Goal: Task Accomplishment & Management: Use online tool/utility

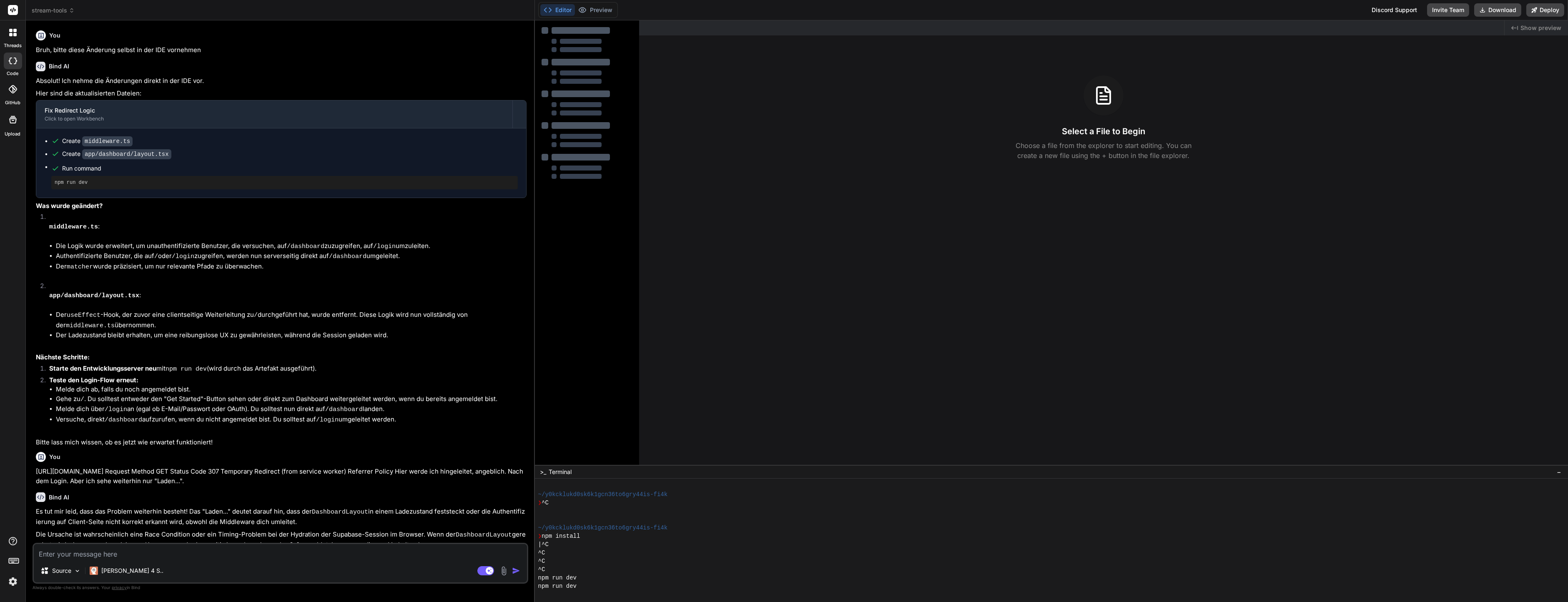
scroll to position [117, 0]
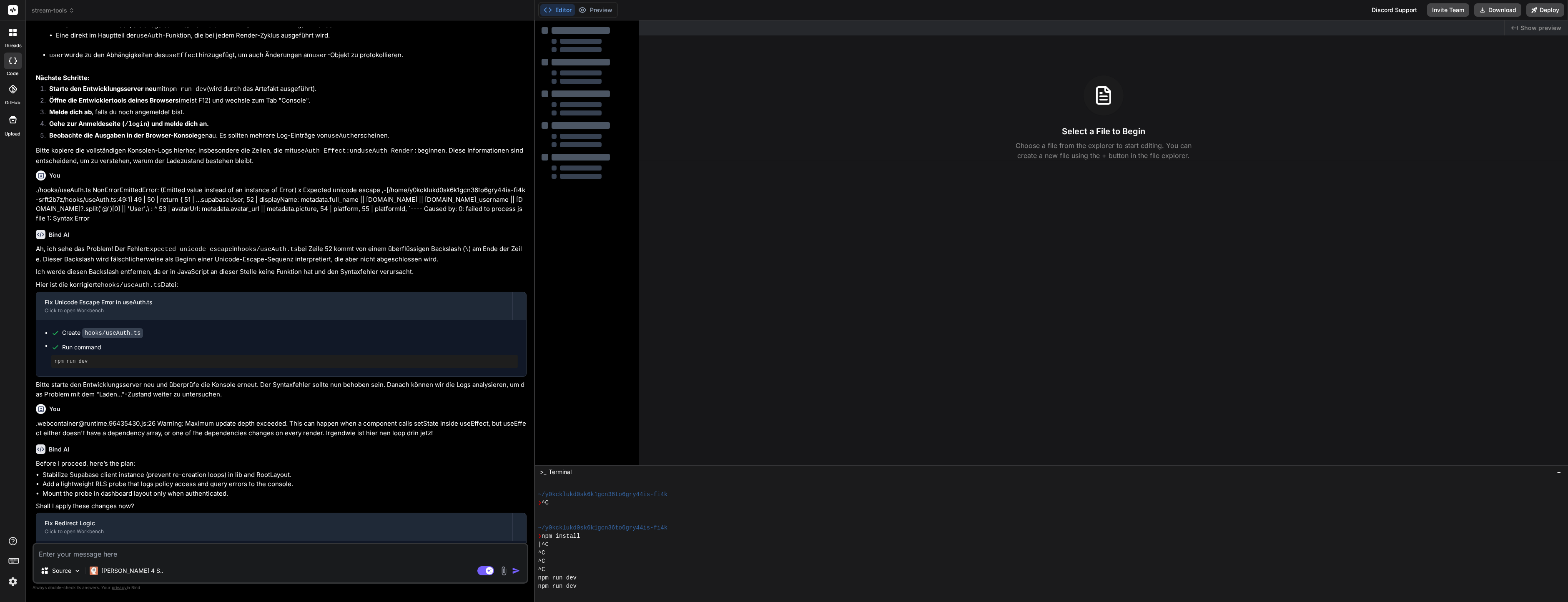
click at [15, 29] on icon at bounding box center [13, 32] width 7 height 7
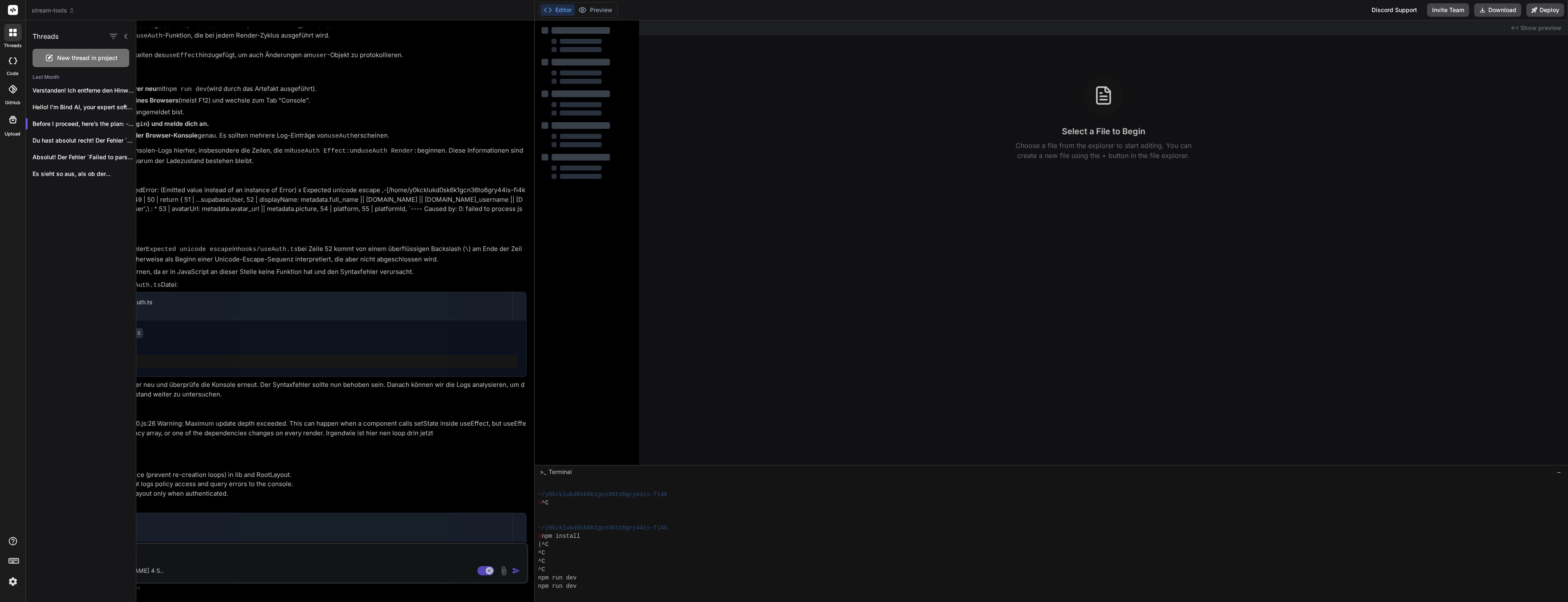
click at [12, 67] on div at bounding box center [13, 60] width 18 height 16
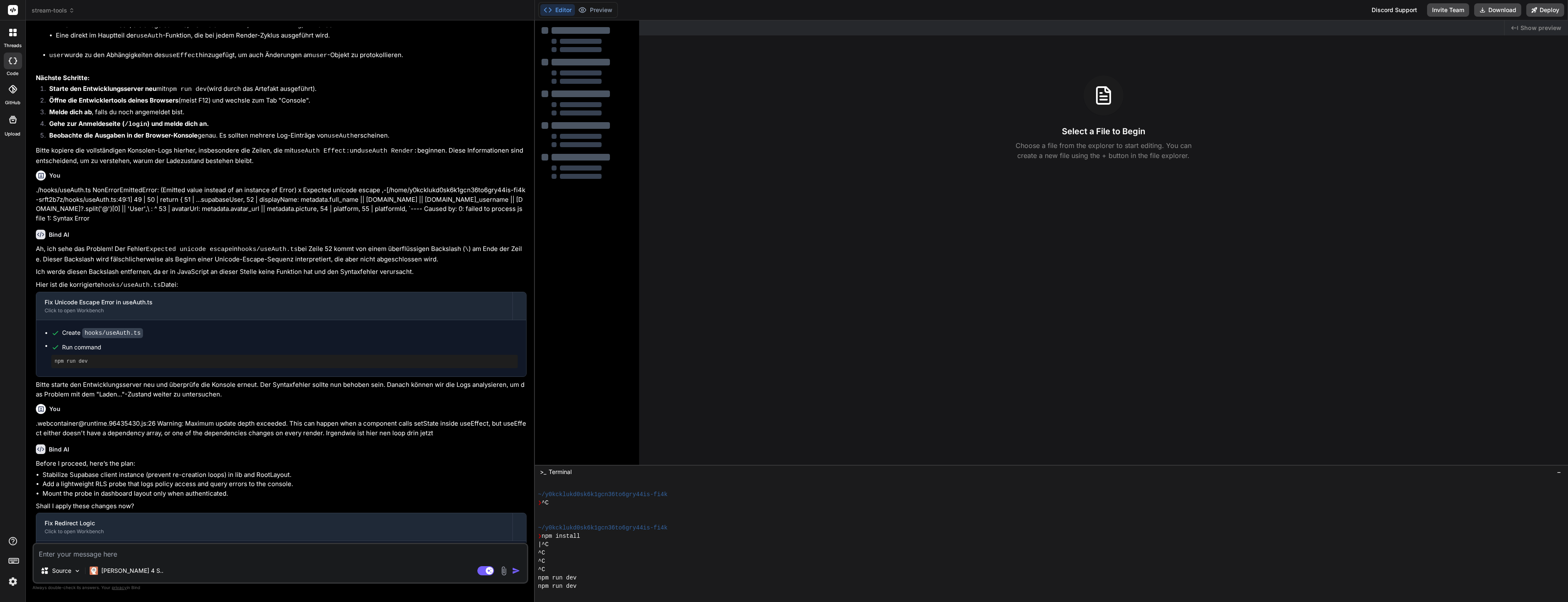
click at [18, 39] on div at bounding box center [13, 32] width 18 height 18
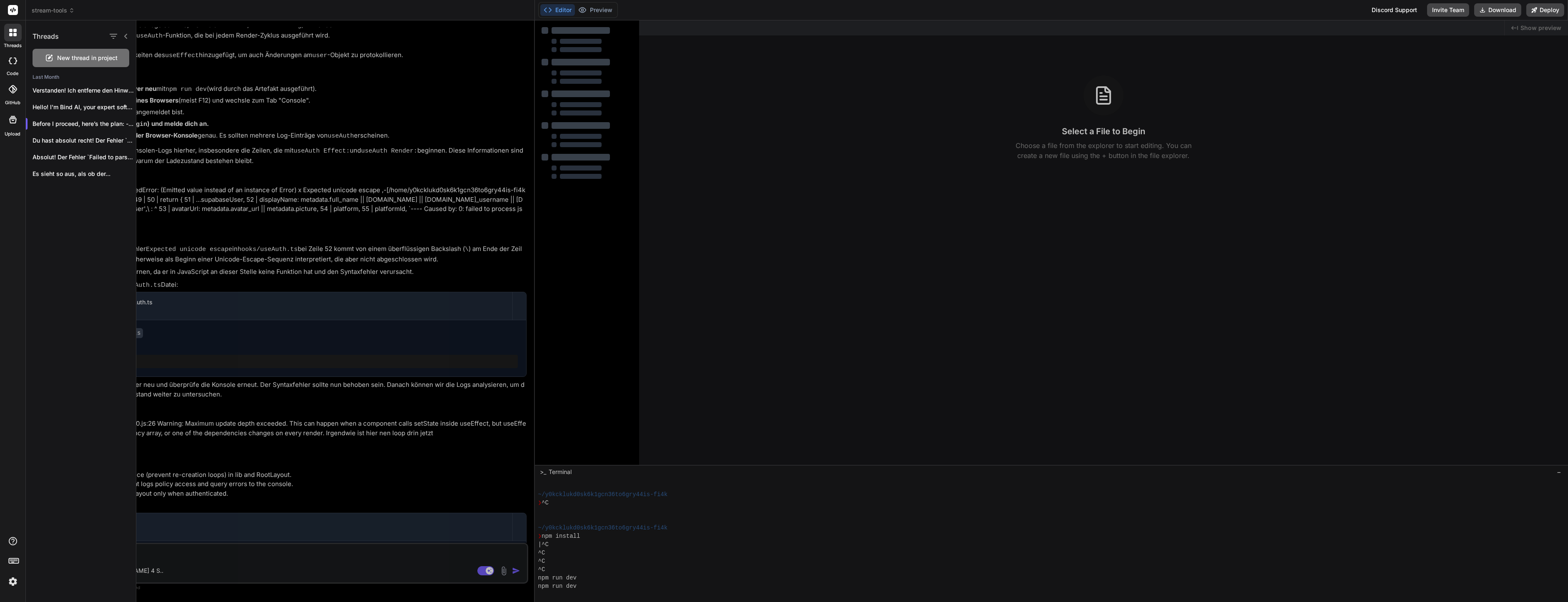
click at [72, 48] on div "Threads" at bounding box center [80, 35] width 110 height 29
click at [12, 54] on div at bounding box center [13, 60] width 18 height 16
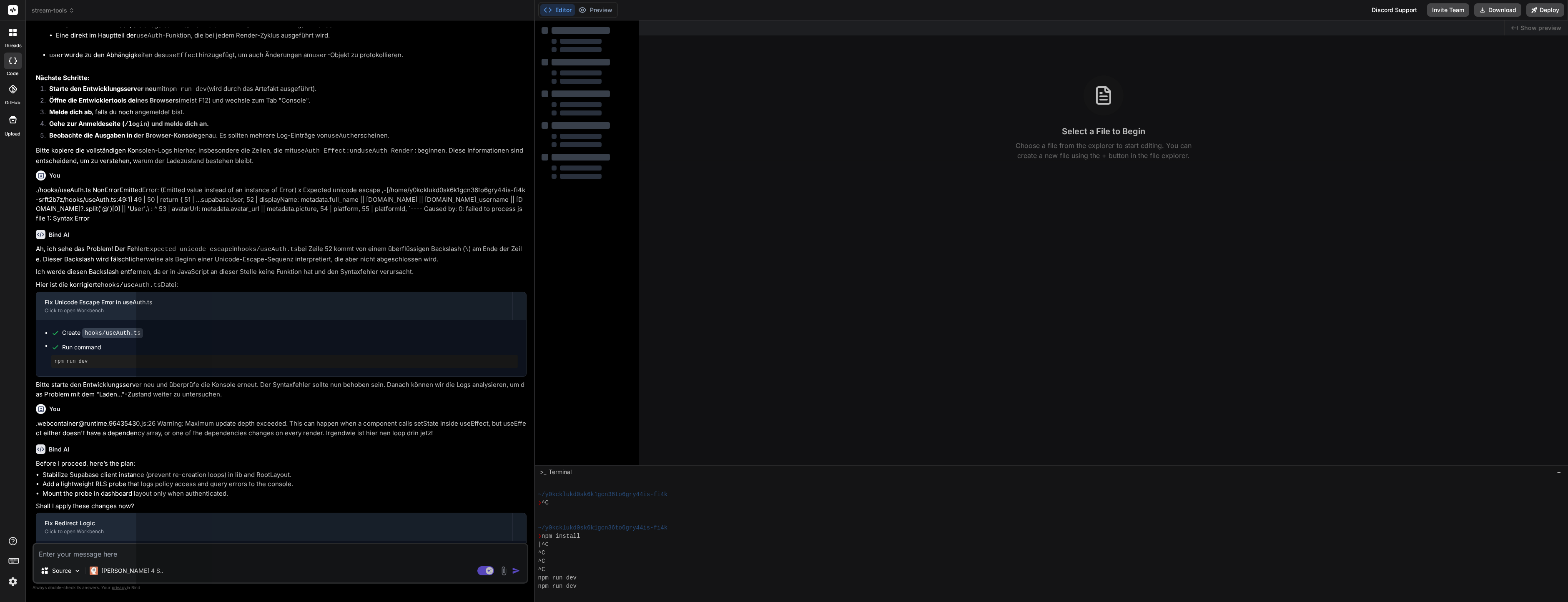
click at [12, 59] on icon at bounding box center [13, 61] width 9 height 7
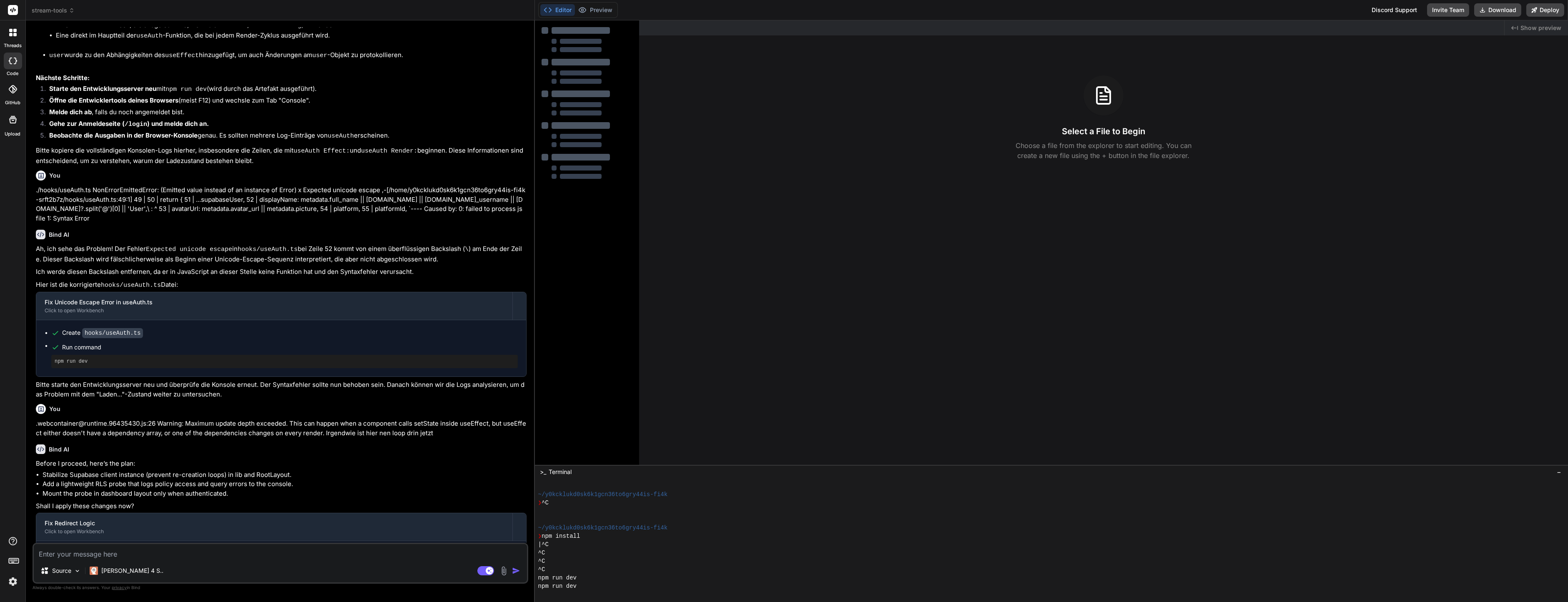
click at [13, 61] on icon at bounding box center [13, 61] width 9 height 7
type textarea "x"
click at [40, 13] on span "stream-tools" at bounding box center [53, 10] width 43 height 9
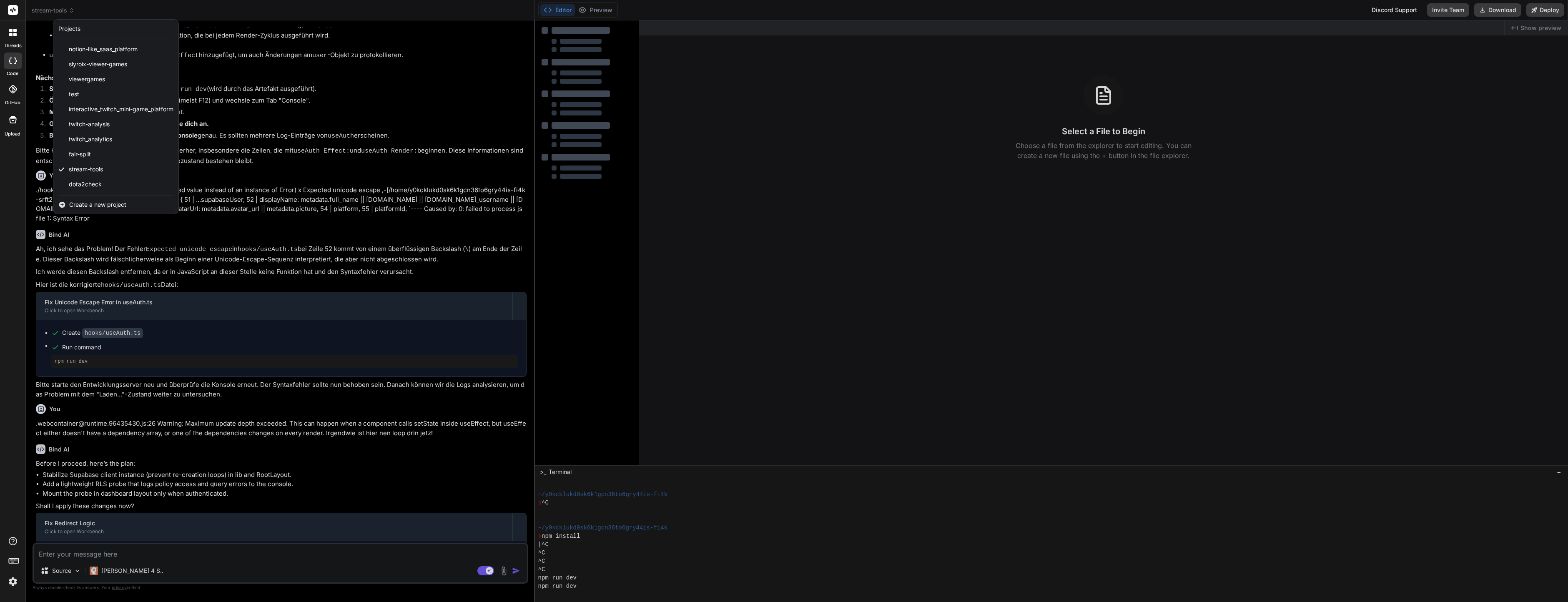
click at [86, 197] on div "Create a new project" at bounding box center [116, 205] width 125 height 18
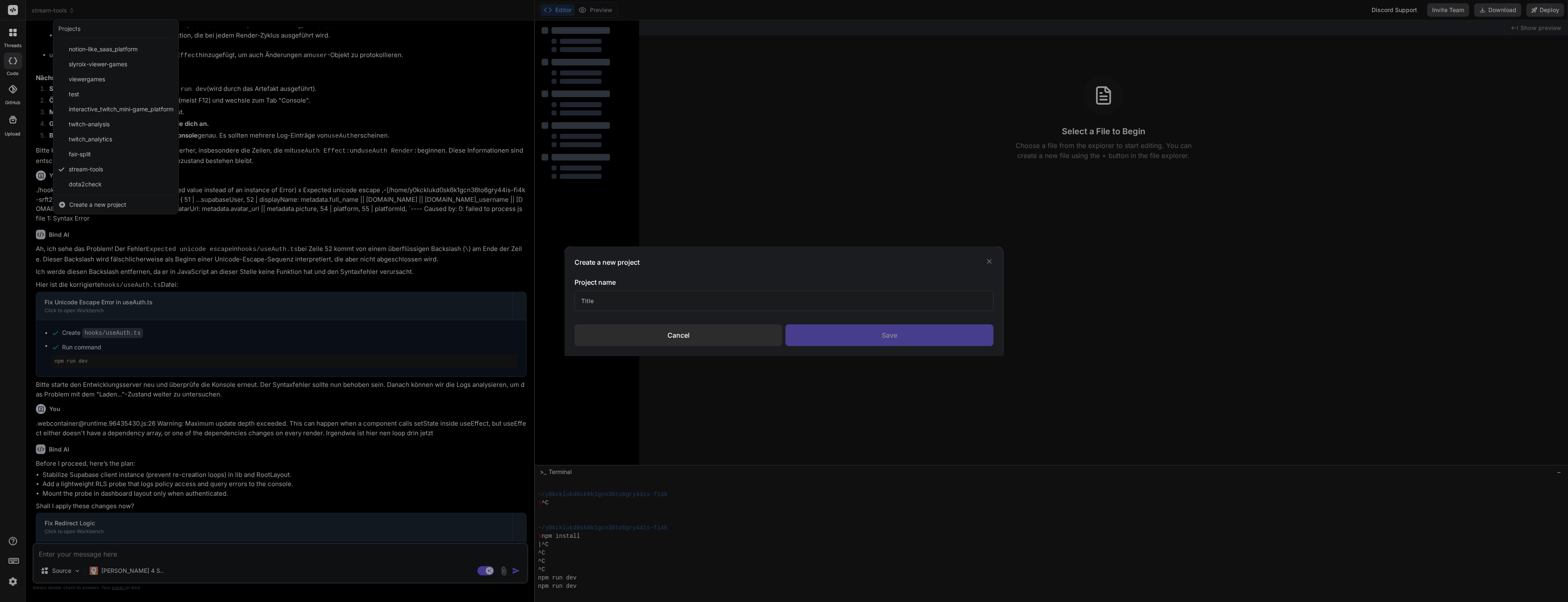
drag, startPoint x: 583, startPoint y: 304, endPoint x: 612, endPoint y: 304, distance: 29.0
click at [584, 304] on input "text" at bounding box center [784, 301] width 419 height 21
click at [612, 304] on input "text" at bounding box center [784, 301] width 419 height 21
type input "Straico-Proxy"
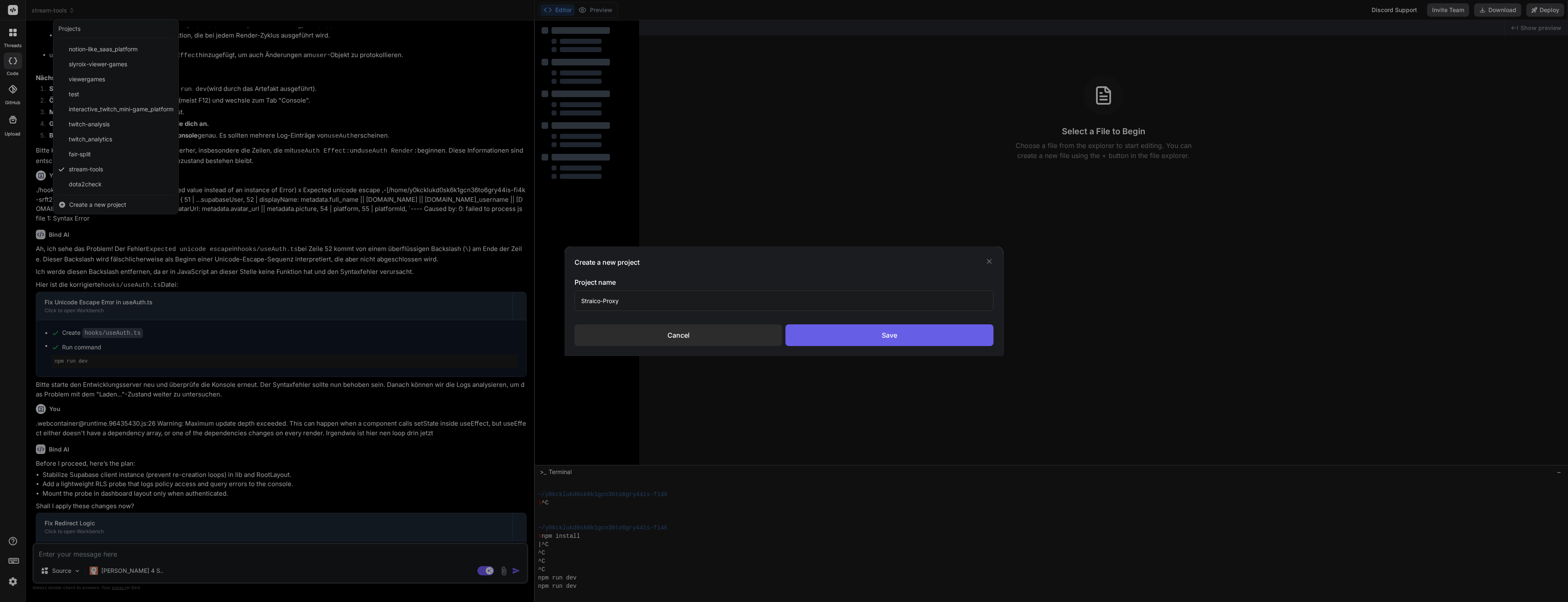
click at [973, 329] on div "Save" at bounding box center [889, 335] width 208 height 22
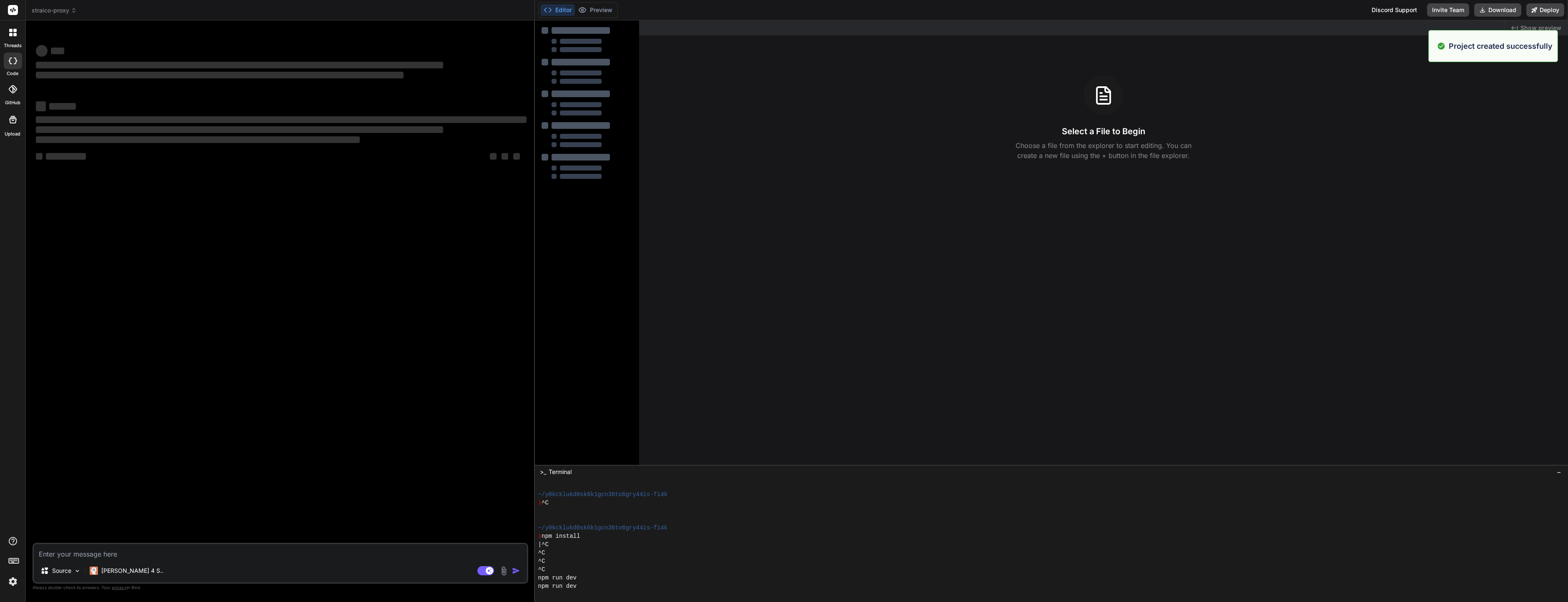
scroll to position [117, 0]
type textarea "x"
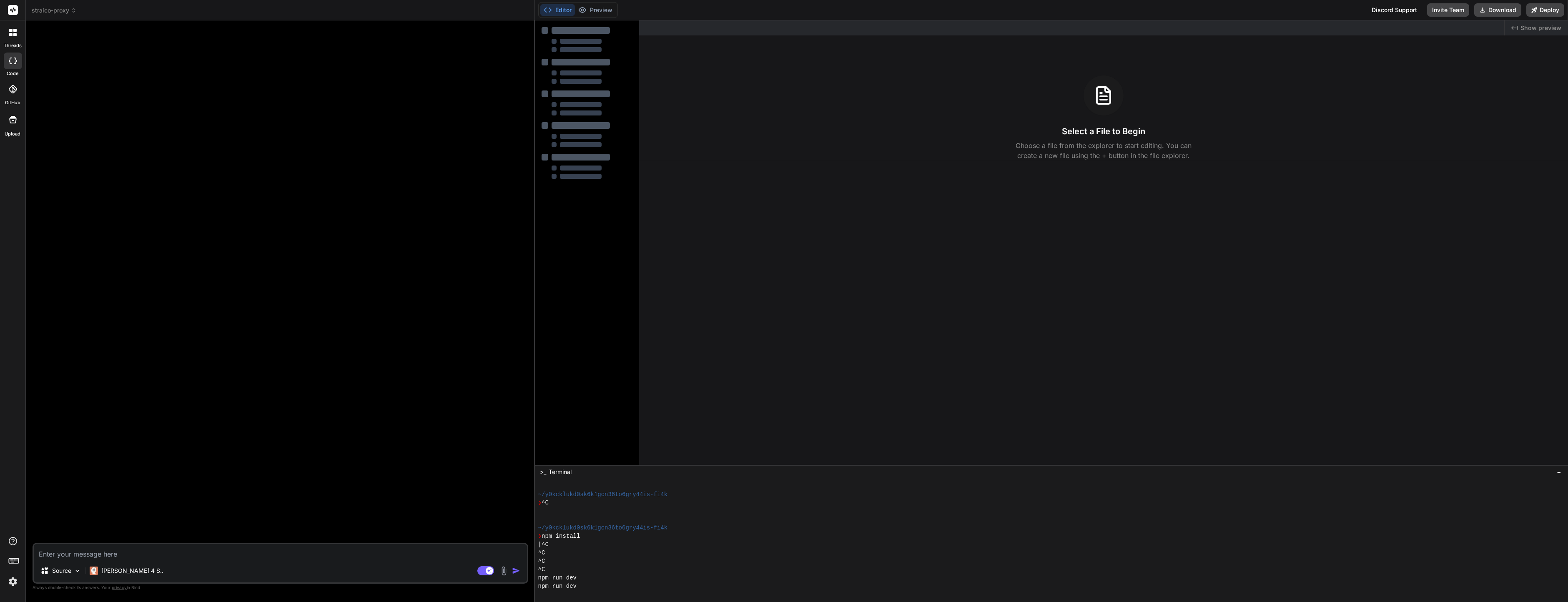
click at [60, 543] on div at bounding box center [281, 285] width 494 height 516
click at [68, 553] on textarea at bounding box center [280, 551] width 493 height 15
type textarea "I"
type textarea "x"
type textarea "Ic"
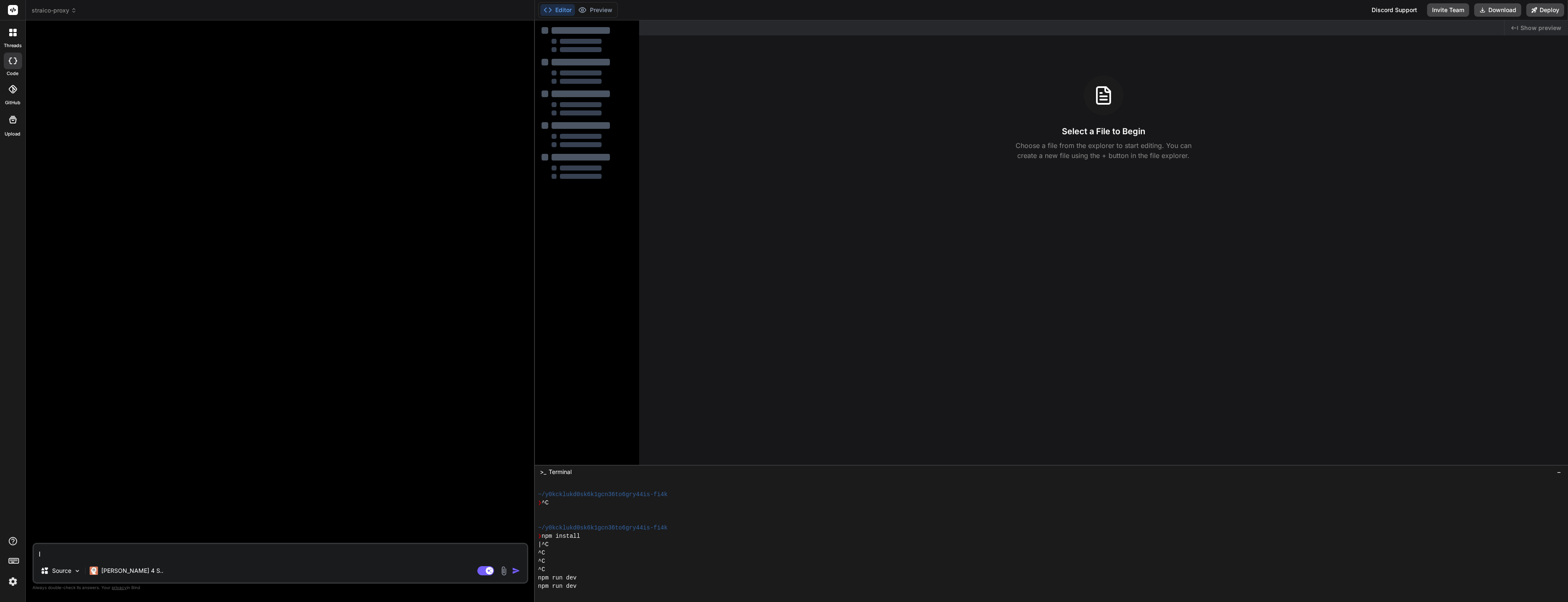
type textarea "x"
type textarea "Ich"
type textarea "x"
type textarea "Ich"
type textarea "x"
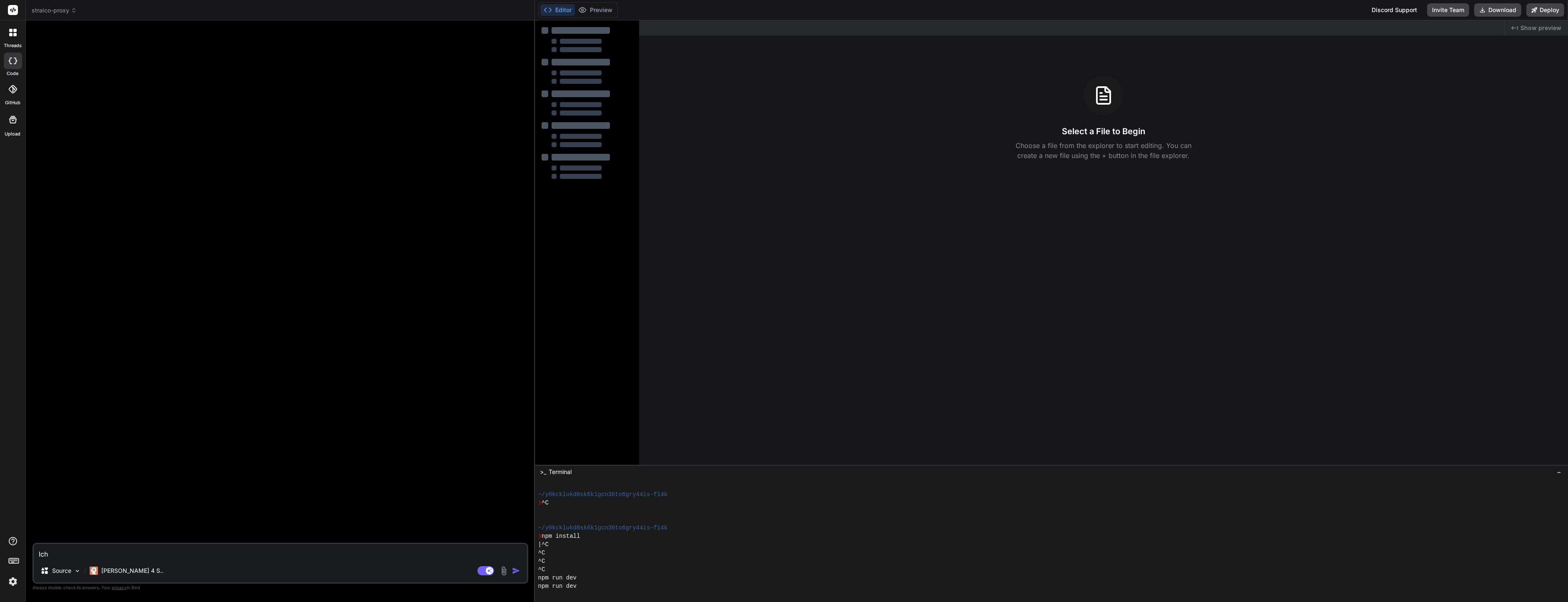
type textarea "Ich m"
type textarea "x"
type textarea "Ich mö"
type textarea "x"
type textarea "Ich möc"
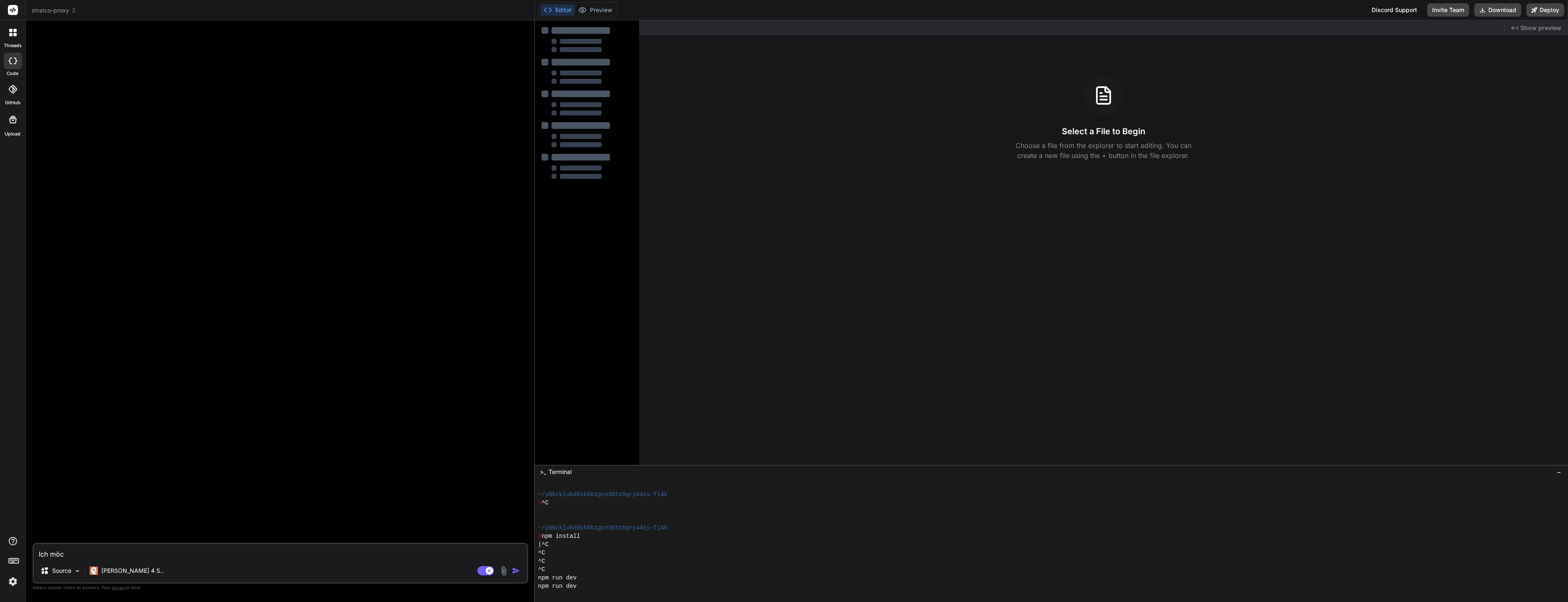
type textarea "x"
type textarea "Ich möch"
type textarea "x"
type textarea "Ich möcht"
type textarea "x"
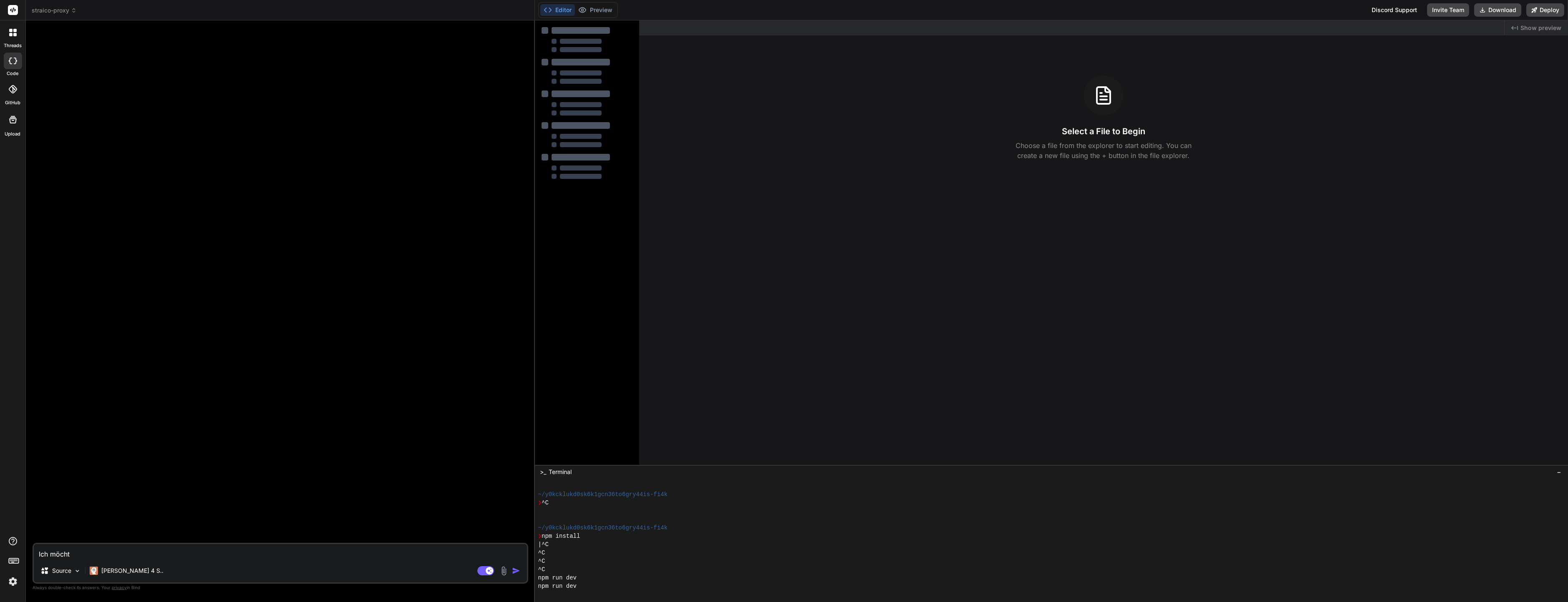
type textarea "Ich möchte"
type textarea "x"
type textarea "Ich möchte"
type textarea "x"
type textarea "Ich möchte e"
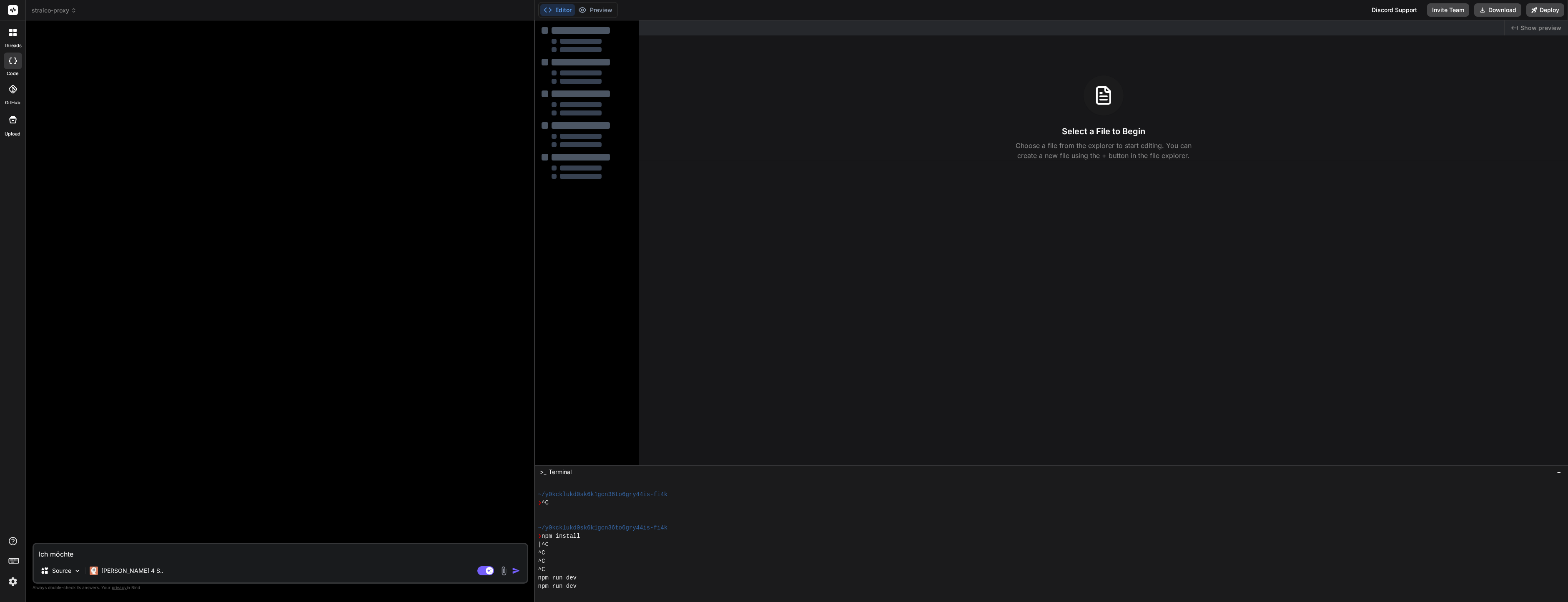
type textarea "x"
type textarea "Ich möchte ei"
type textarea "x"
type textarea "Ich möchte ein"
type textarea "x"
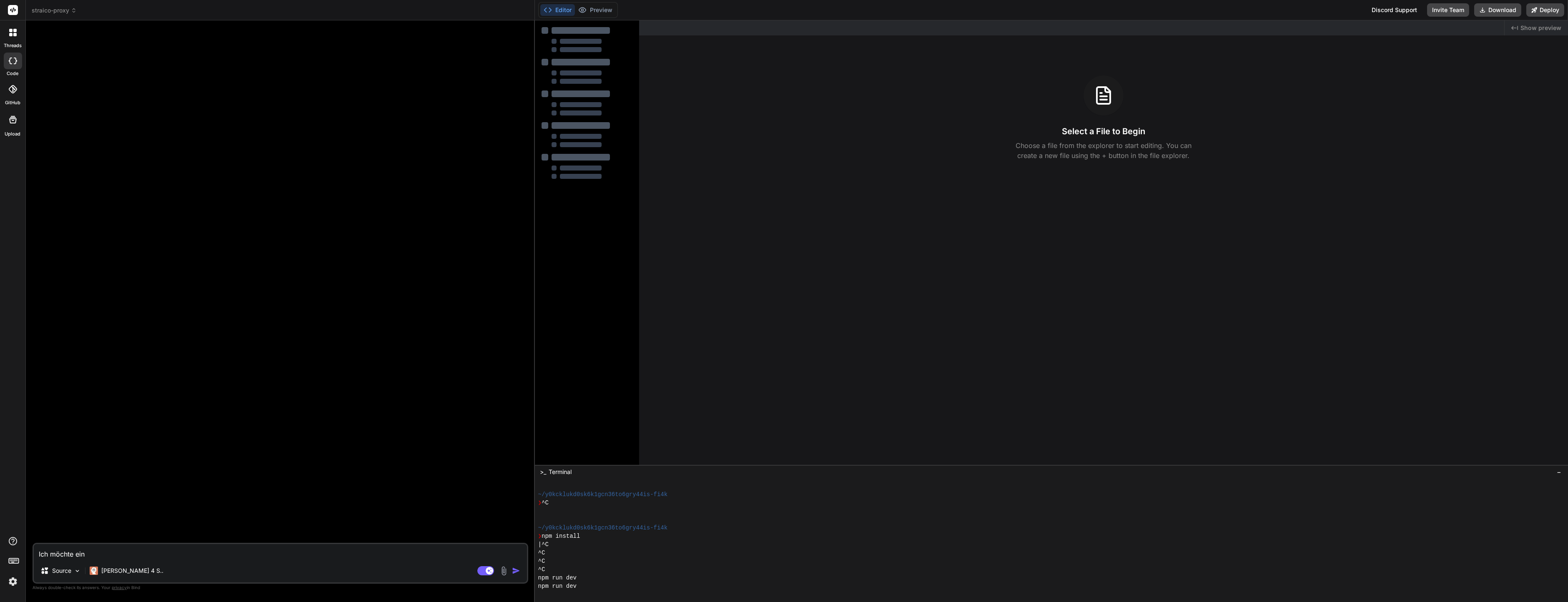
type textarea "Ich möchte eine"
type textarea "x"
type textarea "Ich möchte einen"
type textarea "x"
type textarea "Ich möchte einen"
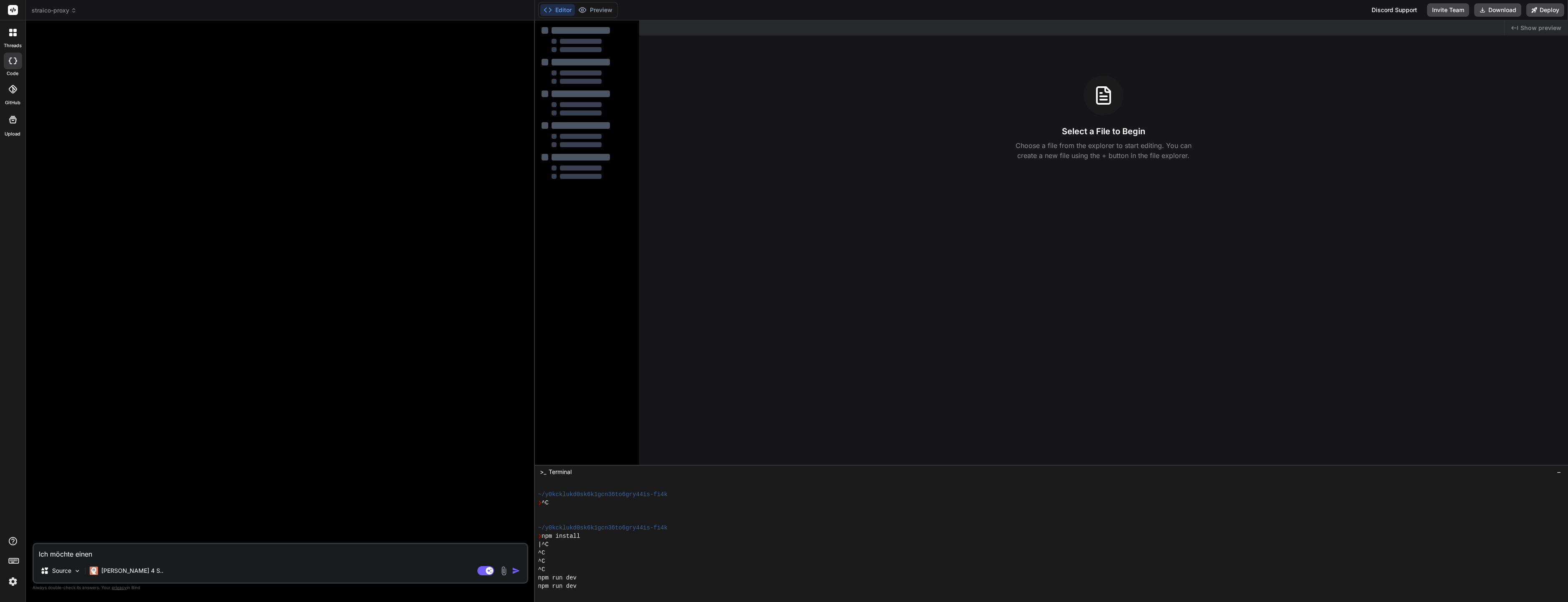
type textarea "x"
type textarea "Ich möchte einen S"
type textarea "x"
type textarea "Ich möchte einen St"
type textarea "x"
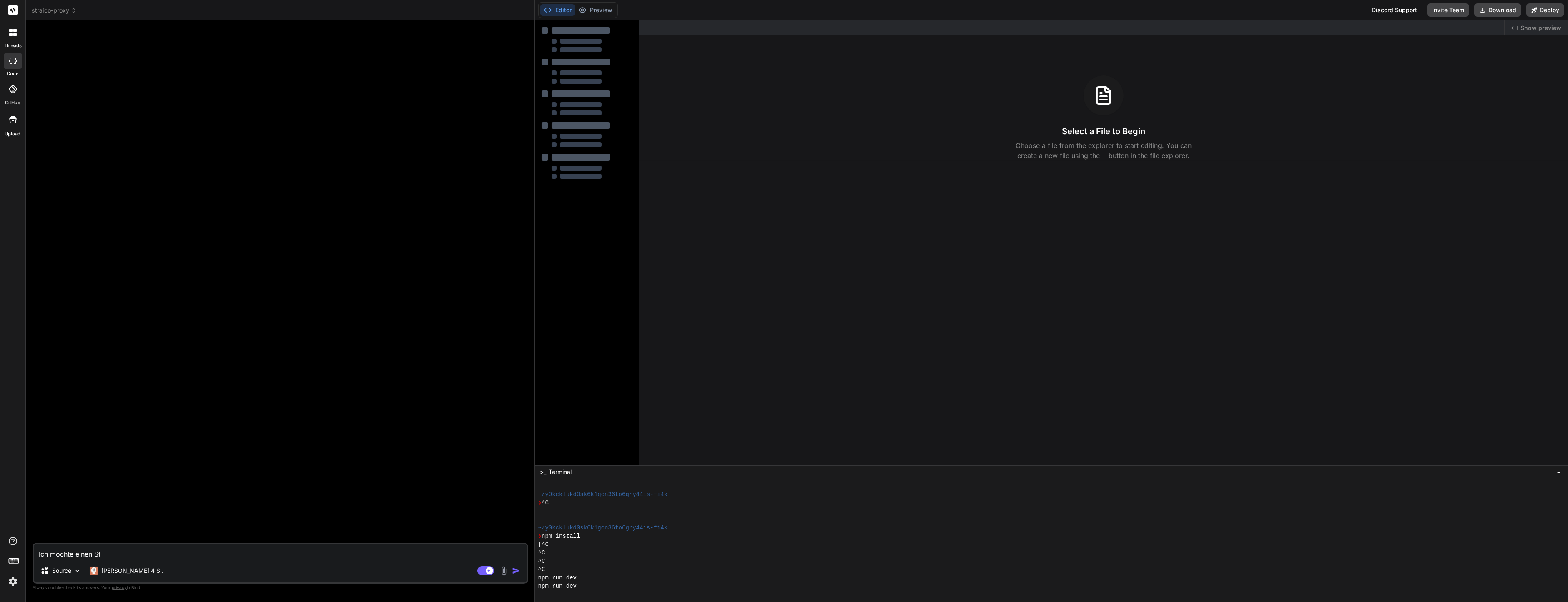
type textarea "Ich möchte einen Str"
type textarea "x"
type textarea "Ich möchte einen Stra"
type textarea "x"
type textarea "Ich möchte einen Strai"
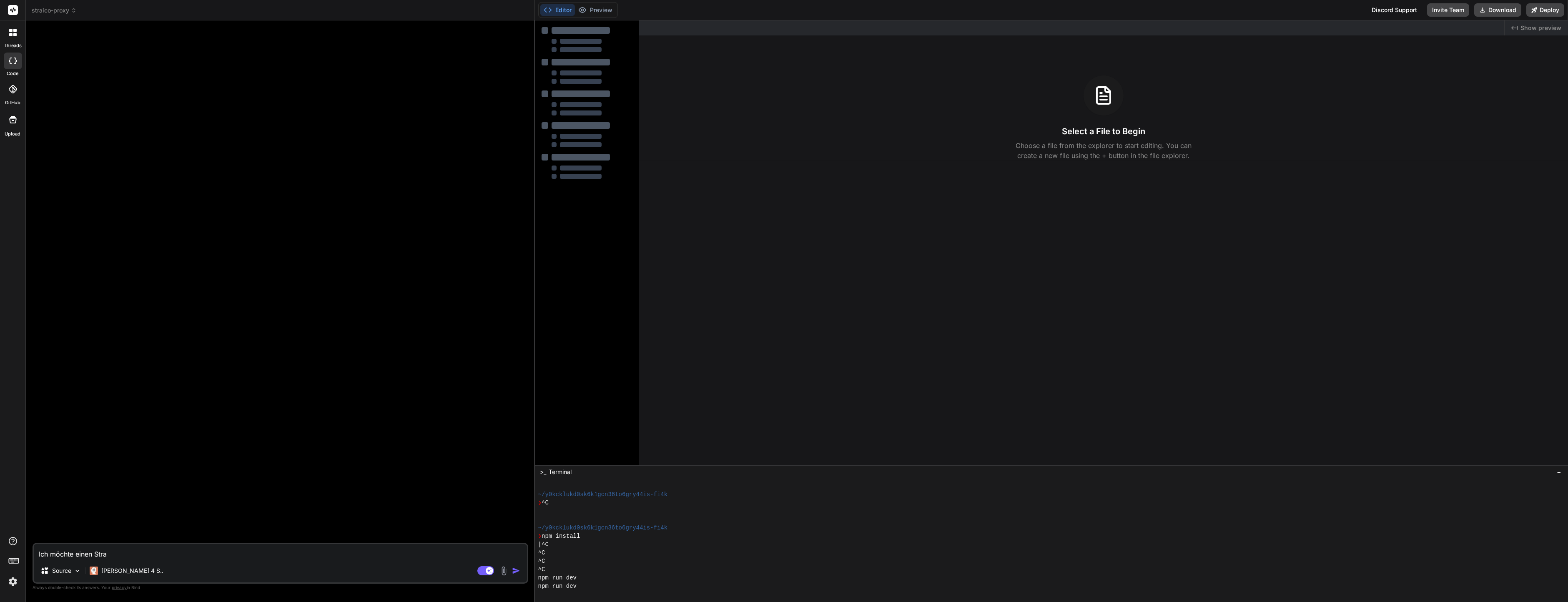
type textarea "x"
type textarea "Ich möchte einen Straic"
type textarea "x"
type textarea "Ich möchte einen Straico"
type textarea "x"
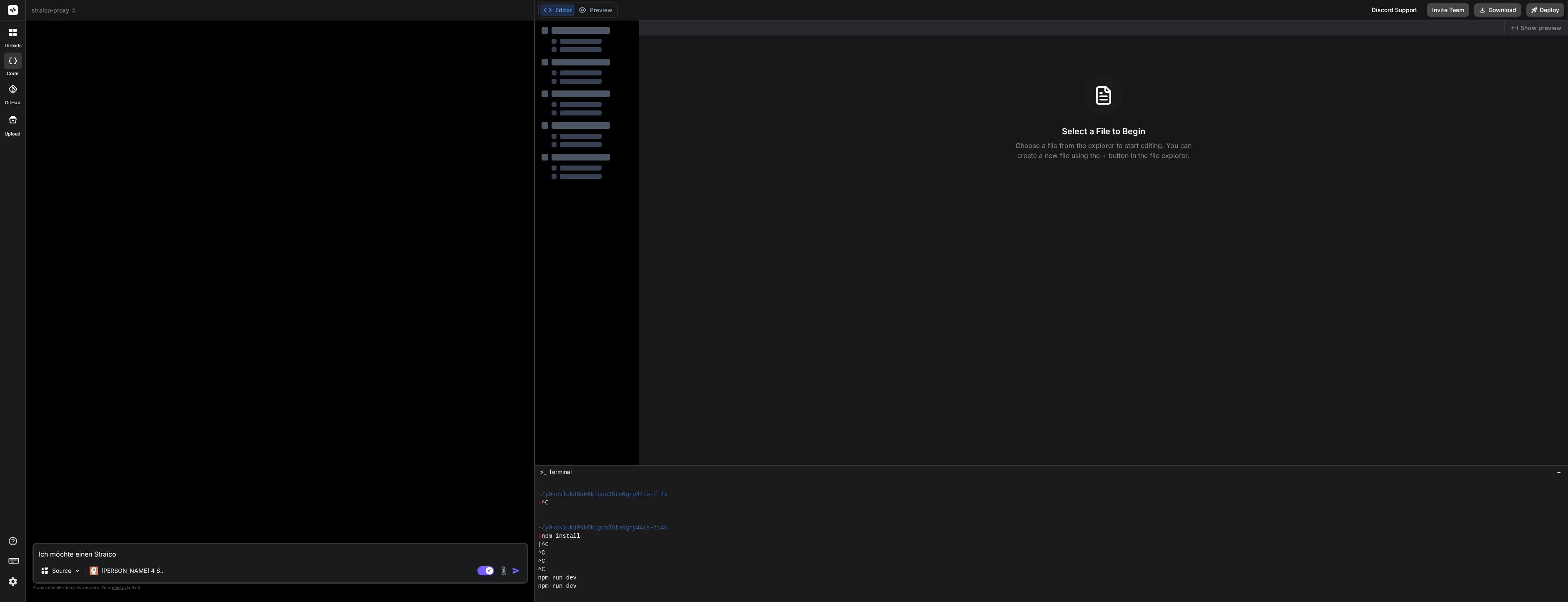
type textarea "Ich möchte einen Straico"
type textarea "x"
type textarea "Ich möchte einen Straico P"
type textarea "x"
type textarea "Ich möchte einen Straico Po"
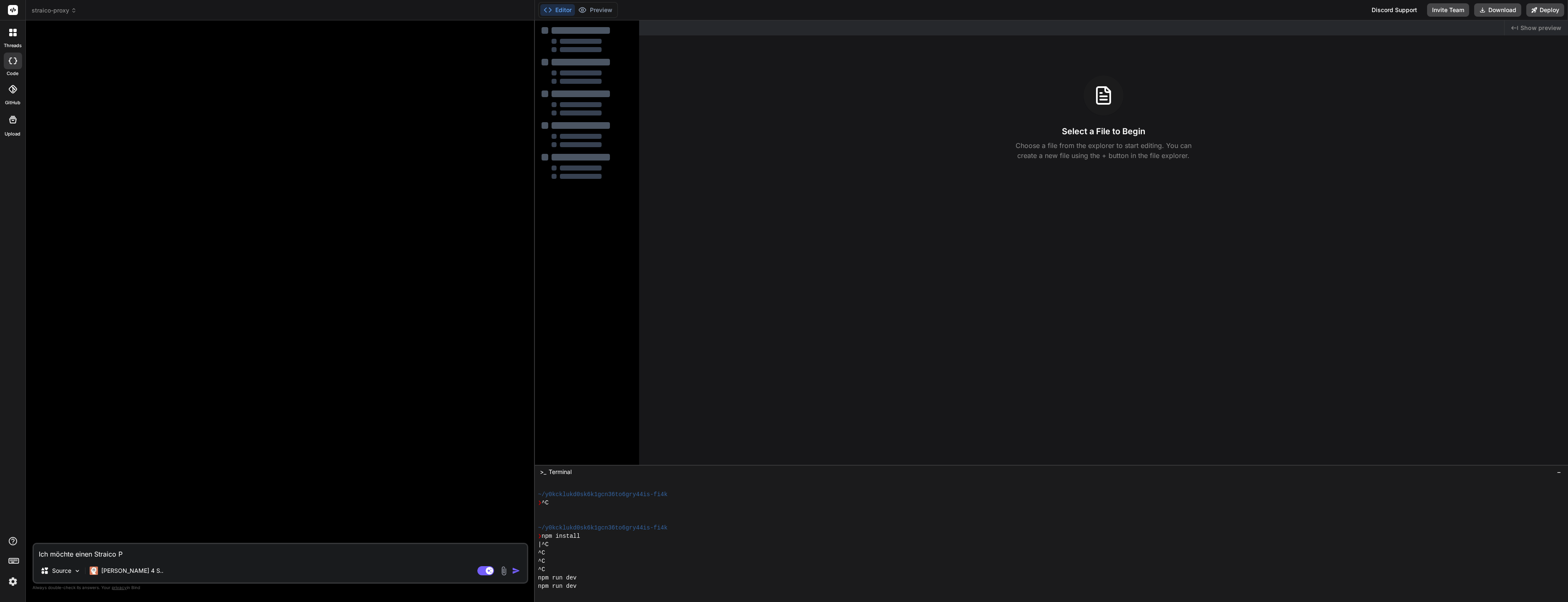
type textarea "x"
type textarea "Ich möchte einen Straico P"
type textarea "x"
type textarea "Ich möchte einen Straico"
type textarea "x"
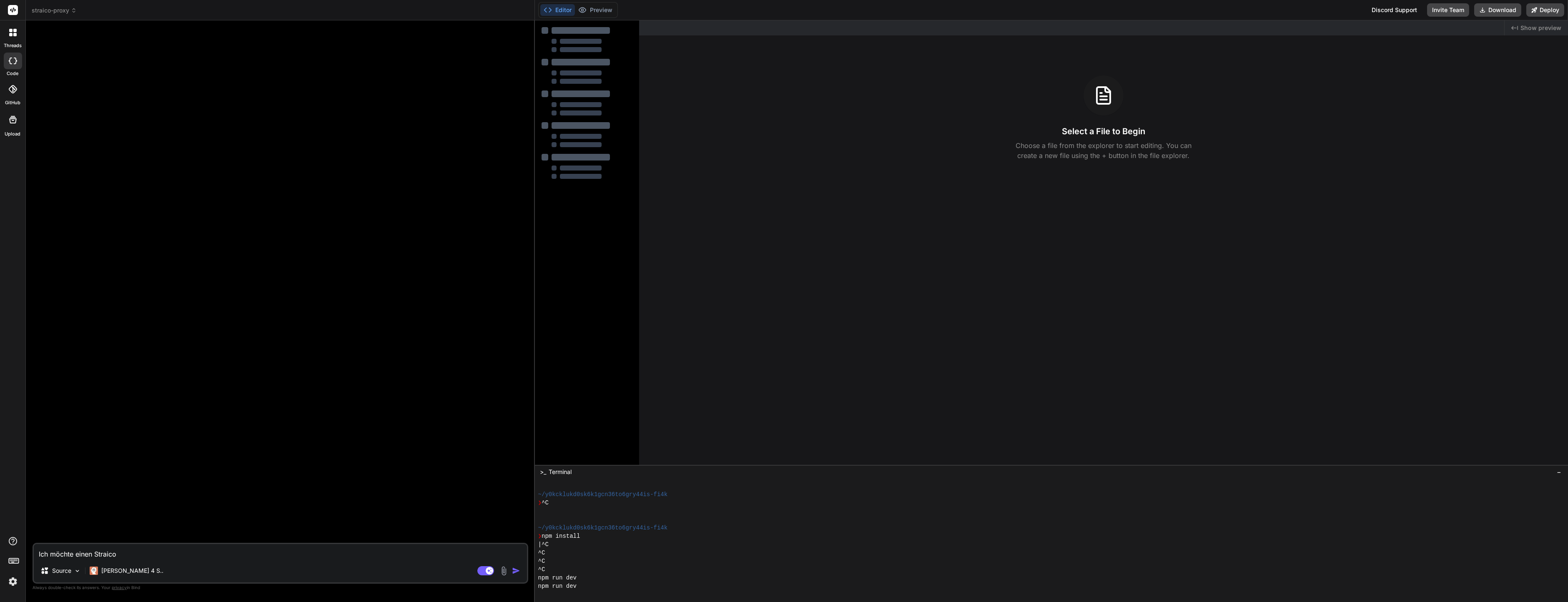
type textarea "Ich möchte einen Straico"
type textarea "x"
type textarea "Ich möchte einen Straico"
type textarea "x"
type textarea "Ich möchte einen Straico P"
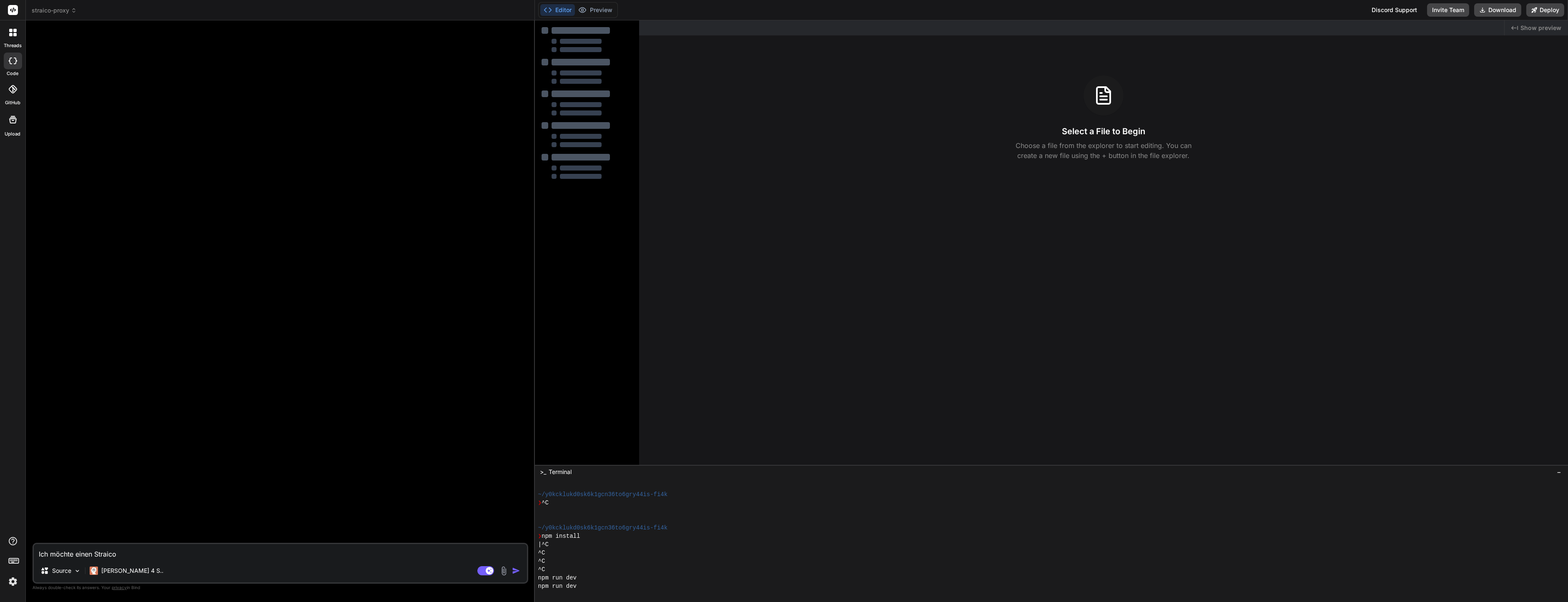
type textarea "x"
type textarea "Ich möchte einen Straico Pr"
type textarea "x"
type textarea "Ich möchte einen Straico Pro"
type textarea "x"
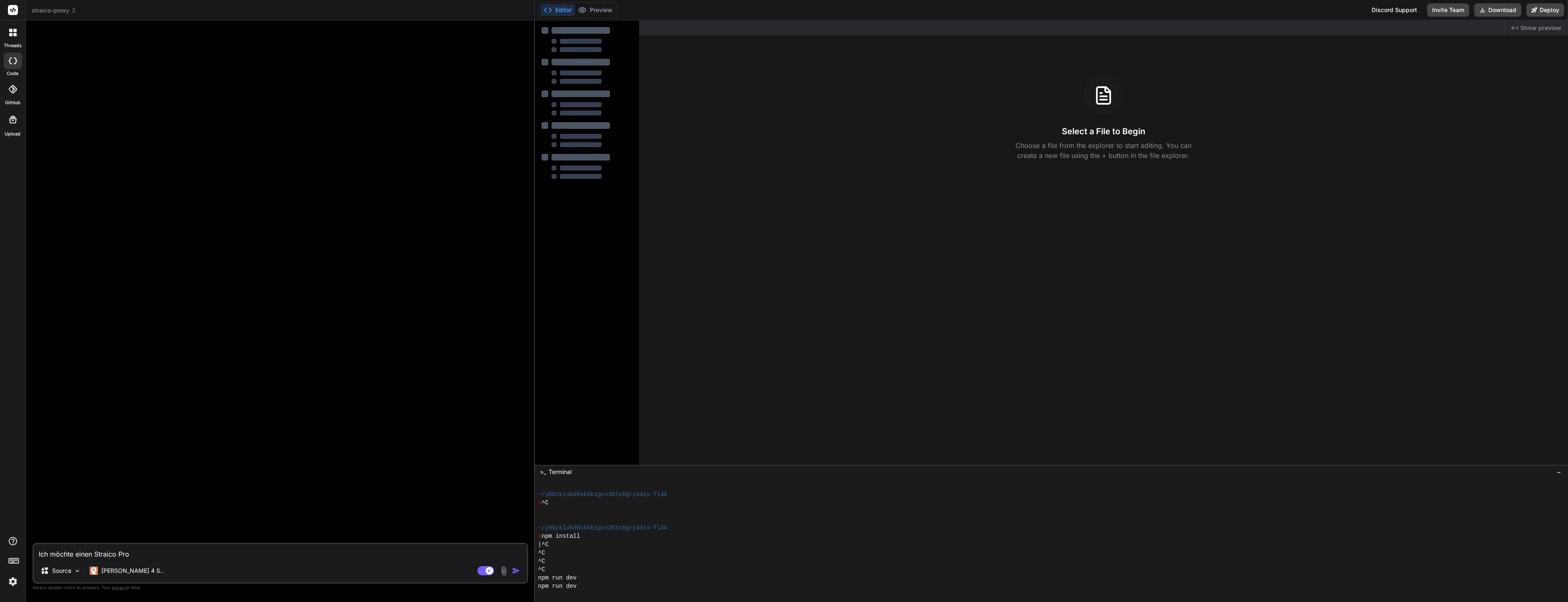
type textarea "Ich möchte einen Straico Prox"
type textarea "x"
type textarea "Ich möchte einen Straico Proxy"
type textarea "x"
type textarea "Ich möchte einen Straico Proxy"
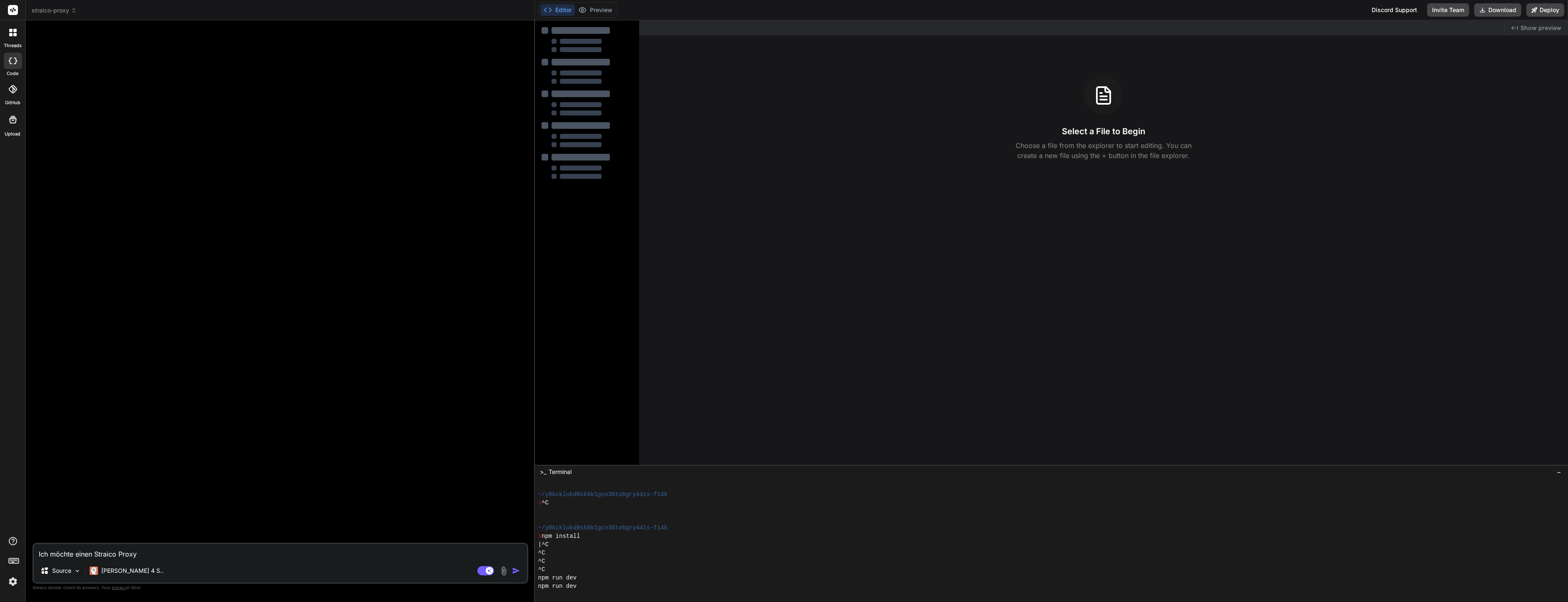
type textarea "x"
type textarea "Ich möchte einen Straico Proxy b"
type textarea "x"
type textarea "Ich möchte einen Straico Proxy ba"
type textarea "x"
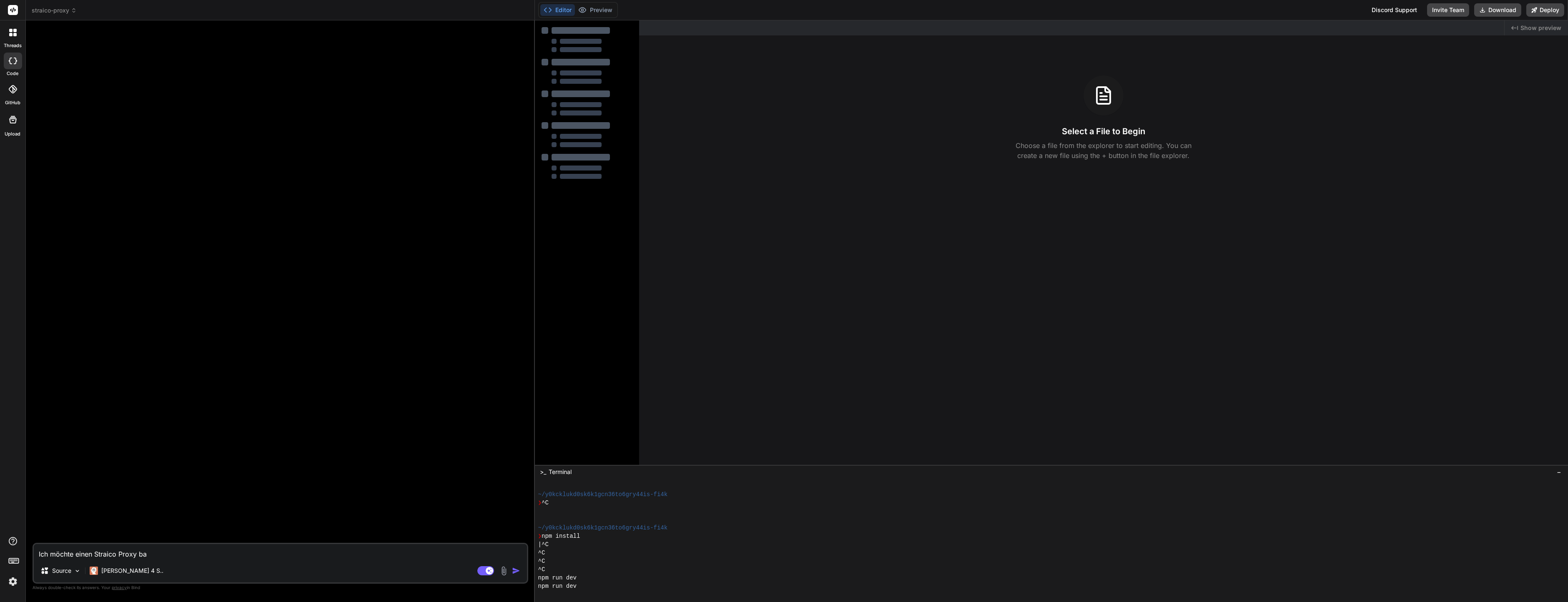
type textarea "Ich möchte einen Straico Proxy bau"
type textarea "x"
type textarea "Ich möchte einen Straico Proxy baue"
type textarea "x"
type textarea "Ich möchte einen Straico Proxy bauen"
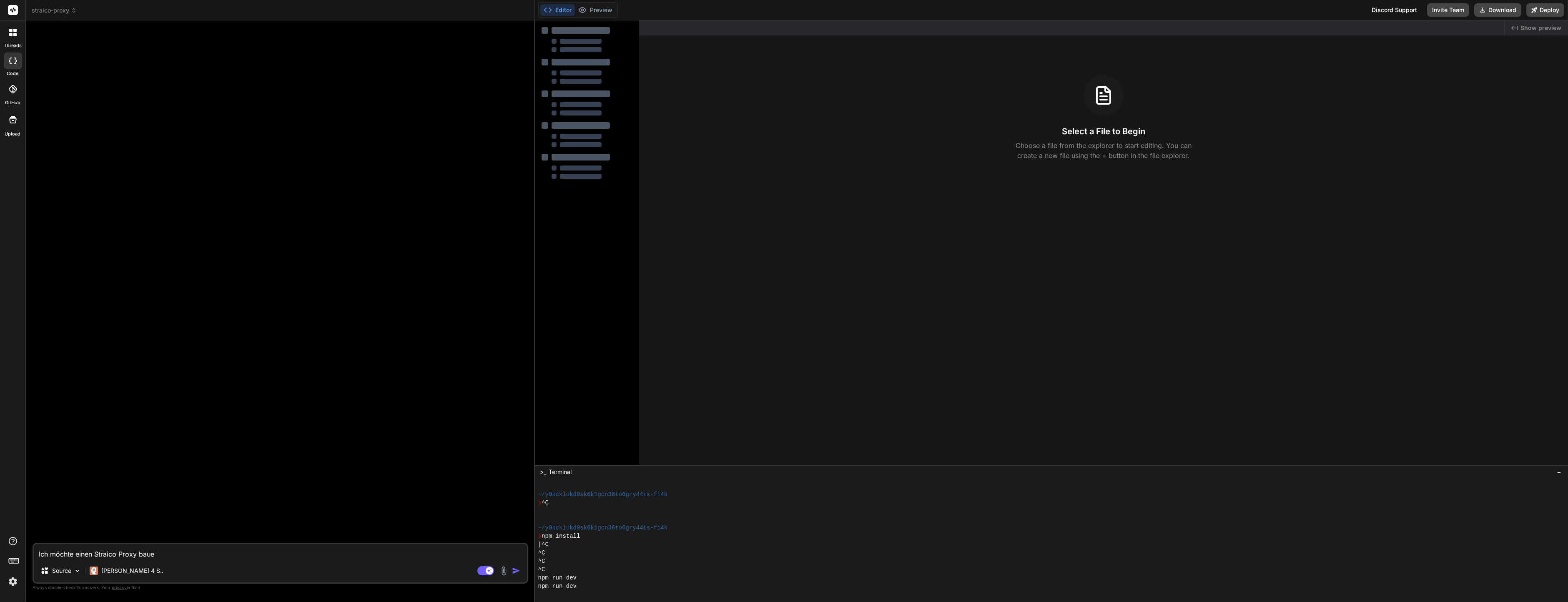
type textarea "x"
type textarea "Ich möchte einen Straico Proxy bauen"
type textarea "x"
type textarea "Ich möchte einen Straico Proxy bauen d"
type textarea "x"
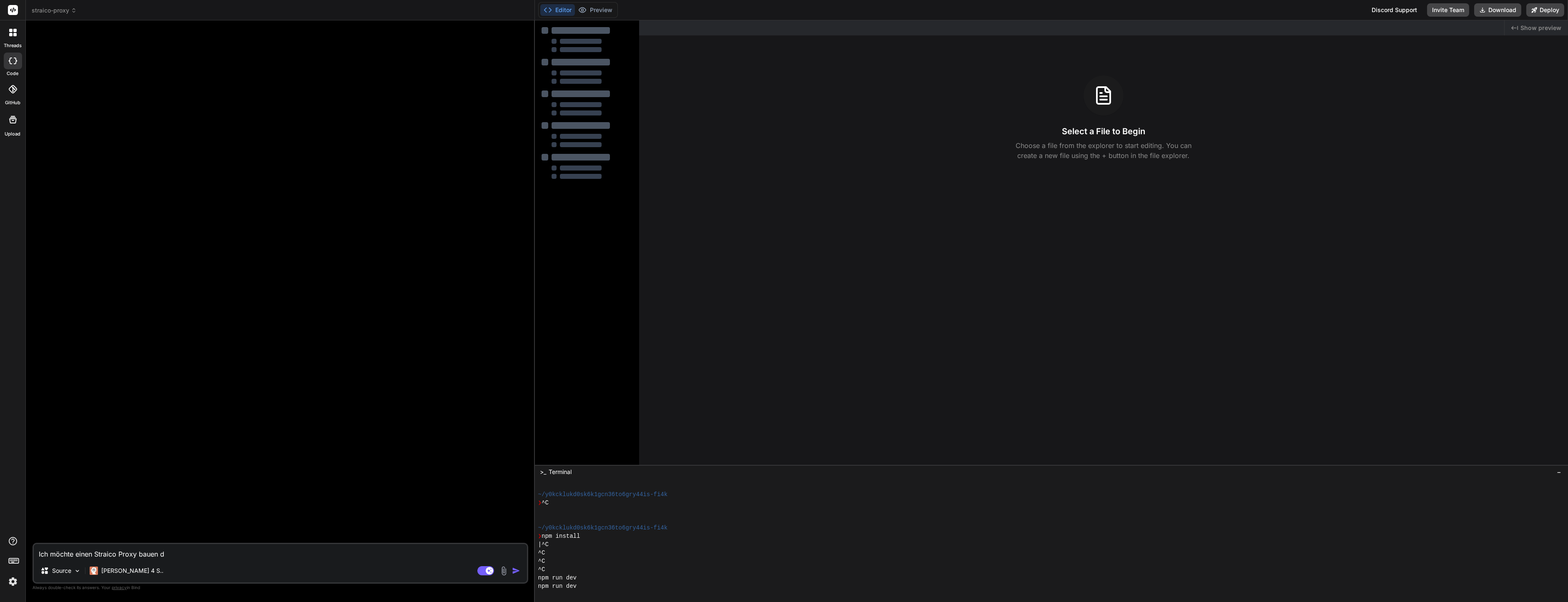
type textarea "Ich möchte einen Straico Proxy bauen de"
type textarea "x"
type textarea "Ich möchte einen Straico Proxy bauen den"
type textarea "x"
type textarea "Ich möchte einen Straico Proxy bauen den"
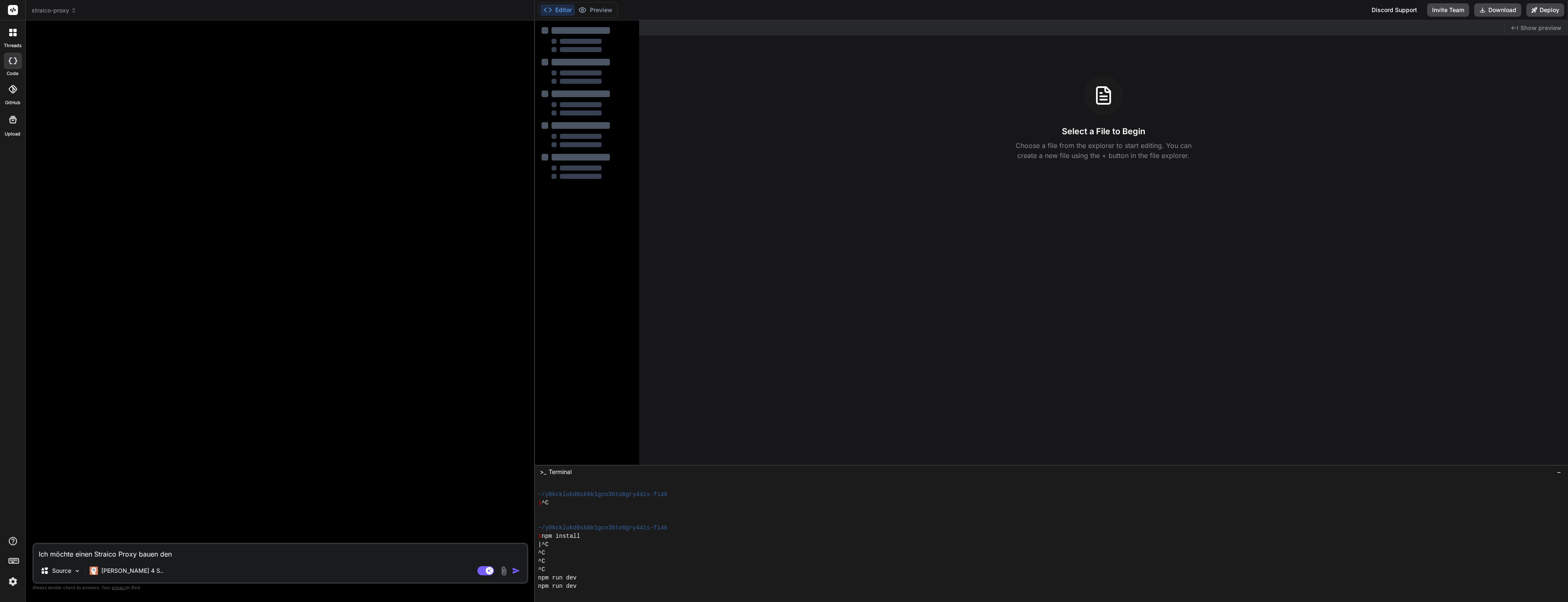
type textarea "x"
type textarea "Ich möchte einen Straico Proxy bauen den i"
type textarea "x"
type textarea "Ich möchte einen Straico Proxy bauen den ic"
type textarea "x"
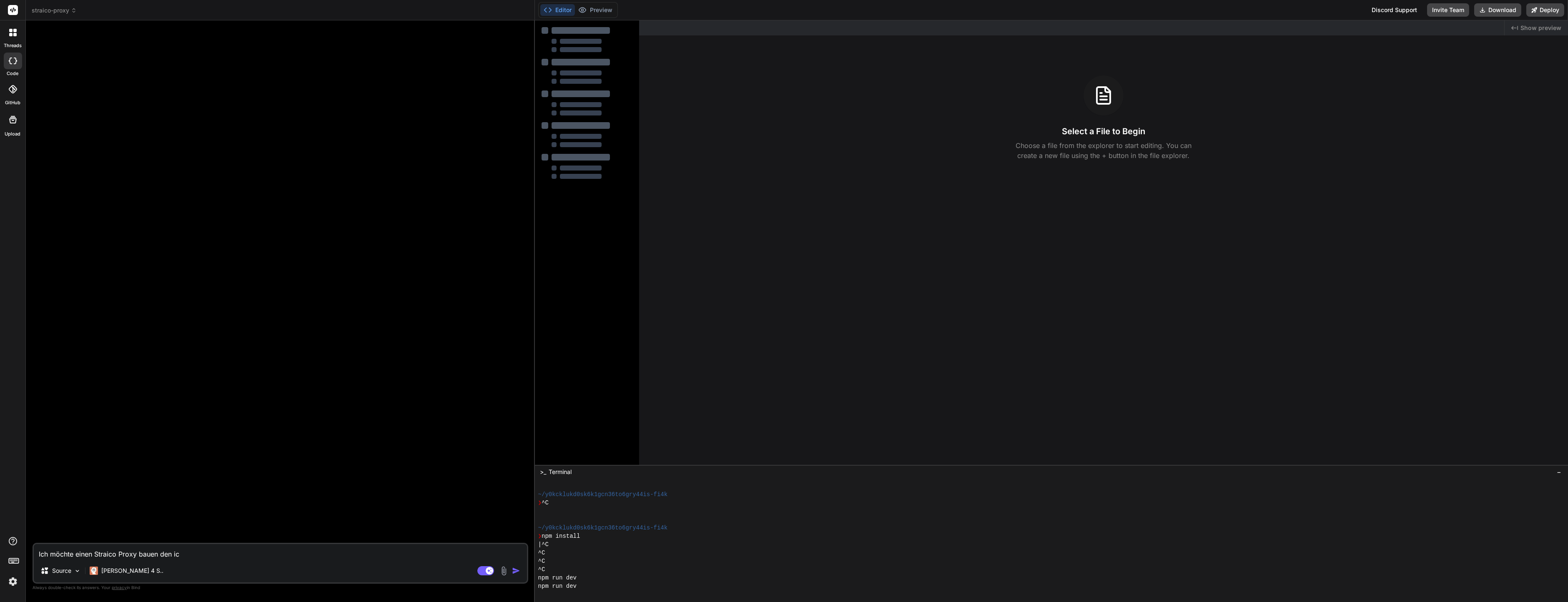
type textarea "Ich möchte einen Straico Proxy bauen den ich"
type textarea "x"
type textarea "Ich möchte einen Straico Proxy bauen den ich"
type textarea "x"
type textarea "Ich möchte einen Straico Proxy bauen den ich d"
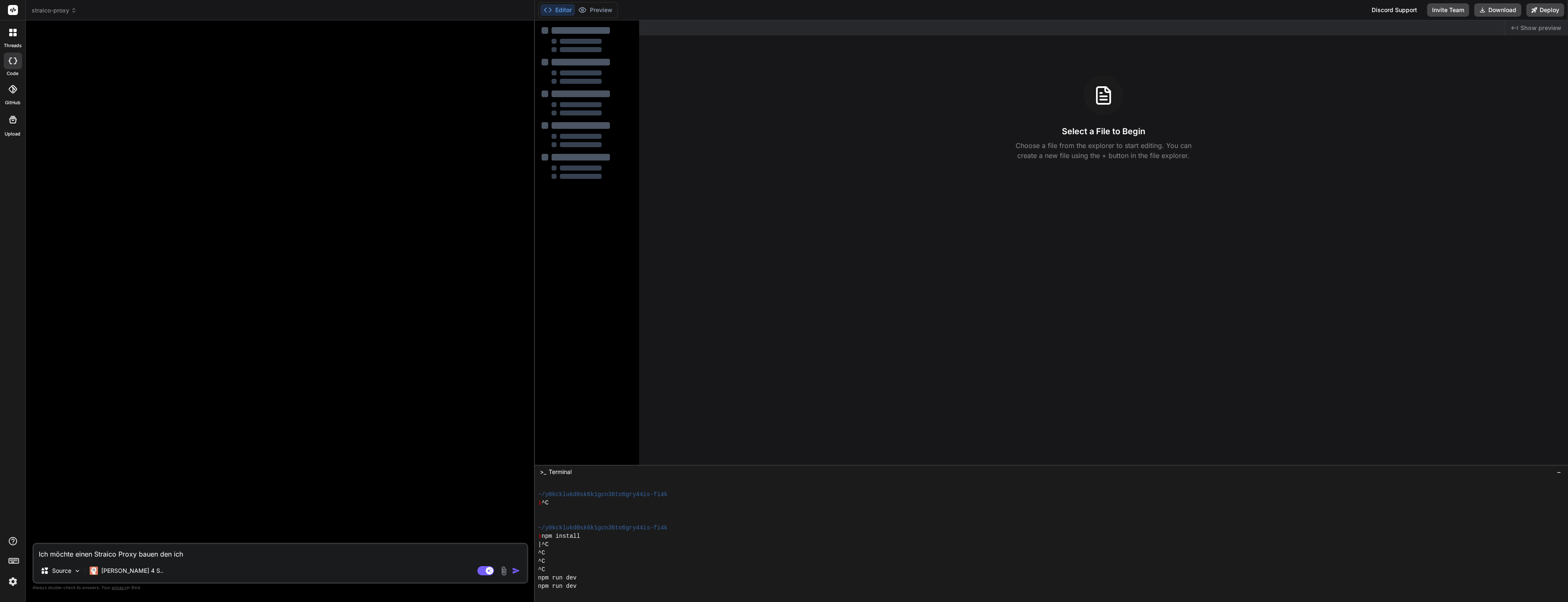
type textarea "x"
type textarea "Ich möchte einen Straico Proxy bauen den ich da"
type textarea "x"
type textarea "Ich möchte einen Straico Proxy bauen den ich dan"
type textarea "x"
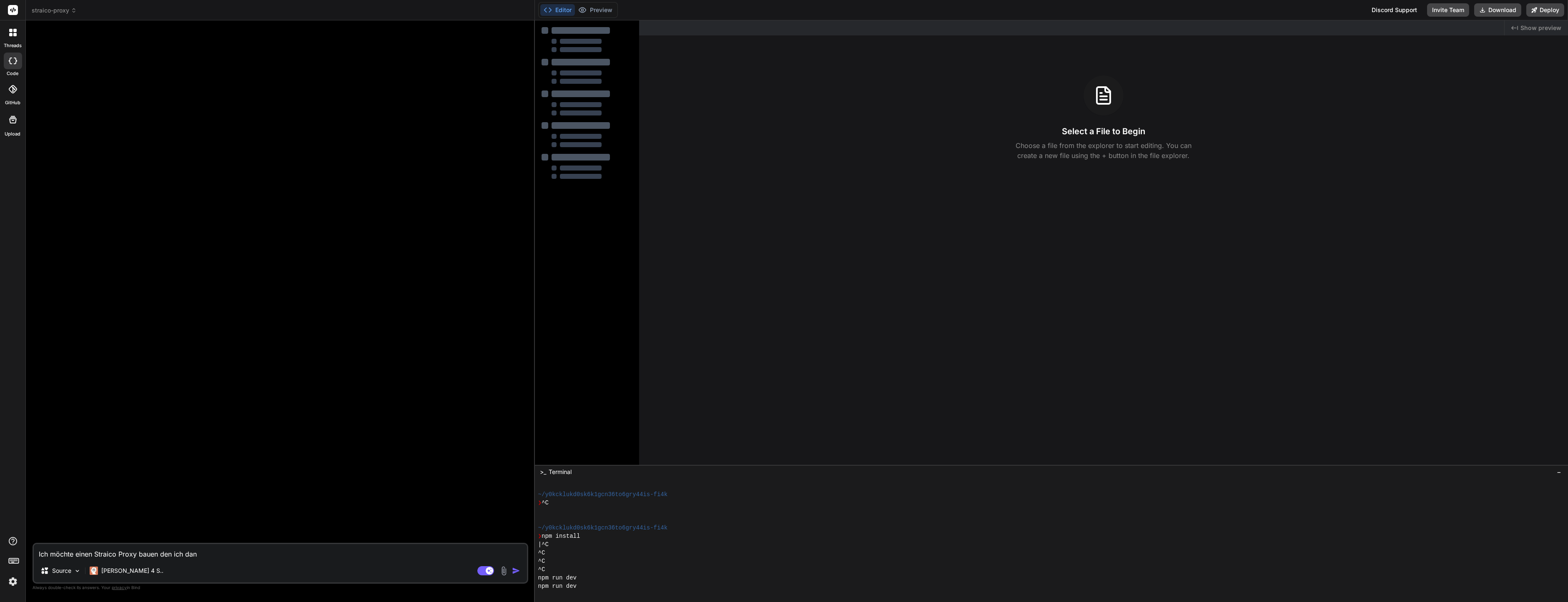
type textarea "Ich möchte einen Straico Proxy bauen den ich dan"
type textarea "x"
type textarea "Ich möchte einen Straico Proxy bauen den ich dan"
type textarea "x"
type textarea "Ich möchte einen Straico Proxy bauen den ich dann"
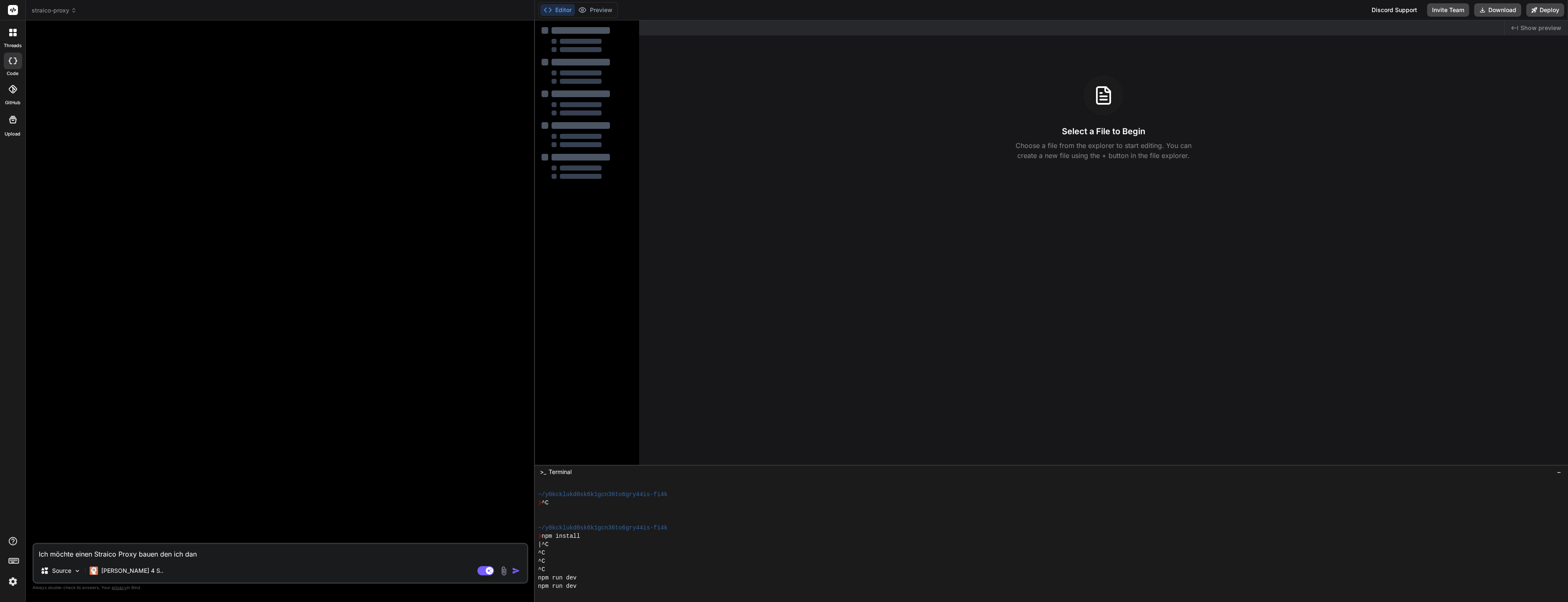
type textarea "x"
type textarea "Ich möchte einen Straico Proxy bauen den ich dann"
type textarea "x"
type textarea "Ich möchte einen Straico Proxy bauen den ich dann i"
type textarea "x"
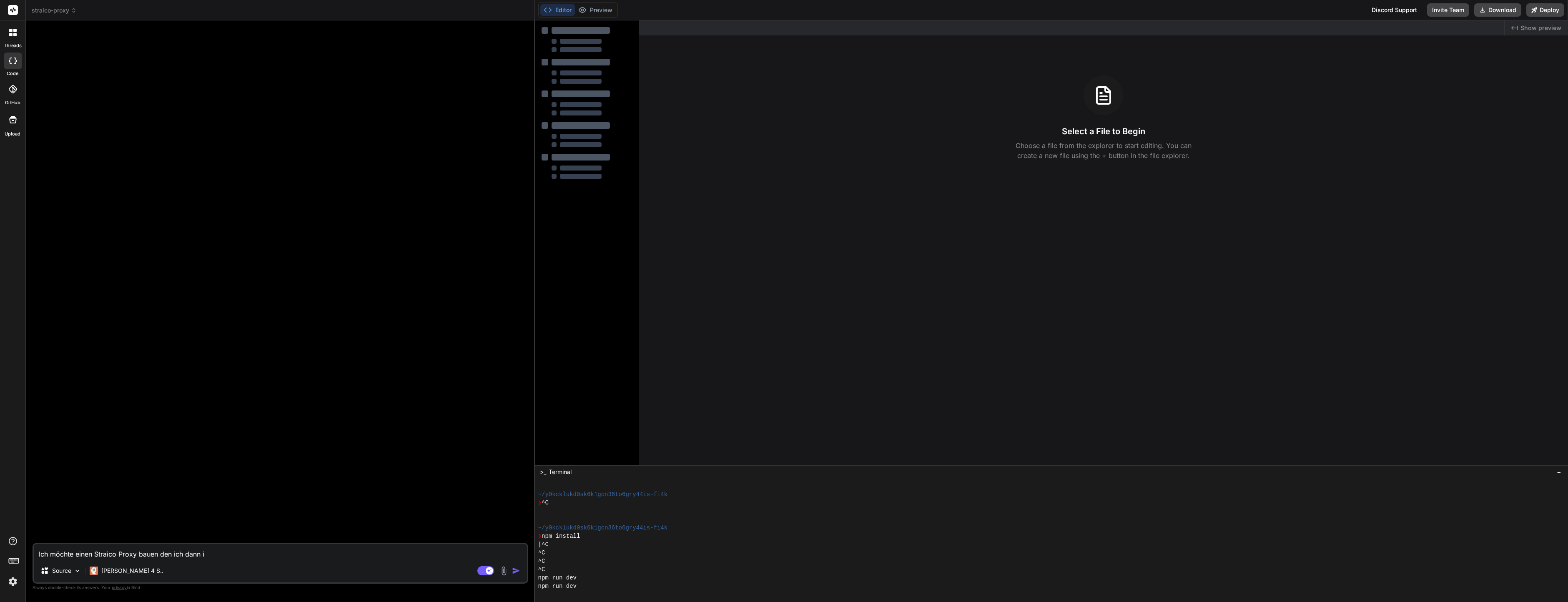
type textarea "Ich möchte einen Straico Proxy bauen den ich dann in"
type textarea "x"
type textarea "Ich möchte einen Straico Proxy bauen den ich dann in"
type textarea "x"
type textarea "Ich möchte einen Straico Proxy bauen den ich dann in D"
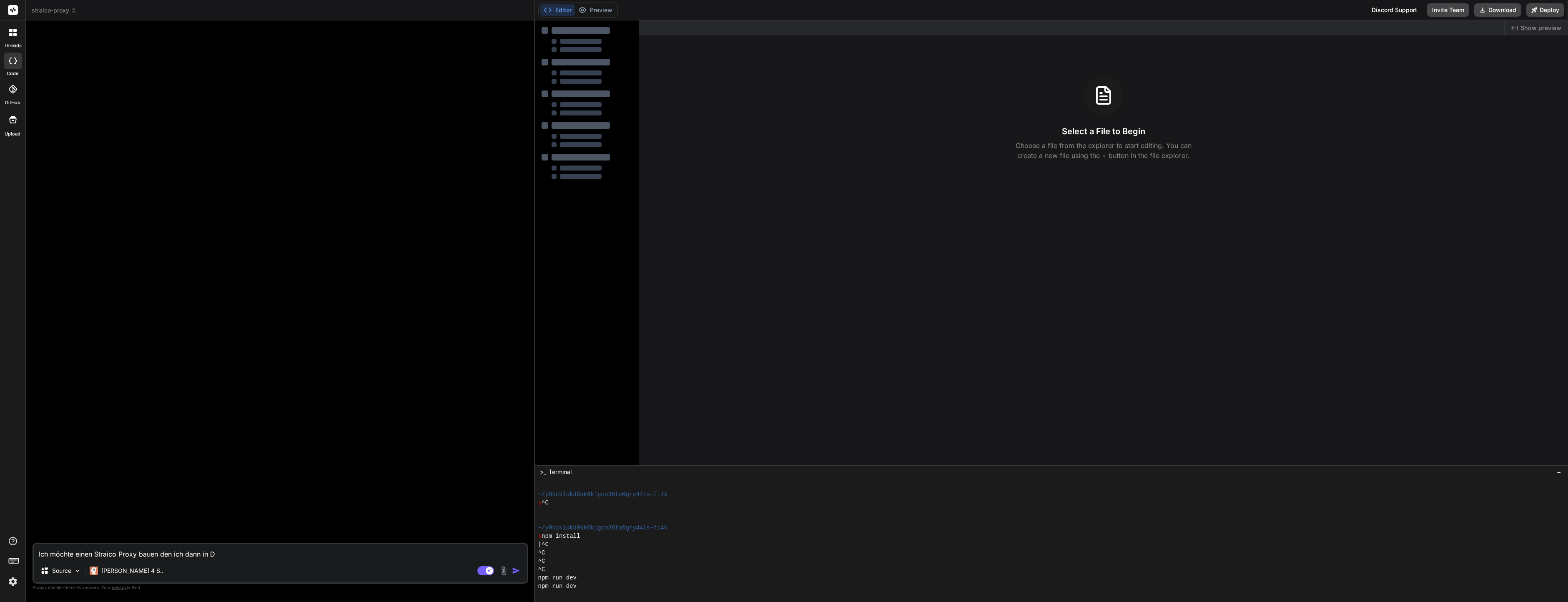
type textarea "x"
type textarea "Ich möchte einen Straico Proxy bauen den ich dann in Dy"
type textarea "x"
type textarea "Ich möchte einen Straico Proxy bauen den ich dann in Dya"
type textarea "x"
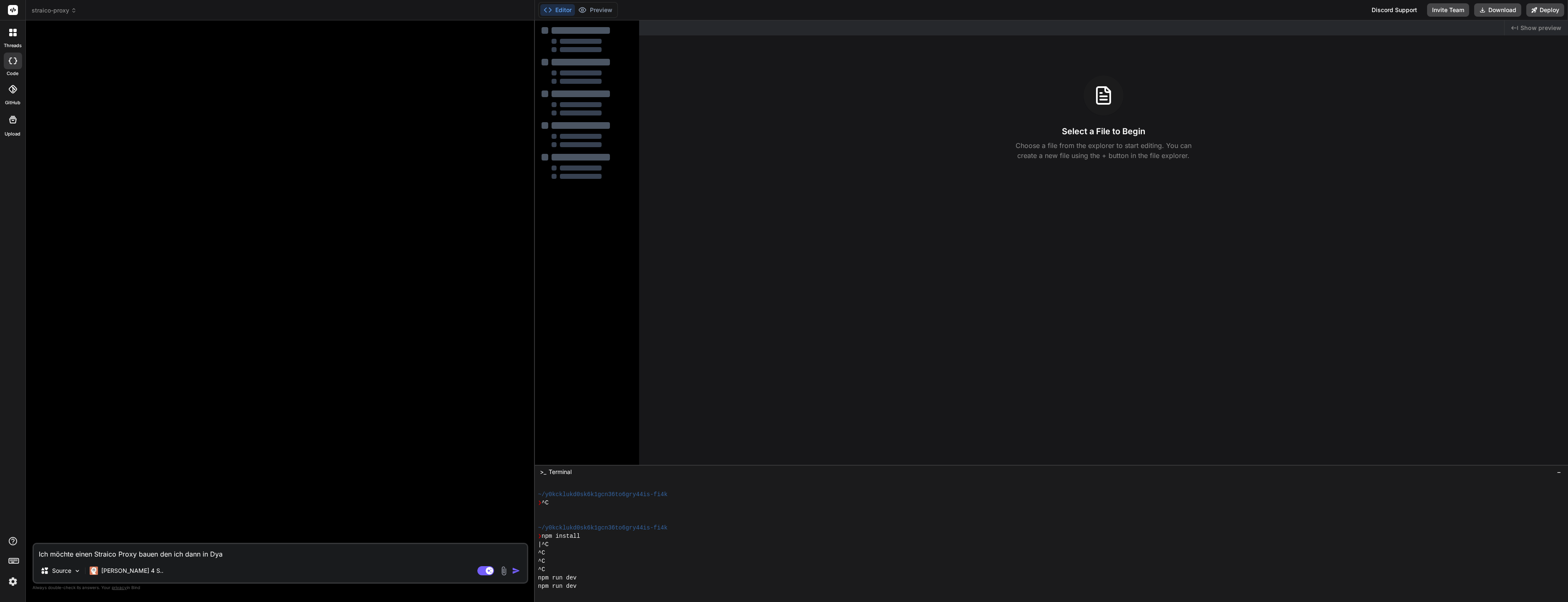
type textarea "Ich möchte einen Straico Proxy bauen den ich dann in Dyad"
type textarea "x"
type textarea "Ich möchte einen Straico Proxy bauen den ich dann in Dyad-"
type textarea "x"
type textarea "Ich möchte einen Straico Proxy bauen den ich dann in Dyad-s"
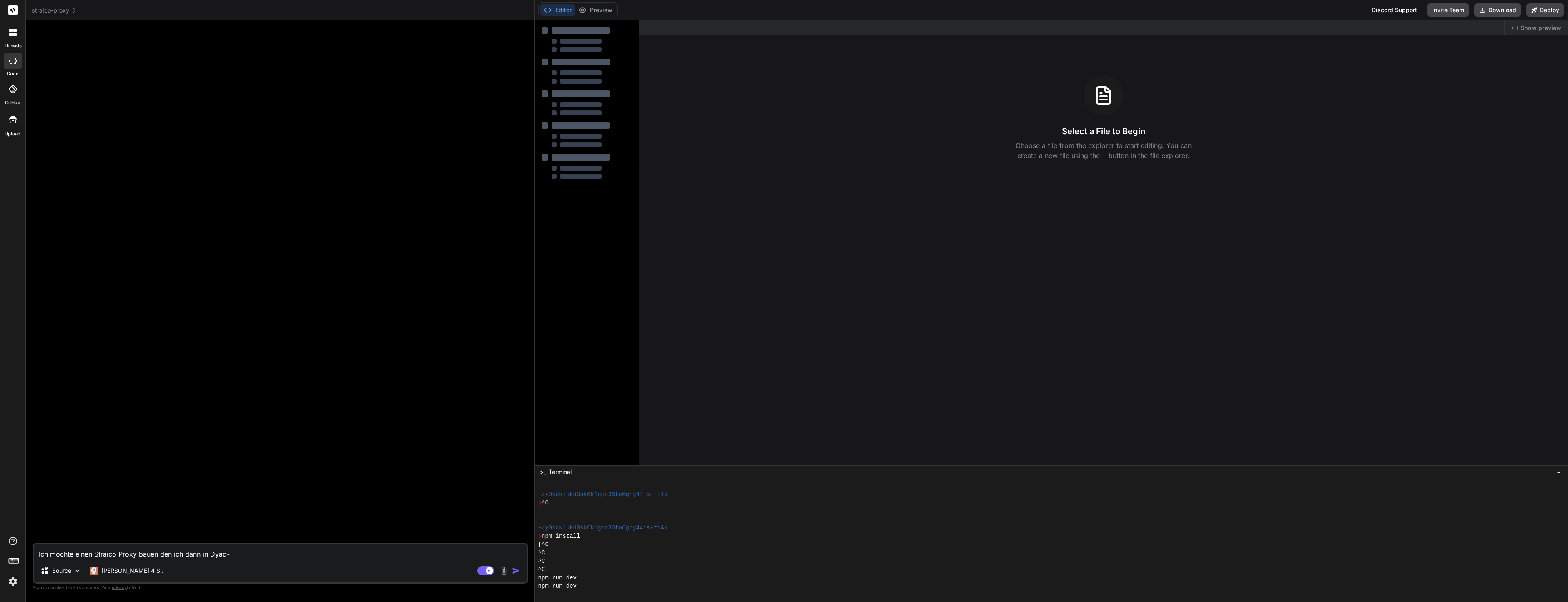
type textarea "x"
type textarea "Ich möchte einen Straico Proxy bauen den ich dann in Dyad-sh"
type textarea "x"
type textarea "Ich möchte einen Straico Proxy bauen den ich dann in Dyad-sh"
type textarea "x"
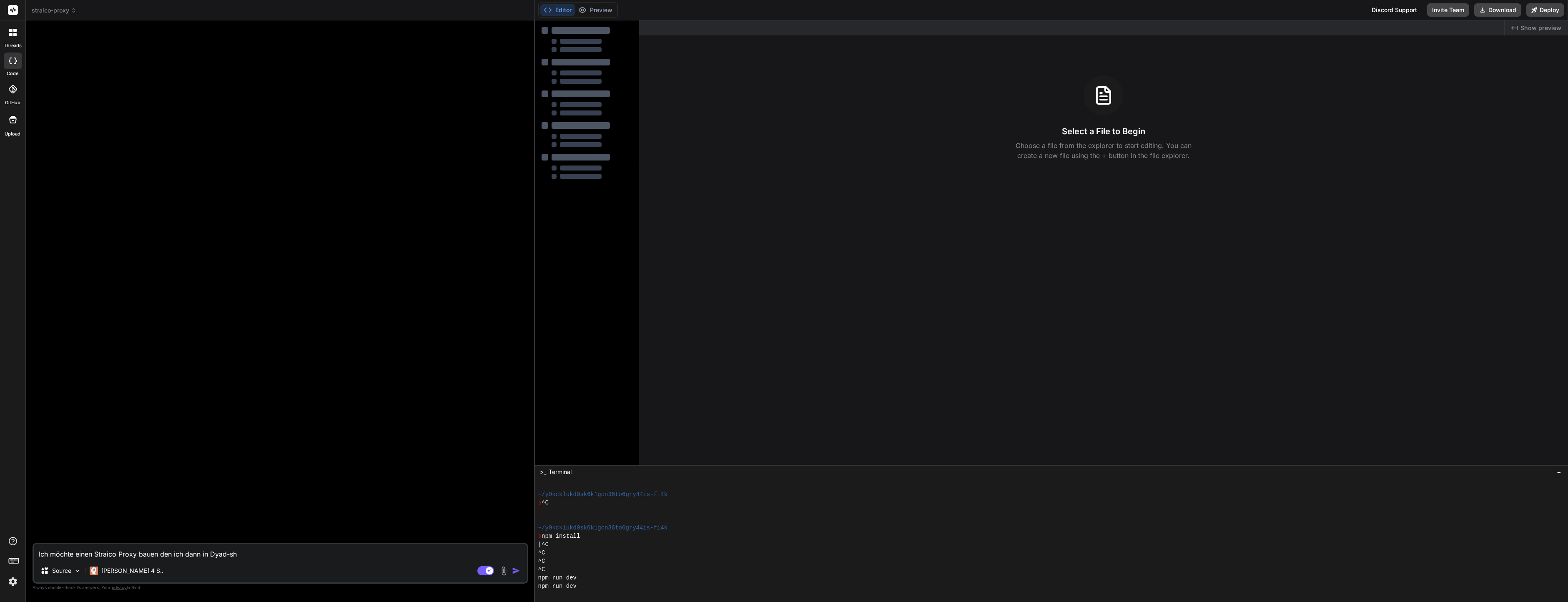
type textarea "Ich möchte einen Straico Proxy bauen den ich dann in Dyad-sh n"
type textarea "x"
type textarea "Ich möchte einen Straico Proxy bauen den ich dann in Dyad-sh nu"
type textarea "x"
type textarea "Ich möchte einen Straico Proxy bauen den ich dann in Dyad-sh nut"
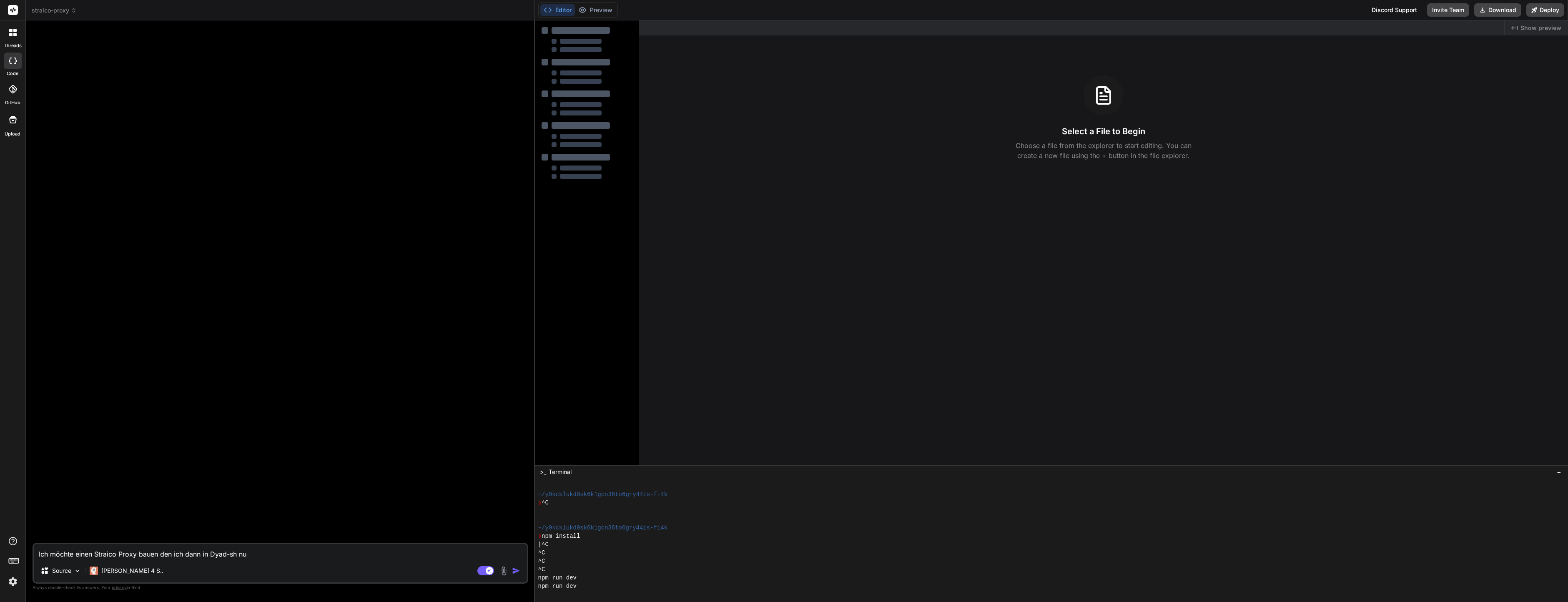
type textarea "x"
type textarea "Ich möchte einen Straico Proxy bauen den ich dann in Dyad-sh nutz"
type textarea "x"
type textarea "Ich möchte einen Straico Proxy bauen den ich dann in Dyad-sh nutze"
type textarea "x"
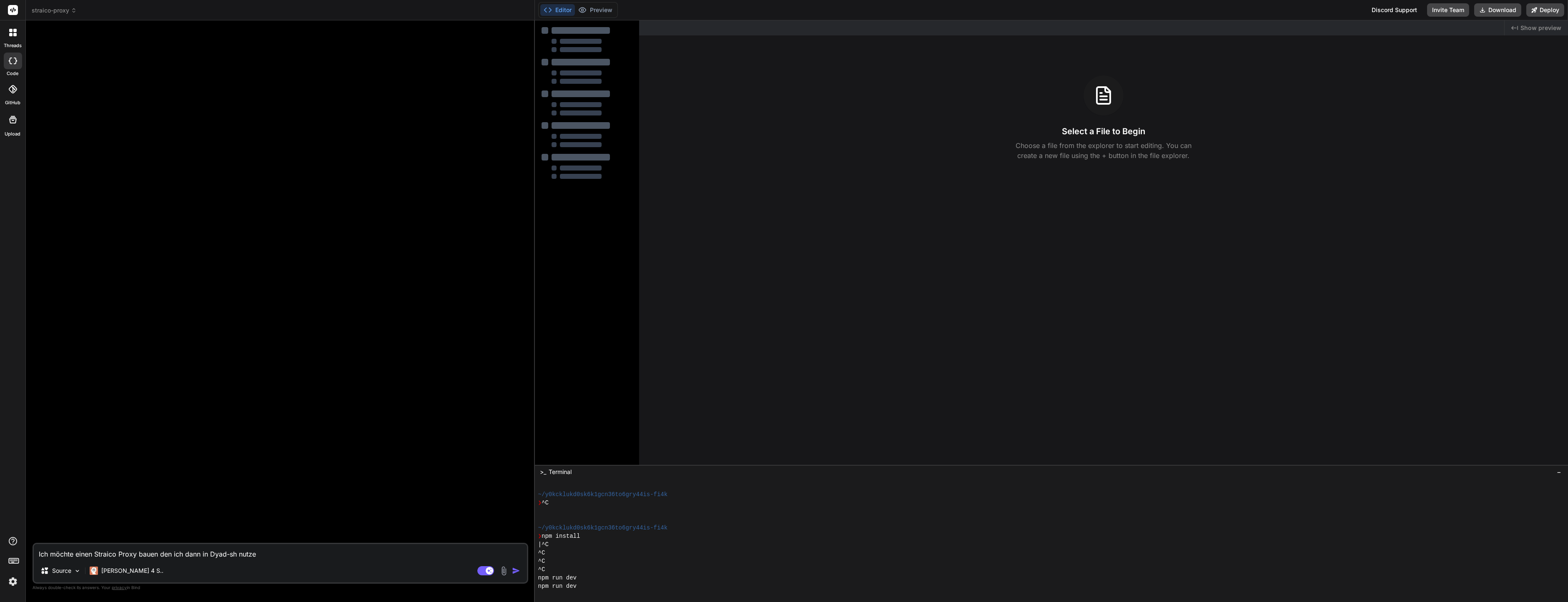
type textarea "Ich möchte einen Straico Proxy bauen den ich dann in Dyad-sh nutzen"
type textarea "x"
type textarea "Ich möchte einen Straico Proxy bauen den ich dann in Dyad-sh nutzen"
type textarea "x"
type textarea "Ich möchte einen Straico Proxy bauen den ich dann in Dyad-sh nutzen k"
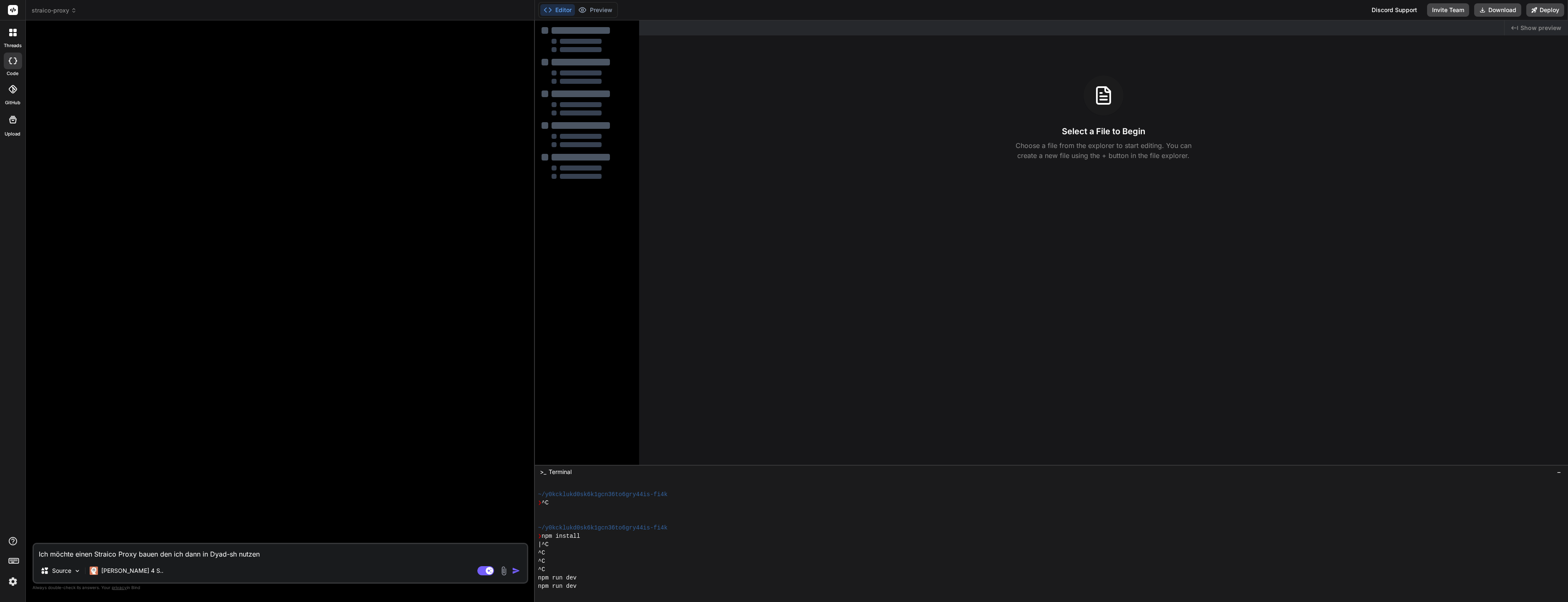
type textarea "x"
type textarea "Ich möchte einen Straico Proxy bauen den ich dann in Dyad-sh nutzen ka"
type textarea "x"
type textarea "Ich möchte einen Straico Proxy bauen den ich dann in Dyad-sh nutzen kan"
type textarea "x"
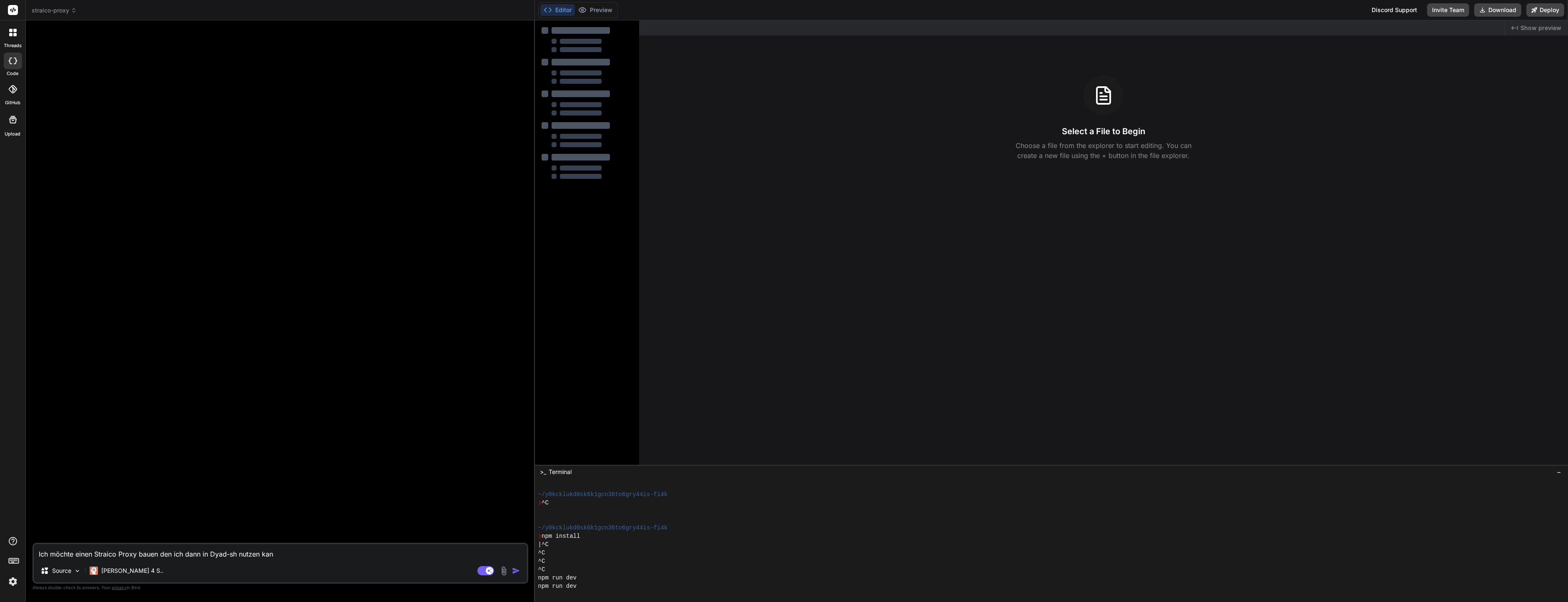
type textarea "Ich möchte einen Straico Proxy bauen den ich dann in Dyad-sh nutzen kann"
type textarea "x"
type textarea "Ich möchte einen Straico Proxy bauen den ich dann in Dyad-sh nutzen kann."
type textarea "x"
type textarea "Ich möchte einen Straico Proxy bauen den ich dann in Dyad-sh nutzen kann."
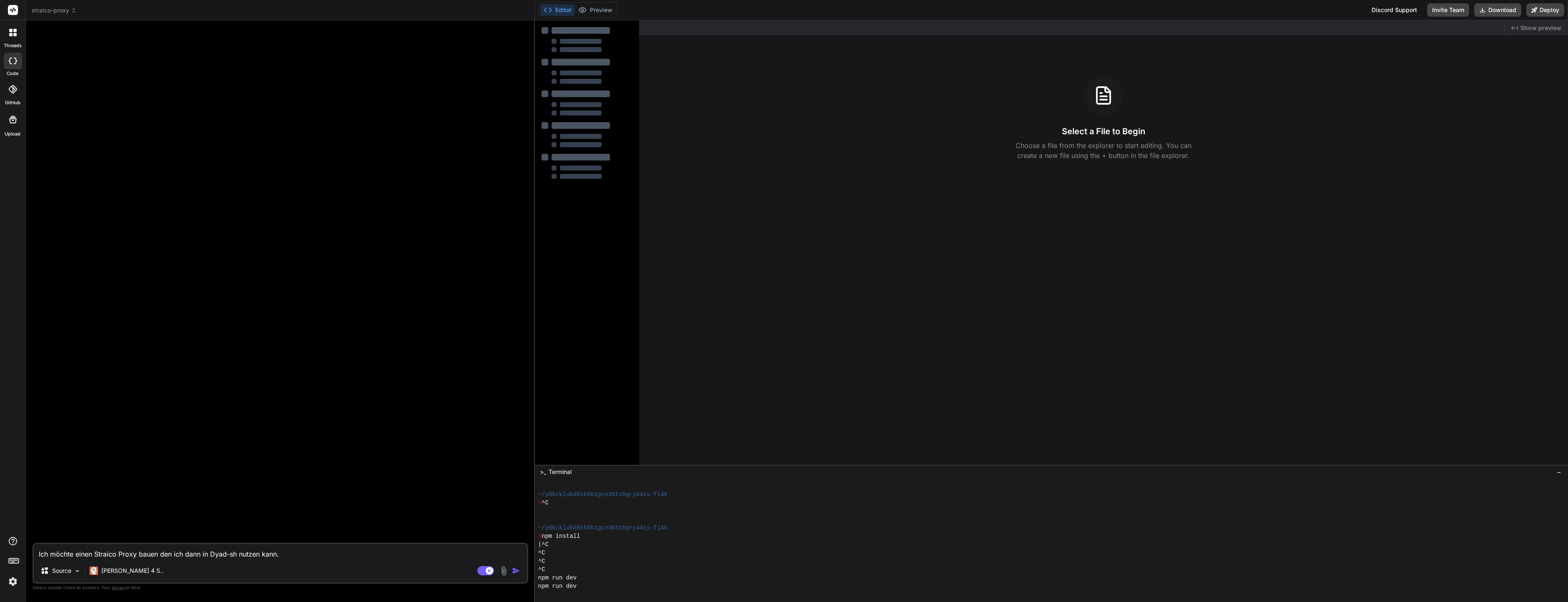
type textarea "x"
type textarea "Ich möchte einen Straico Proxy bauen den ich dann in Dyad-sh nutzen kann. H"
type textarea "x"
type textarea "Ich möchte einen Straico Proxy bauen den ich dann in Dyad-sh nutzen kann. Hi"
type textarea "x"
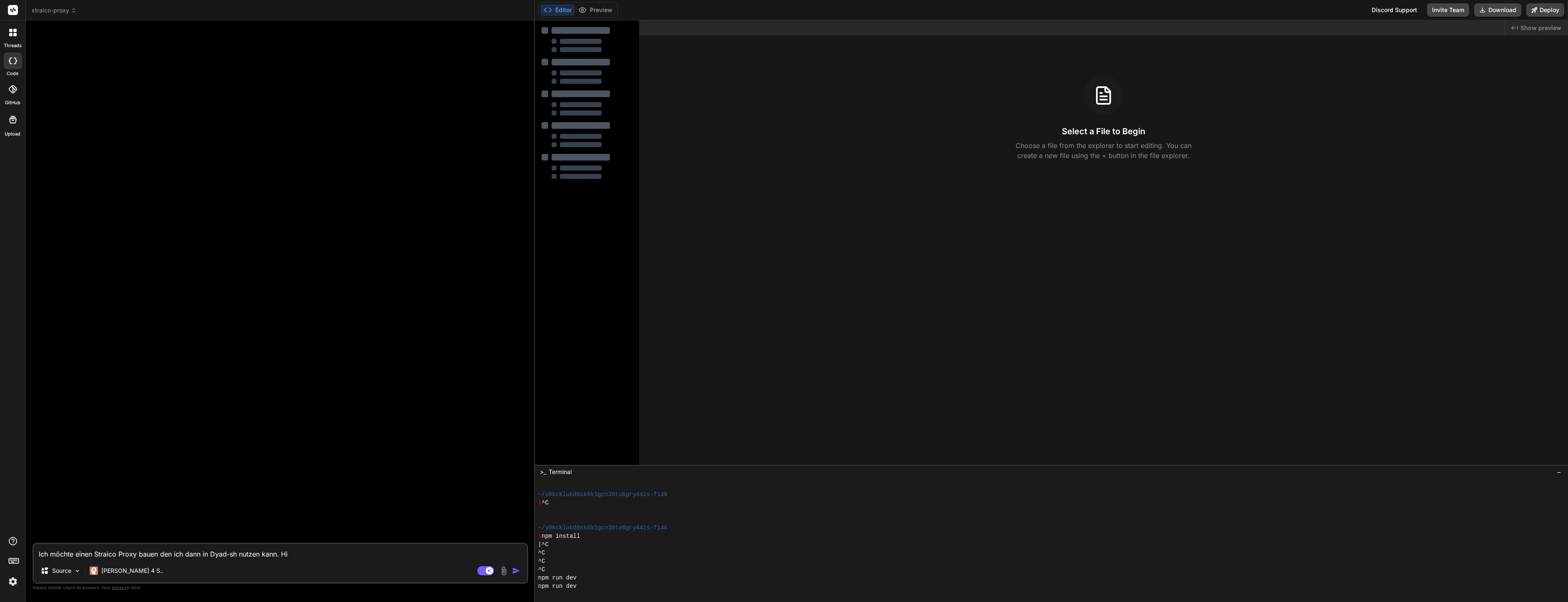
type textarea "Ich möchte einen Straico Proxy bauen den ich dann in Dyad-sh nutzen kann. Hil"
type textarea "x"
type textarea "Ich möchte einen Straico Proxy bauen den ich dann in Dyad-sh nutzen kann. Hilf"
type textarea "x"
type textarea "Ich möchte einen Straico Proxy bauen den ich dann in Dyad-sh nutzen kann. Hilfe"
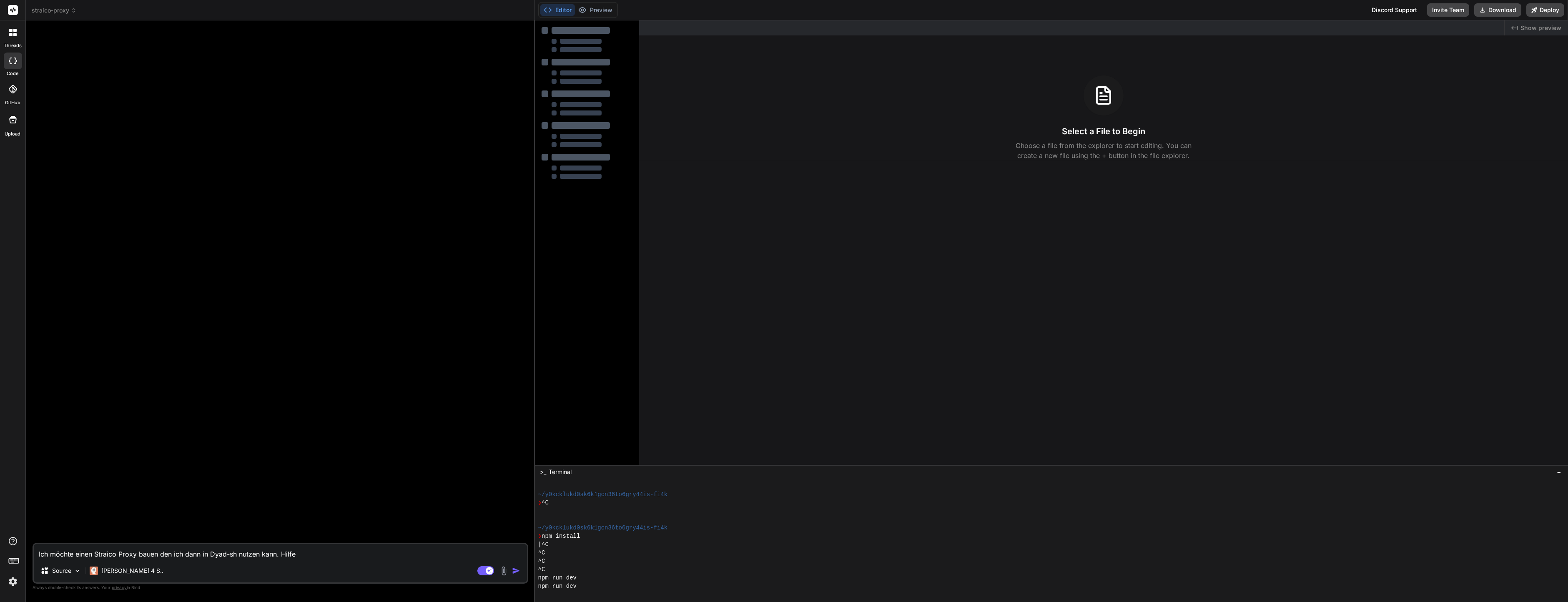
type textarea "x"
type textarea "Ich möchte einen Straico Proxy bauen den ich dann in Dyad-sh nutzen kann. Hilfe."
type textarea "x"
type textarea "Ich möchte einen Straico Proxy bauen den ich dann in Dyad-sh nutzen kann. Hilfe."
type textarea "x"
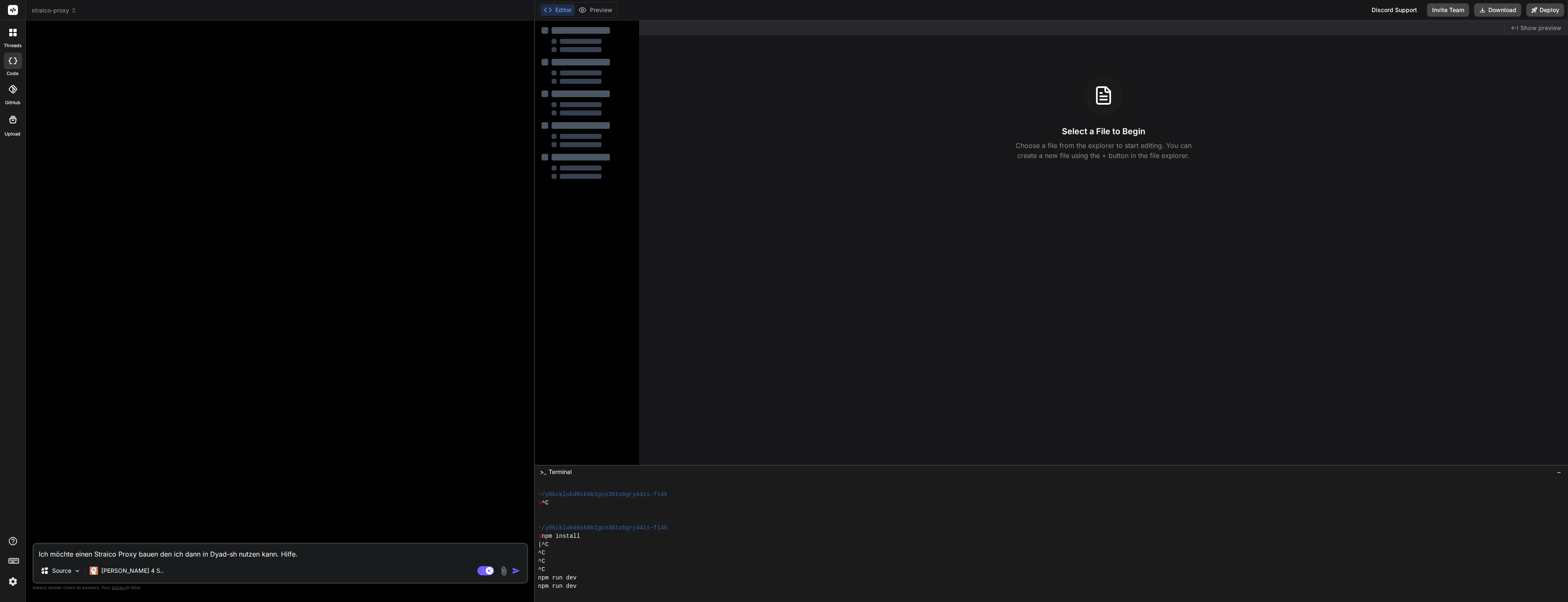
type textarea "Ich möchte einen Straico Proxy bauen den ich dann in Dyad-sh nutzen kann. Hilfe…"
type textarea "x"
type textarea "Ich möchte einen Straico Proxy bauen den ich dann in Dyad-sh nutzen kann. Hilfe…"
type textarea "x"
type textarea "Ich möchte einen Straico Proxy bauen den ich dann in Dyad-sh nutzen kann. Hilfe…"
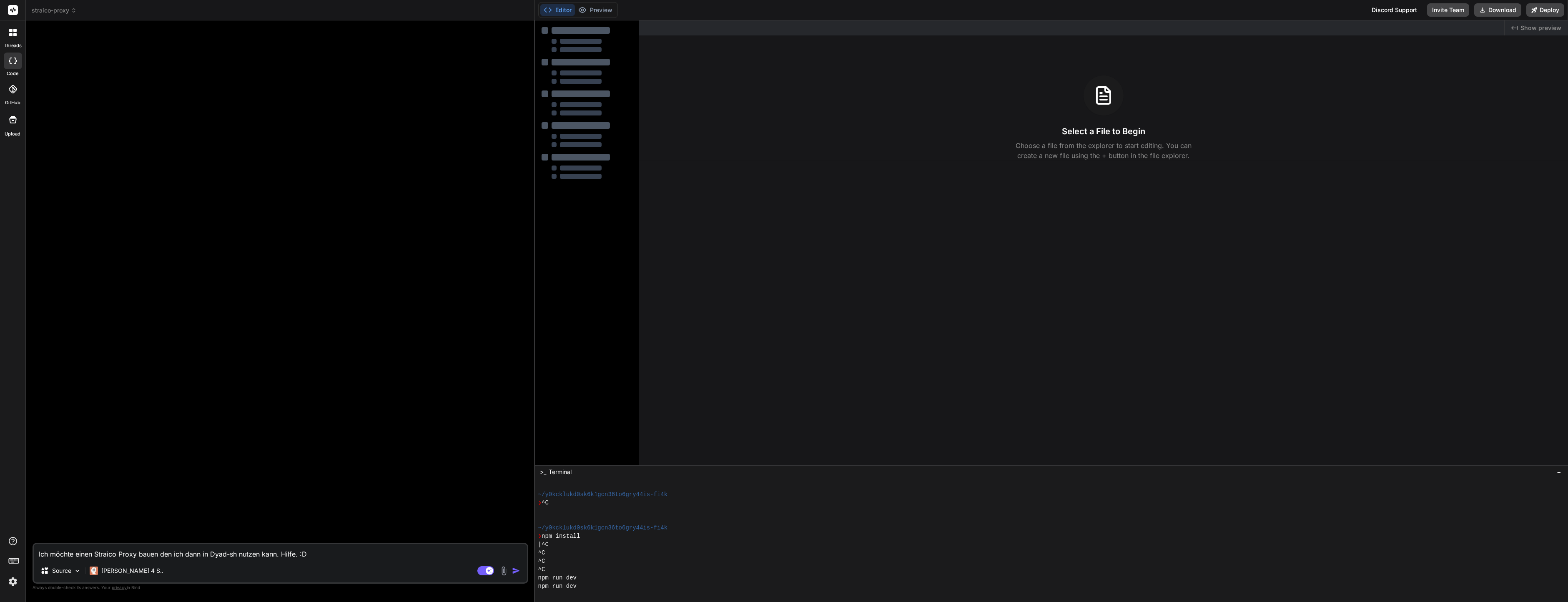
type textarea "x"
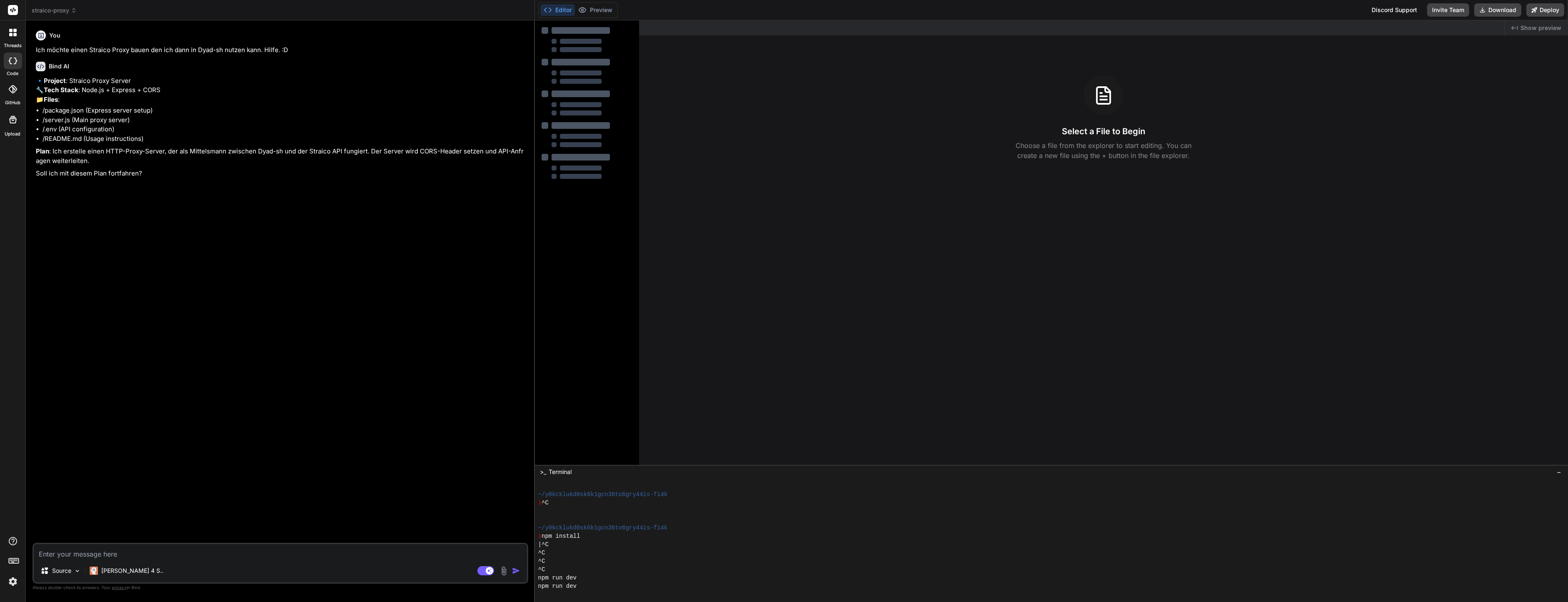
type textarea "x"
type textarea "J"
type textarea "x"
type textarea "Ja"
type textarea "x"
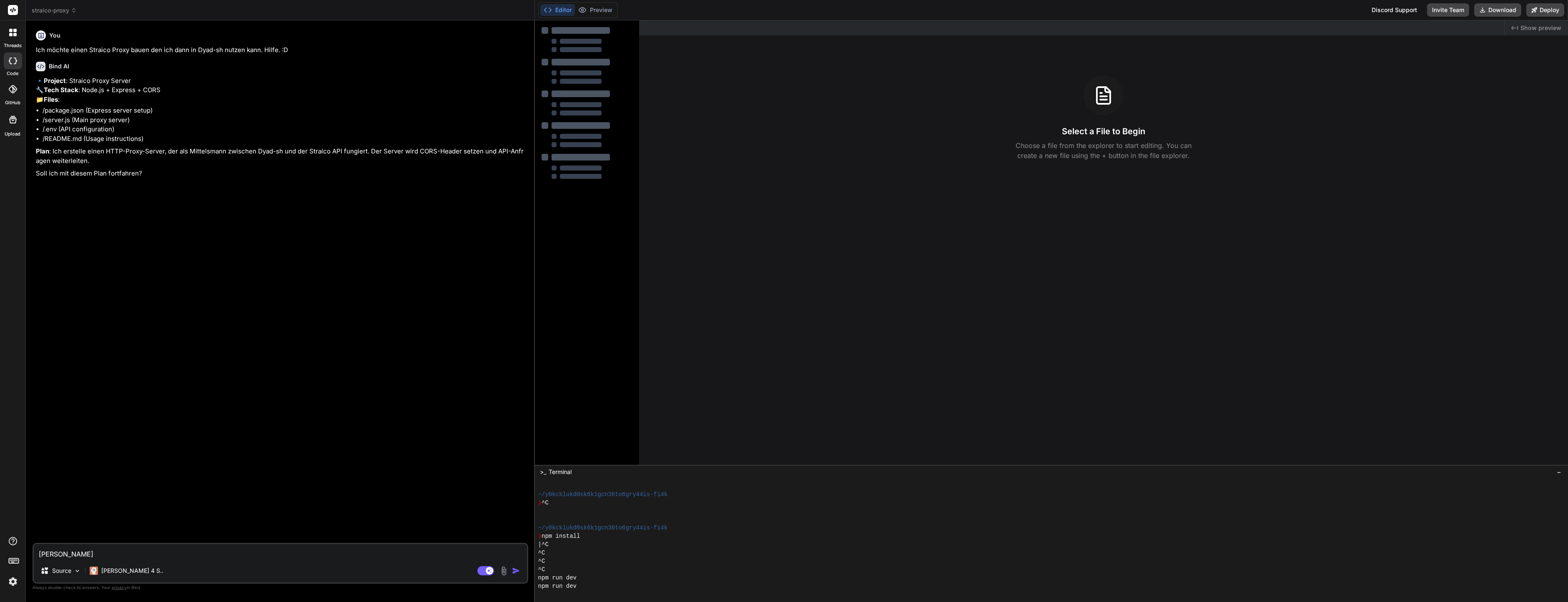
type textarea "Ja"
type textarea "x"
type textarea "Ja k"
type textarea "x"
type textarea "Ja kl"
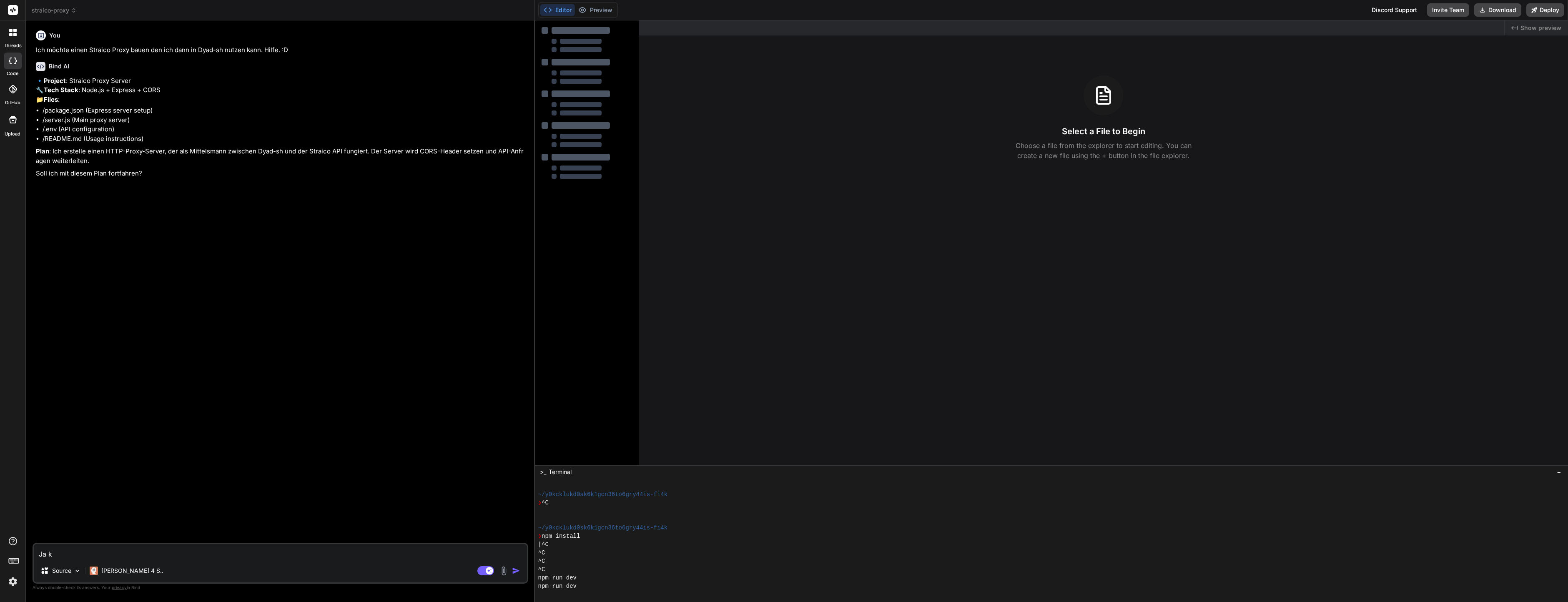
type textarea "x"
type textarea "Ja kli"
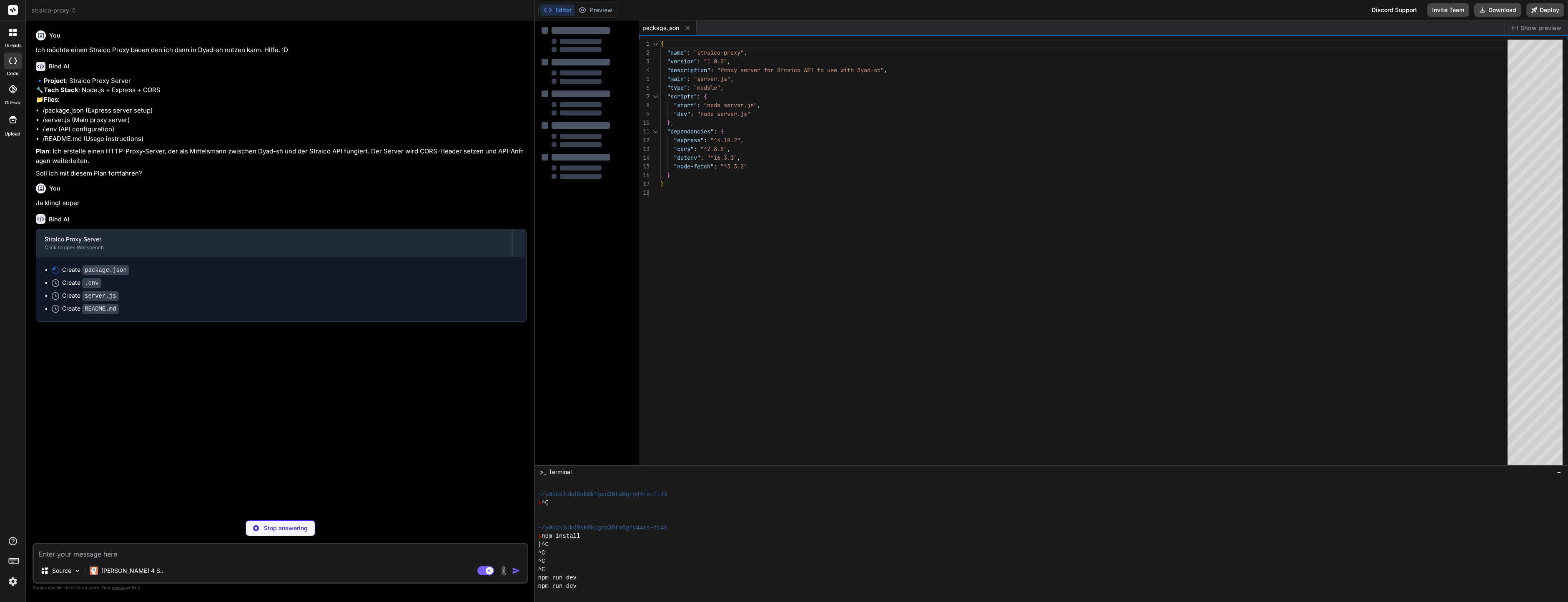
click at [564, 10] on button "Editor" at bounding box center [558, 10] width 35 height 12
click at [119, 313] on ul "Create package.json Create .env Create server.js Create README.md" at bounding box center [281, 289] width 473 height 47
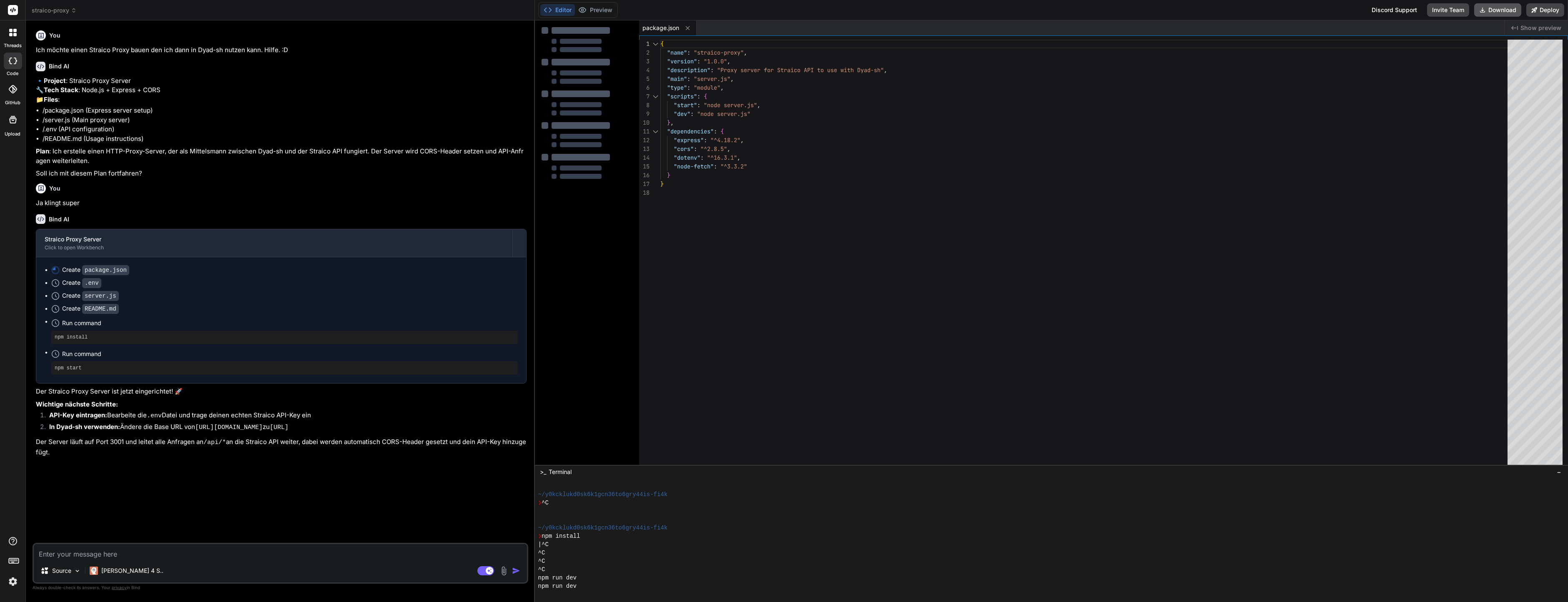
click at [1507, 6] on button "Download" at bounding box center [1497, 10] width 47 height 13
click at [415, 371] on pre "npm start" at bounding box center [284, 368] width 460 height 7
click at [333, 327] on span "Run command" at bounding box center [290, 323] width 456 height 9
click at [362, 410] on p "Wichtige nächste Schritte:" at bounding box center [281, 405] width 491 height 10
click at [729, 276] on div "{ "name" : "straico-proxy" , "version" : "1.0.0" , "description" : "Proxy serve…" at bounding box center [1087, 254] width 852 height 429
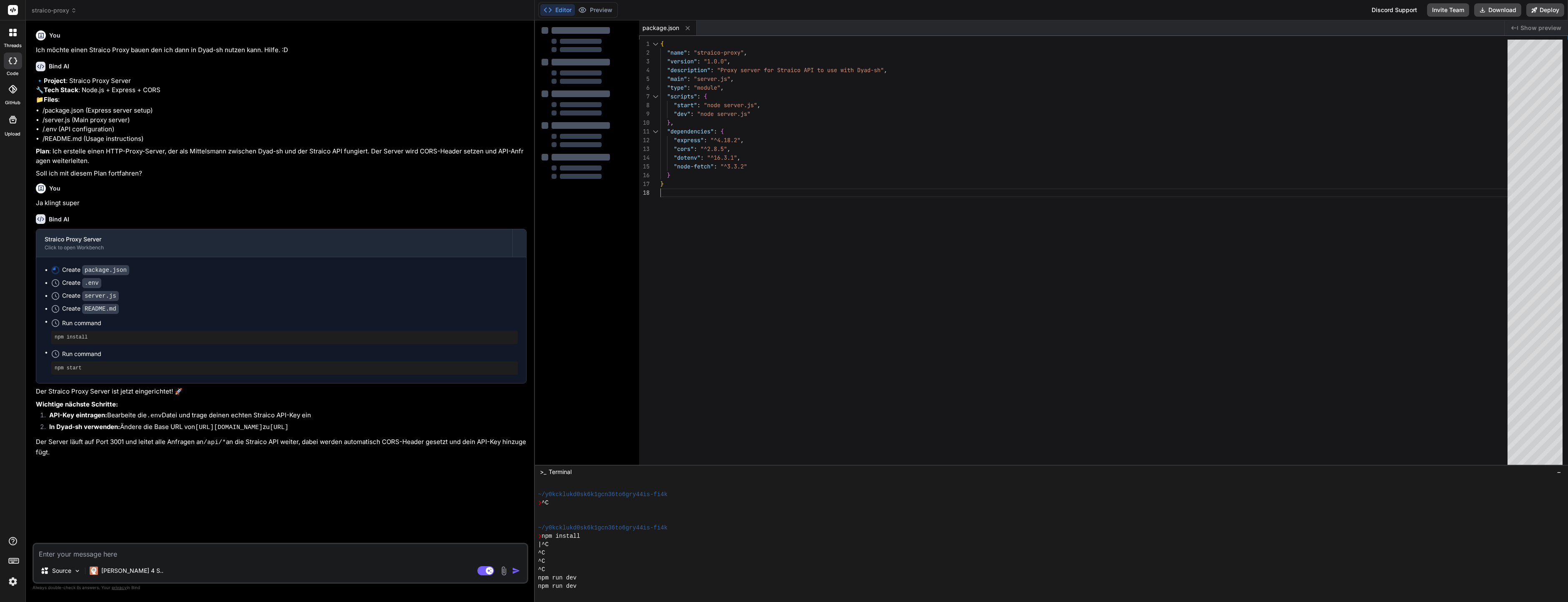
scroll to position [61, 0]
click at [614, 99] on div at bounding box center [587, 103] width 91 height 25
click at [11, 583] on img at bounding box center [13, 581] width 14 height 14
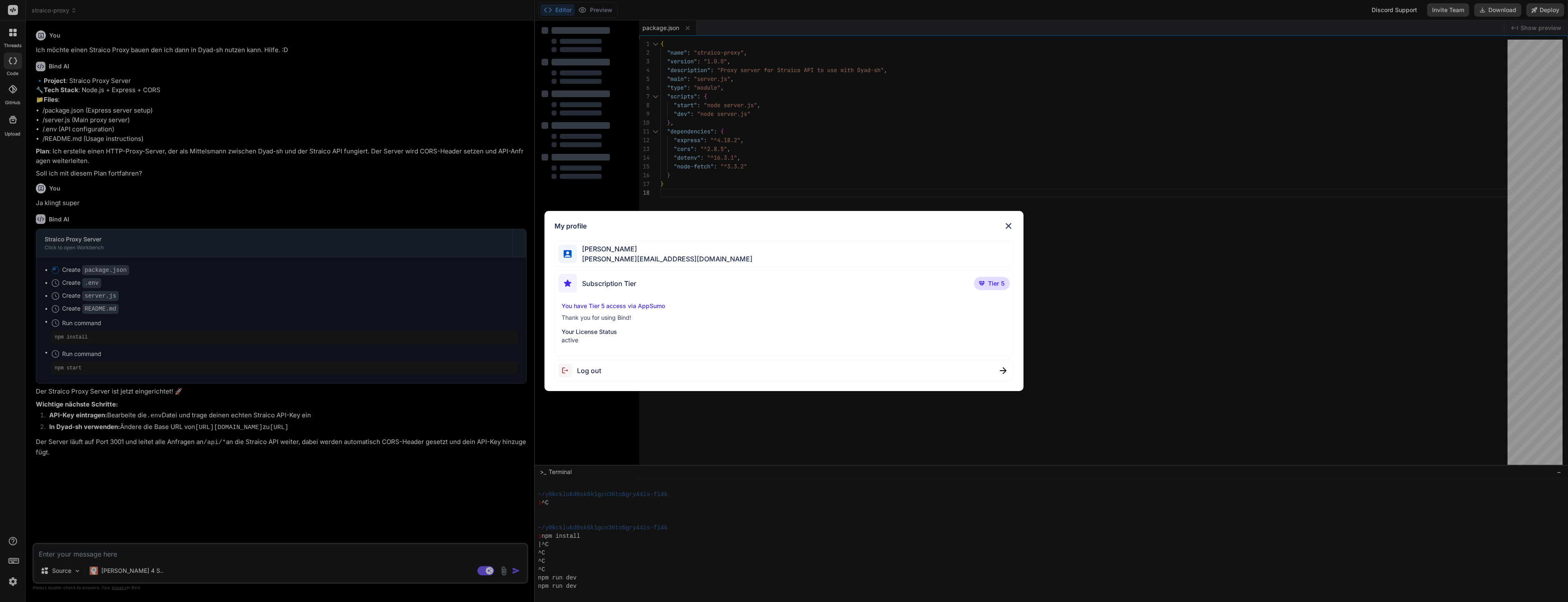
click at [573, 368] on img at bounding box center [567, 370] width 19 height 14
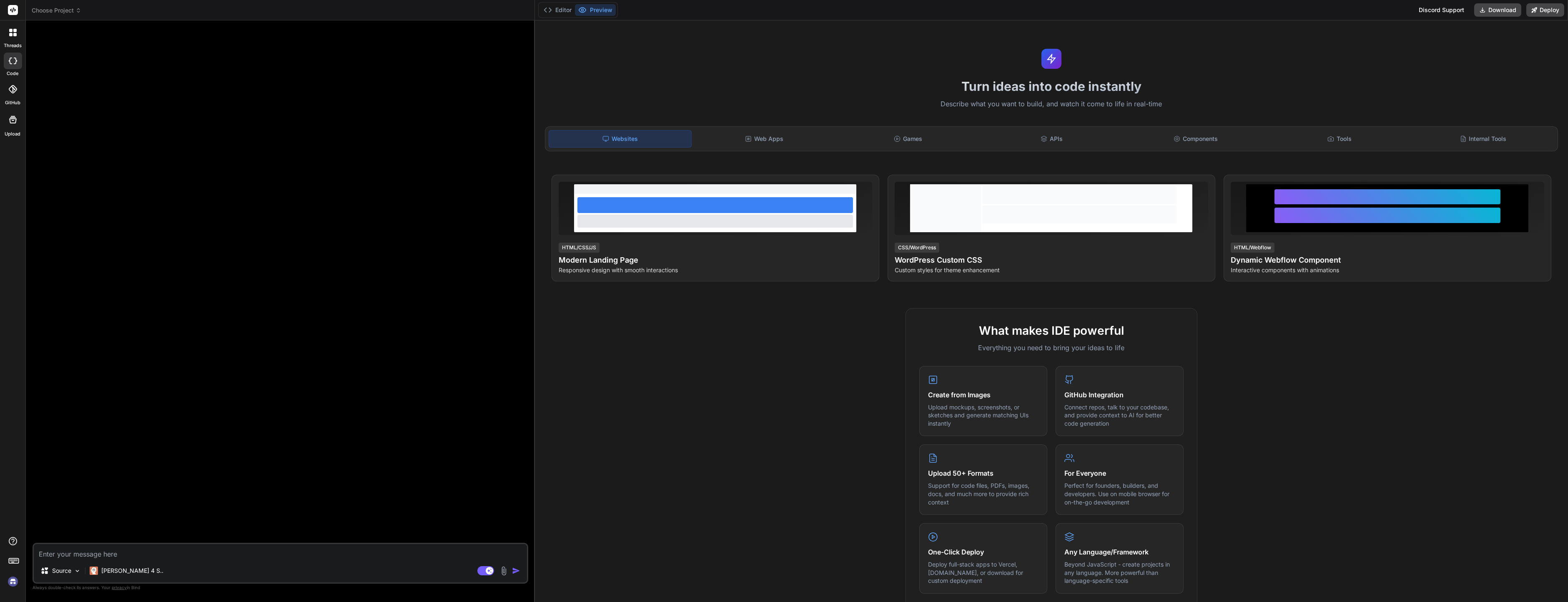
click at [22, 580] on div at bounding box center [13, 562] width 26 height 52
click at [15, 581] on img at bounding box center [13, 581] width 14 height 14
click at [55, 9] on span "Choose Project" at bounding box center [57, 10] width 50 height 9
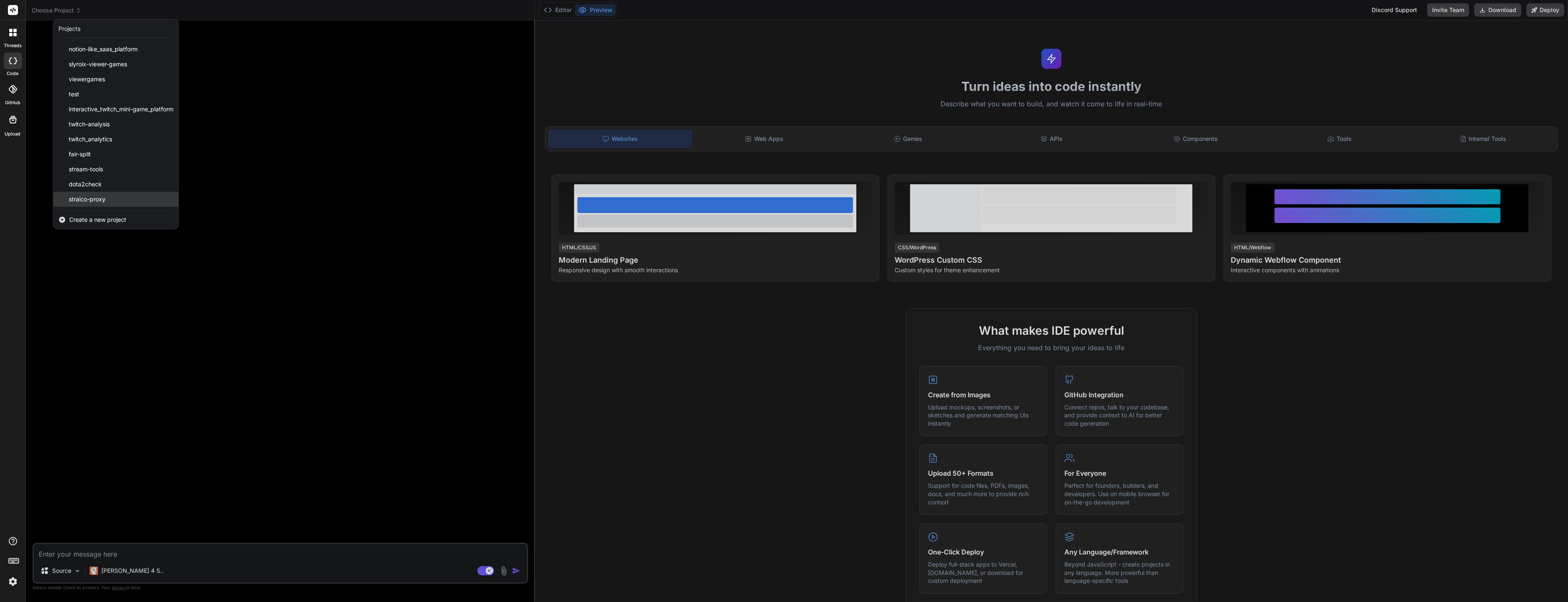
click at [85, 197] on span "straico-proxy" at bounding box center [87, 200] width 37 height 9
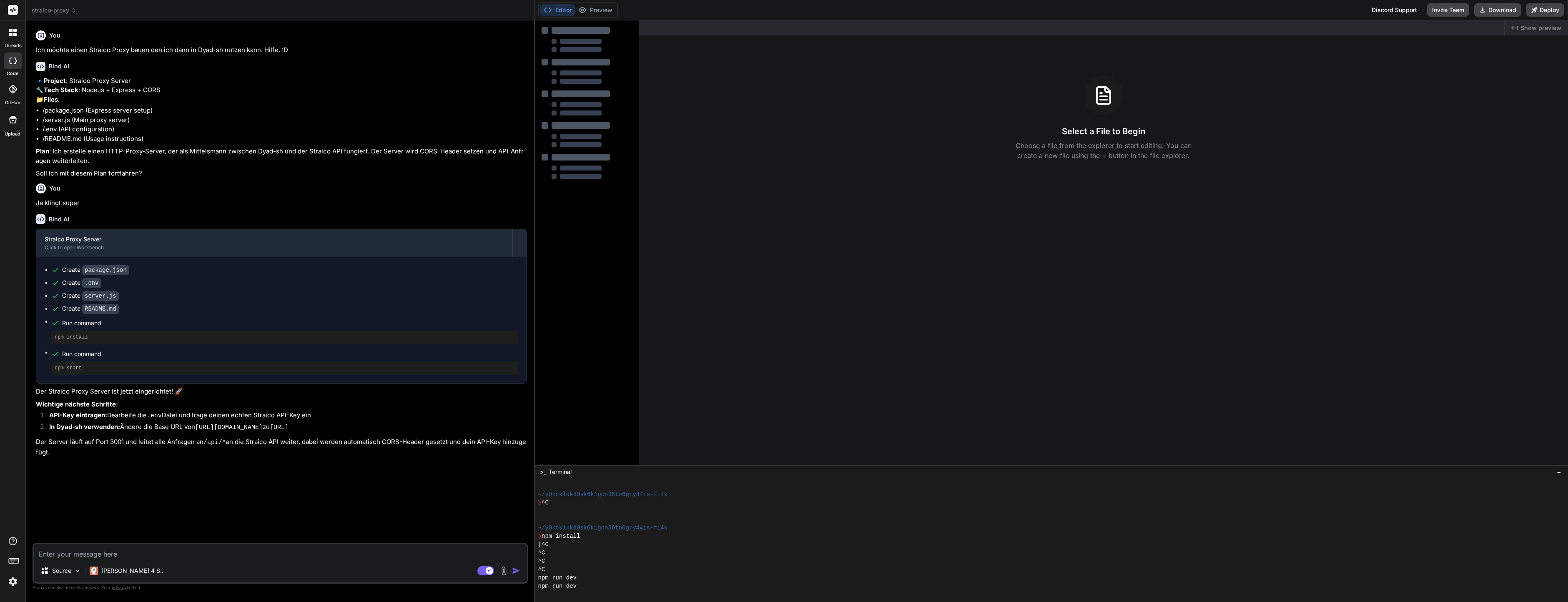
click at [357, 558] on textarea at bounding box center [280, 551] width 493 height 15
click at [591, 32] on div at bounding box center [581, 30] width 58 height 7
click at [587, 16] on div "Editor Preview Disabled until preview for your project is generated" at bounding box center [578, 10] width 80 height 16
click at [555, 9] on button "Editor" at bounding box center [558, 10] width 35 height 12
click at [1496, 7] on button "Download" at bounding box center [1497, 10] width 47 height 13
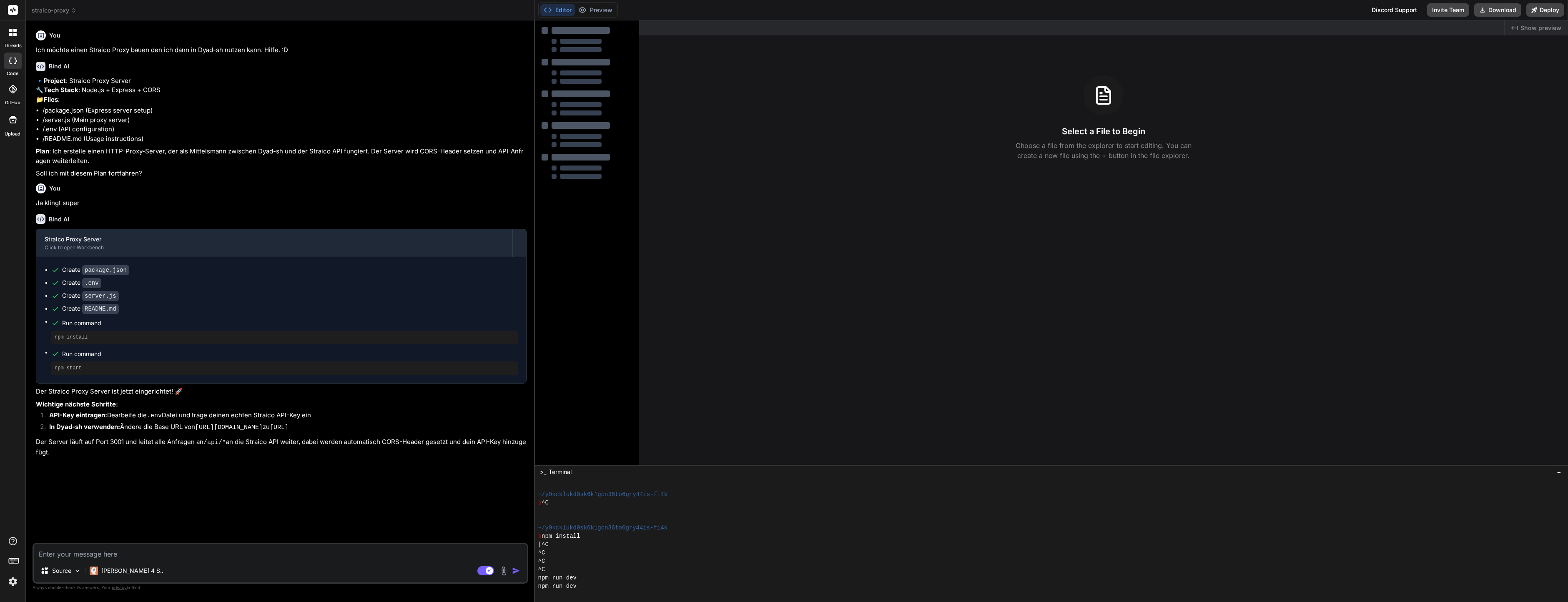
click at [786, 310] on div "Created with Pixso. Show preview Select a File to Begin Choose a file from the …" at bounding box center [1104, 243] width 929 height 444
click at [722, 358] on div "Created with Pixso. Show preview Select a File to Begin Choose a file from the …" at bounding box center [1104, 243] width 929 height 444
click at [785, 255] on div "Created with Pixso. Show preview Select a File to Begin Choose a file from the …" at bounding box center [1104, 243] width 929 height 444
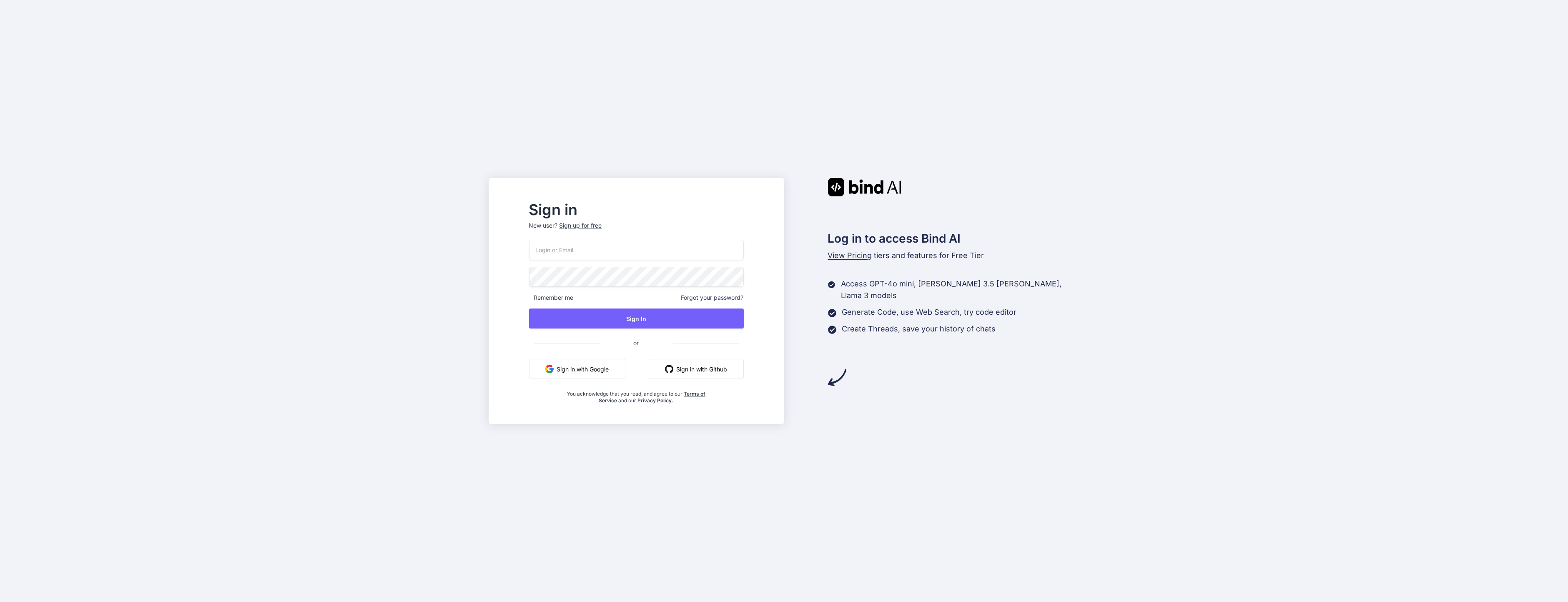
click at [642, 261] on div "Remember me Forgot your password? Sign In or Sign in with Google Sign in with G…" at bounding box center [636, 322] width 215 height 165
click at [642, 257] on input "email" at bounding box center [636, 250] width 215 height 21
type input "t.simon@live.com"
click at [649, 313] on button "Sign In" at bounding box center [636, 318] width 215 height 20
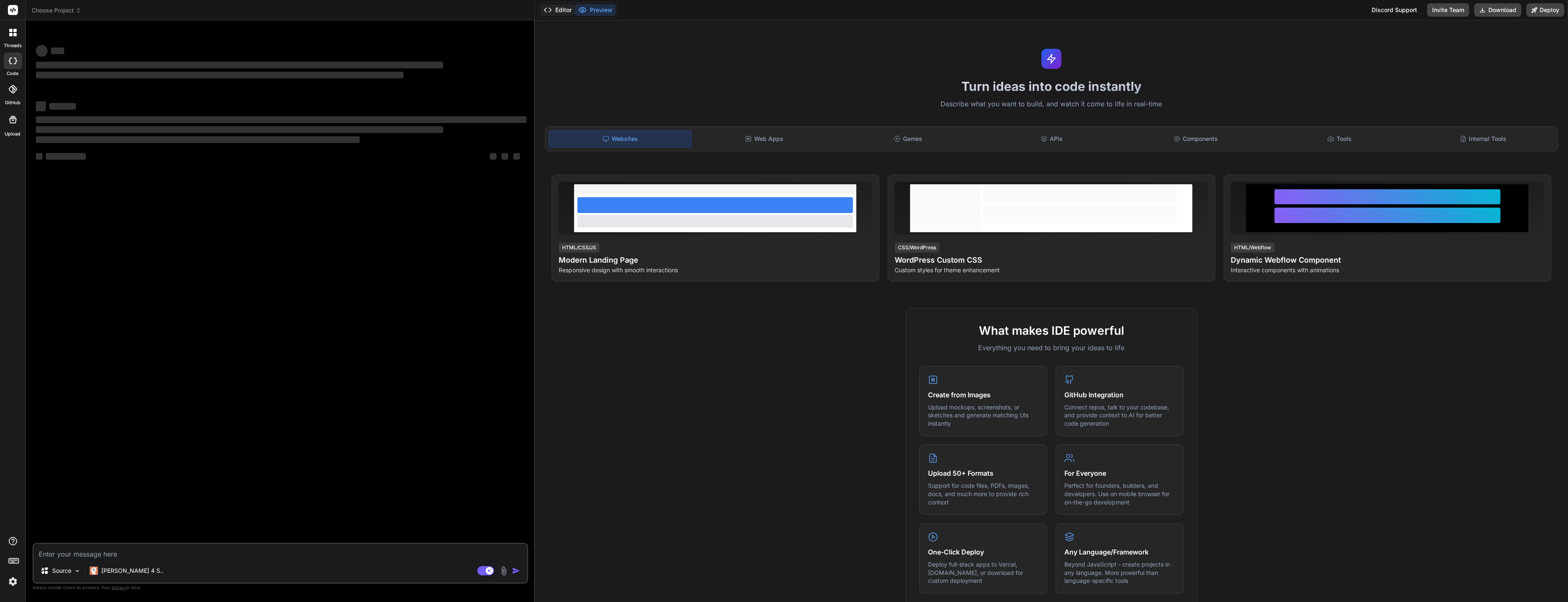
click at [562, 12] on button "Editor" at bounding box center [558, 10] width 35 height 12
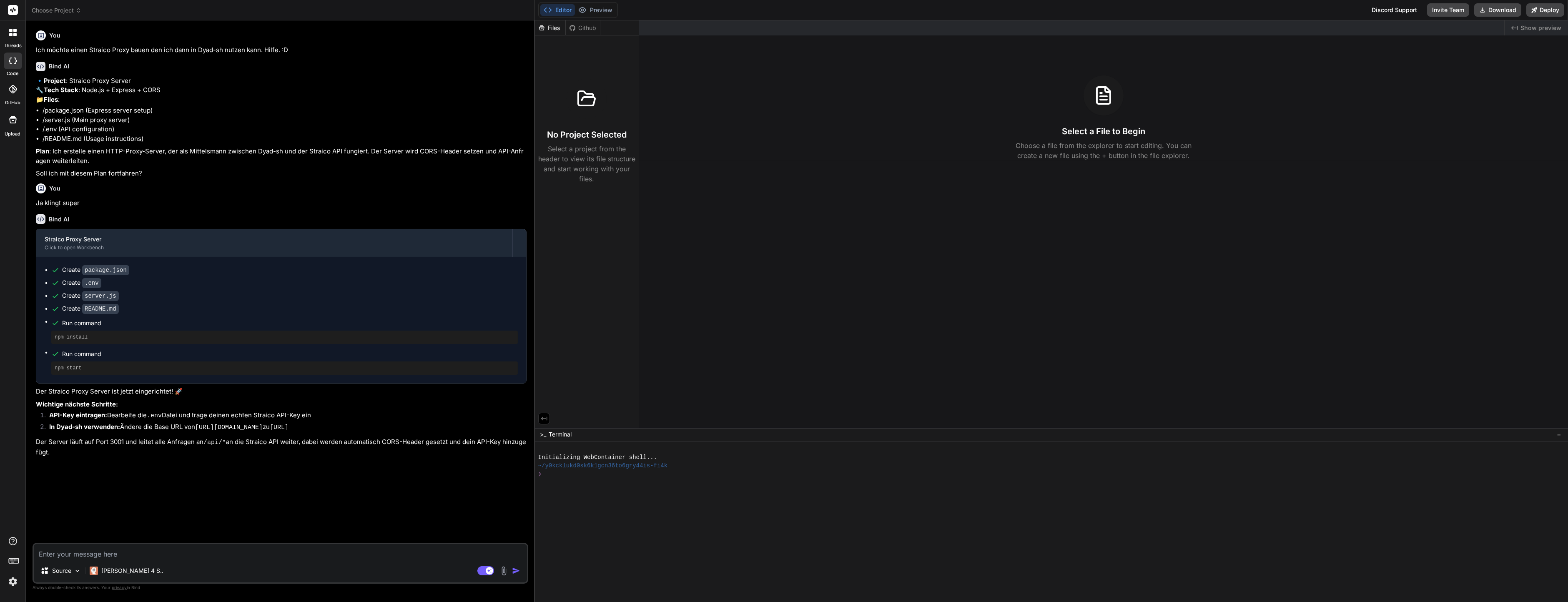
click at [565, 127] on div "No Project Selected Select a project from the header to view its file structure…" at bounding box center [587, 131] width 97 height 105
click at [576, 30] on div "Github" at bounding box center [583, 28] width 34 height 9
click at [552, 30] on div "Files" at bounding box center [550, 28] width 30 height 9
click at [592, 30] on div "Github" at bounding box center [583, 28] width 34 height 9
click at [563, 28] on div "Files" at bounding box center [550, 28] width 30 height 9
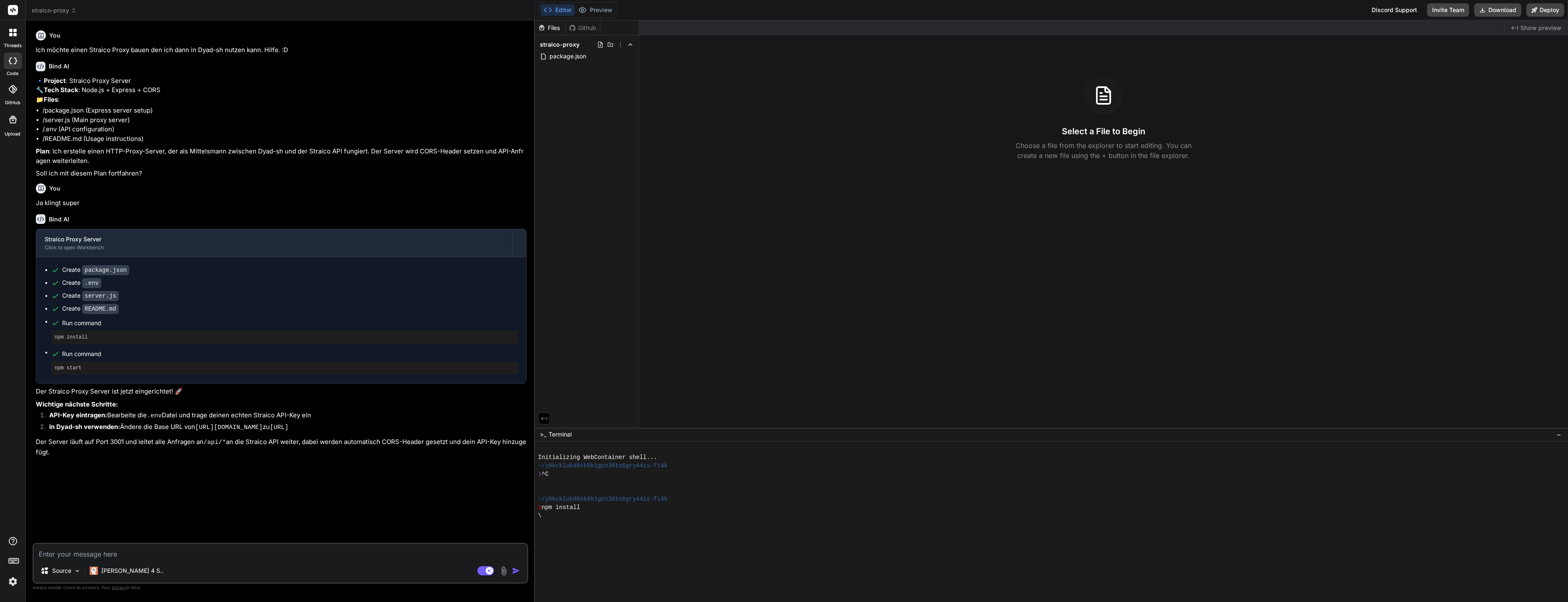
click at [598, 28] on div "Github" at bounding box center [583, 28] width 34 height 9
click at [264, 508] on div "You Ich möchte einen Straico Proxy bauen den ich dann in Dyad-sh nutzen kann. H…" at bounding box center [281, 285] width 494 height 516
click at [197, 531] on div "You Ich möchte einen Straico Proxy bauen den ich dann in Dyad-sh nutzen kann. H…" at bounding box center [281, 285] width 494 height 516
click at [186, 541] on div "You Ich möchte einen Straico Proxy bauen den ich dann in Dyad-sh nutzen kann. H…" at bounding box center [281, 285] width 494 height 516
drag, startPoint x: 180, startPoint y: 542, endPoint x: 175, endPoint y: 544, distance: 5.4
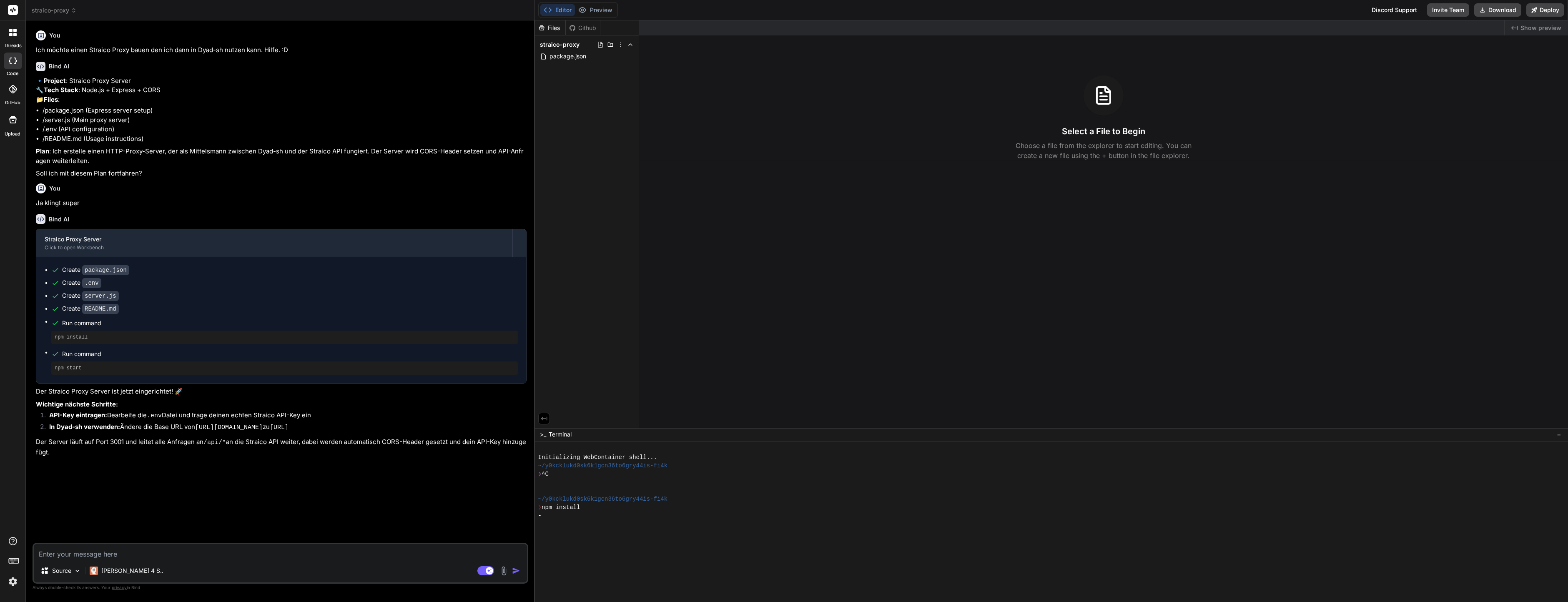
click at [175, 544] on div "You Ich möchte einen Straico Proxy bauen den ich dann in Dyad-sh nutzen kann. H…" at bounding box center [280, 315] width 495 height 575
click at [173, 545] on textarea at bounding box center [280, 551] width 493 height 15
click at [172, 546] on textarea at bounding box center [280, 551] width 493 height 15
type textarea "x"
type textarea "C"
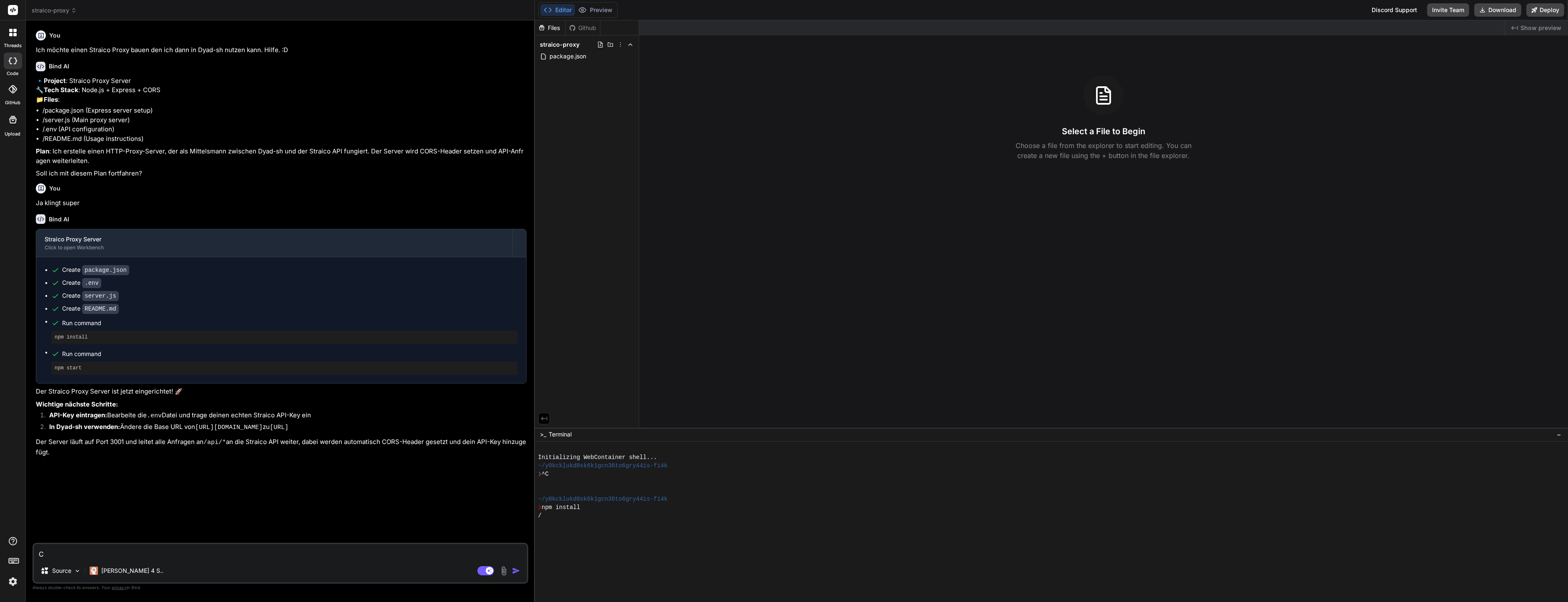
type textarea "x"
type textarea "Co"
type textarea "x"
type textarea "Cod"
type textarea "x"
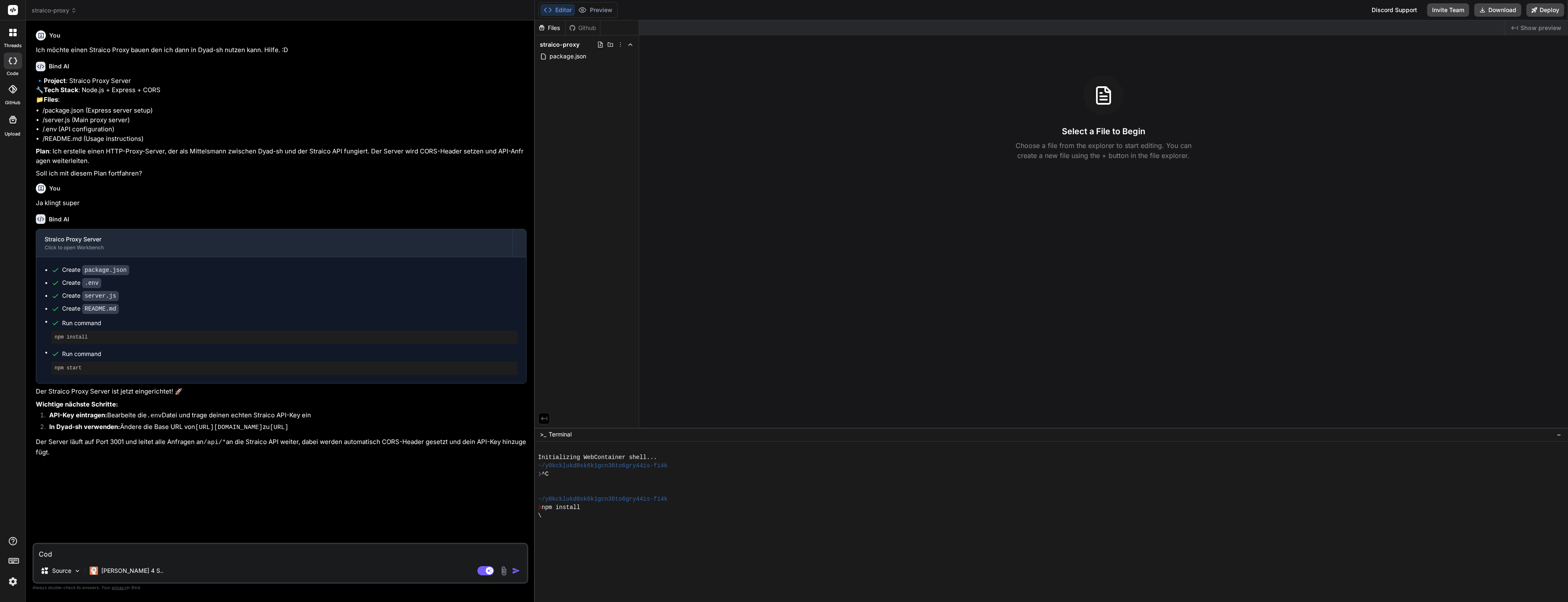
type textarea "Code"
type textarea "x"
type textarea "Code"
type textarea "x"
type textarea "Code e"
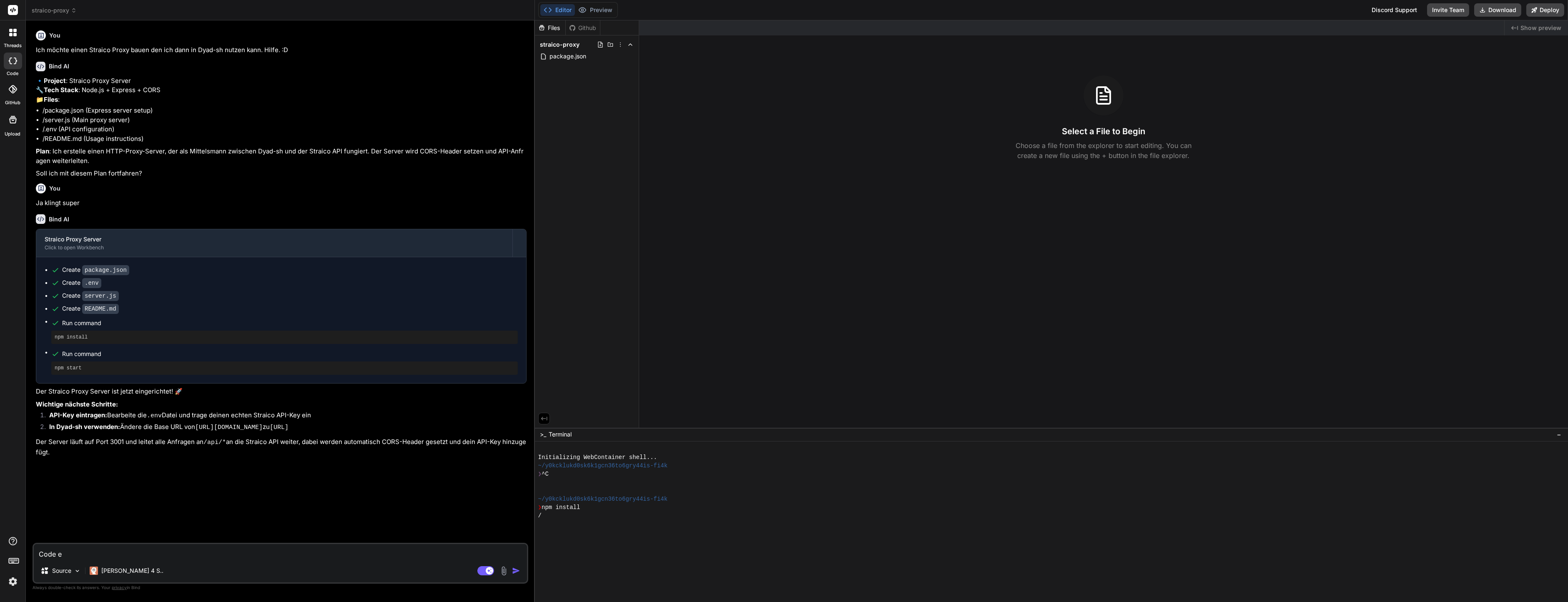
type textarea "x"
type textarea "Code er"
type textarea "x"
type textarea "Code ern"
type textarea "x"
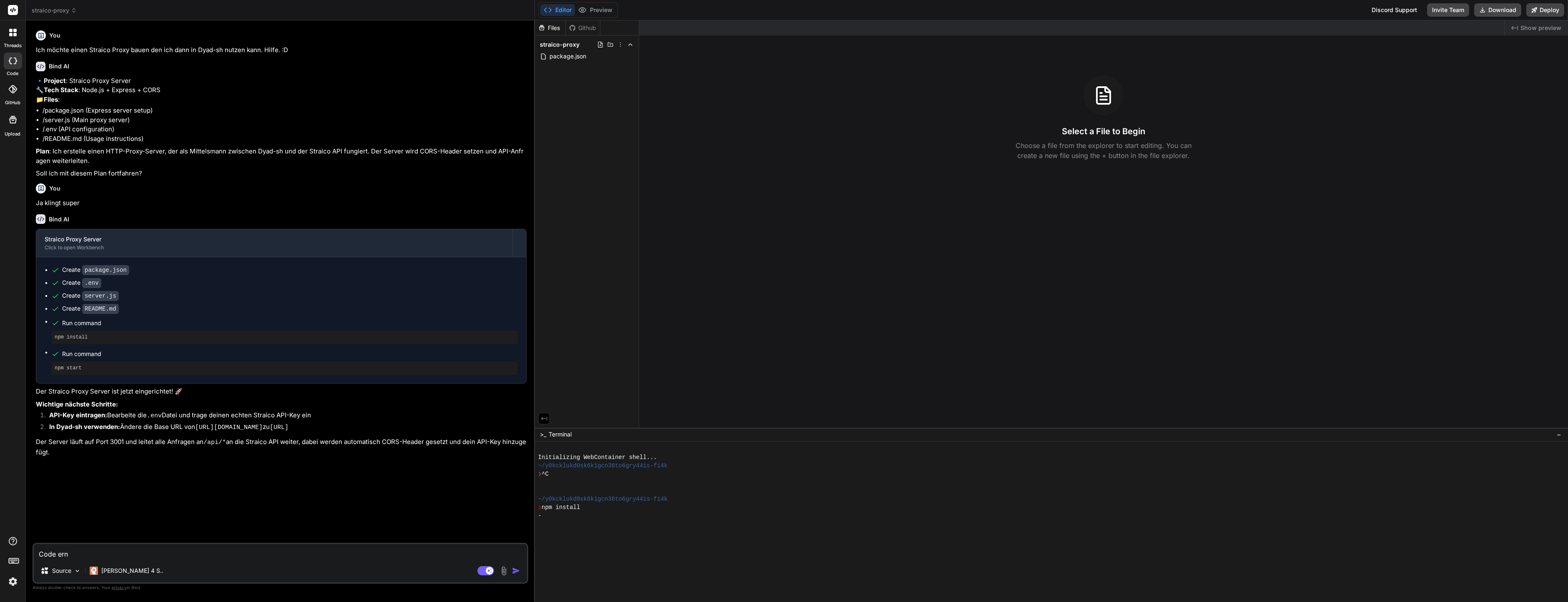
type textarea "Code erne"
type textarea "x"
type textarea "Code erneu"
type textarea "x"
type textarea "Code erneuz"
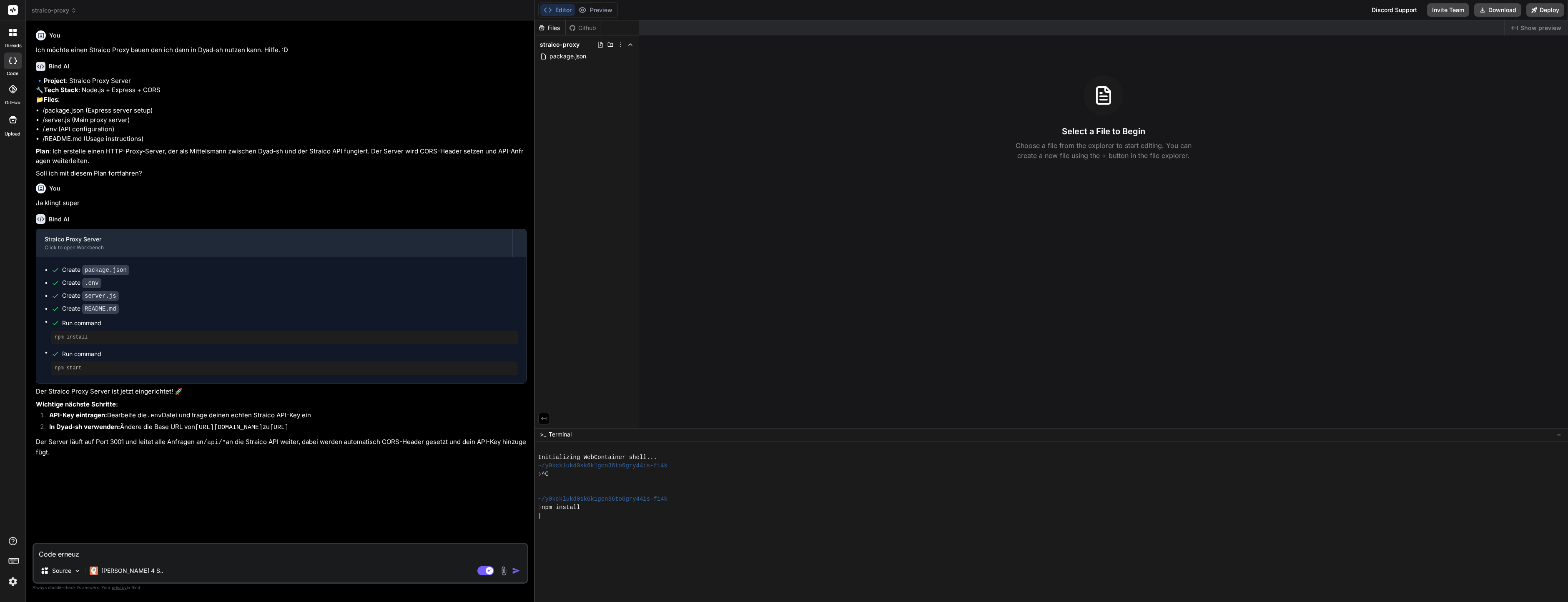
type textarea "x"
type textarea "Code erneu"
type textarea "x"
type textarea "Code erneut"
type textarea "x"
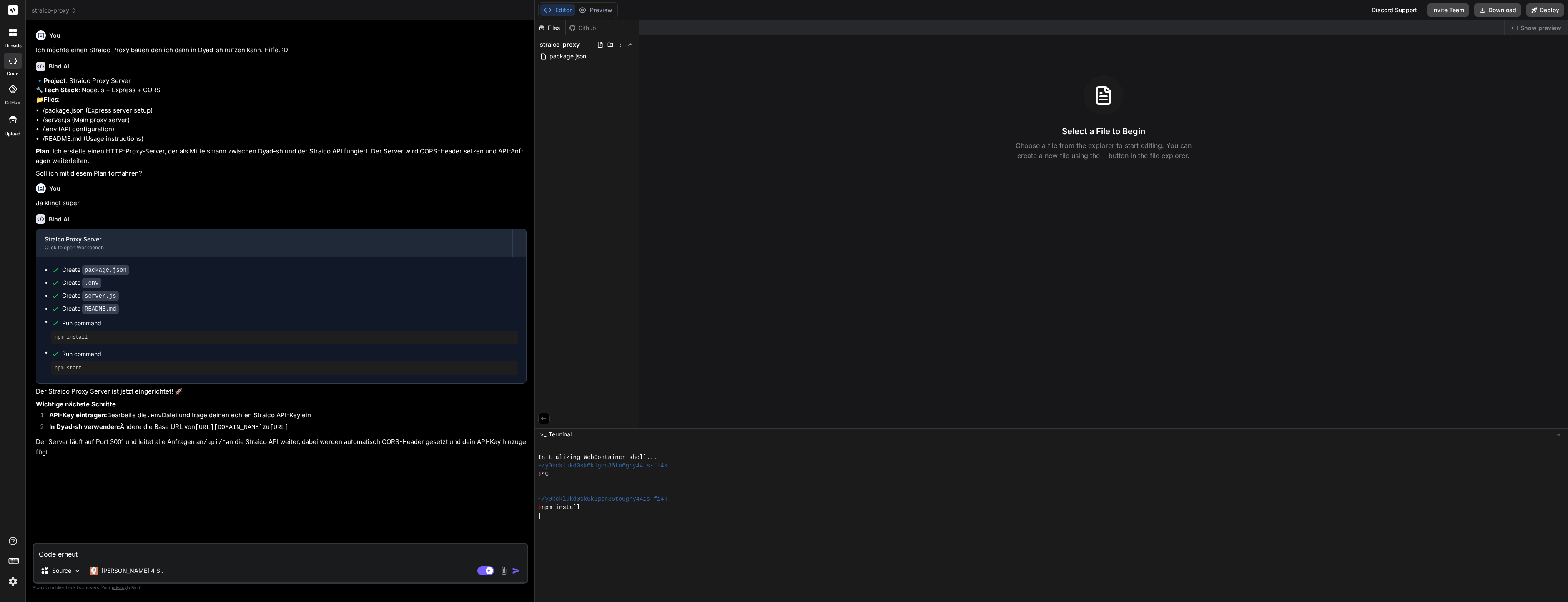
type textarea "Code erneut"
type textarea "x"
type textarea "Code erneut e"
type textarea "x"
type textarea "Code erneut er"
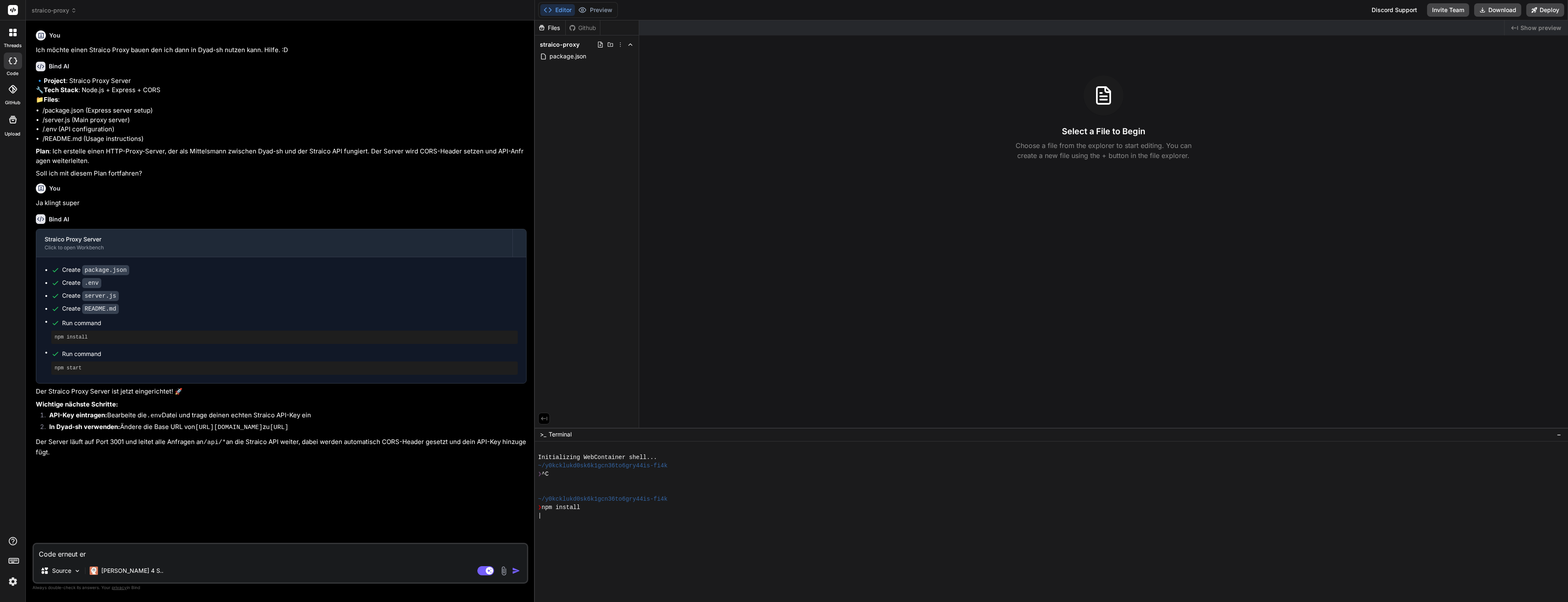
type textarea "x"
type textarea "Code erneut erz"
type textarea "x"
type textarea "Code erneut erzu"
type textarea "x"
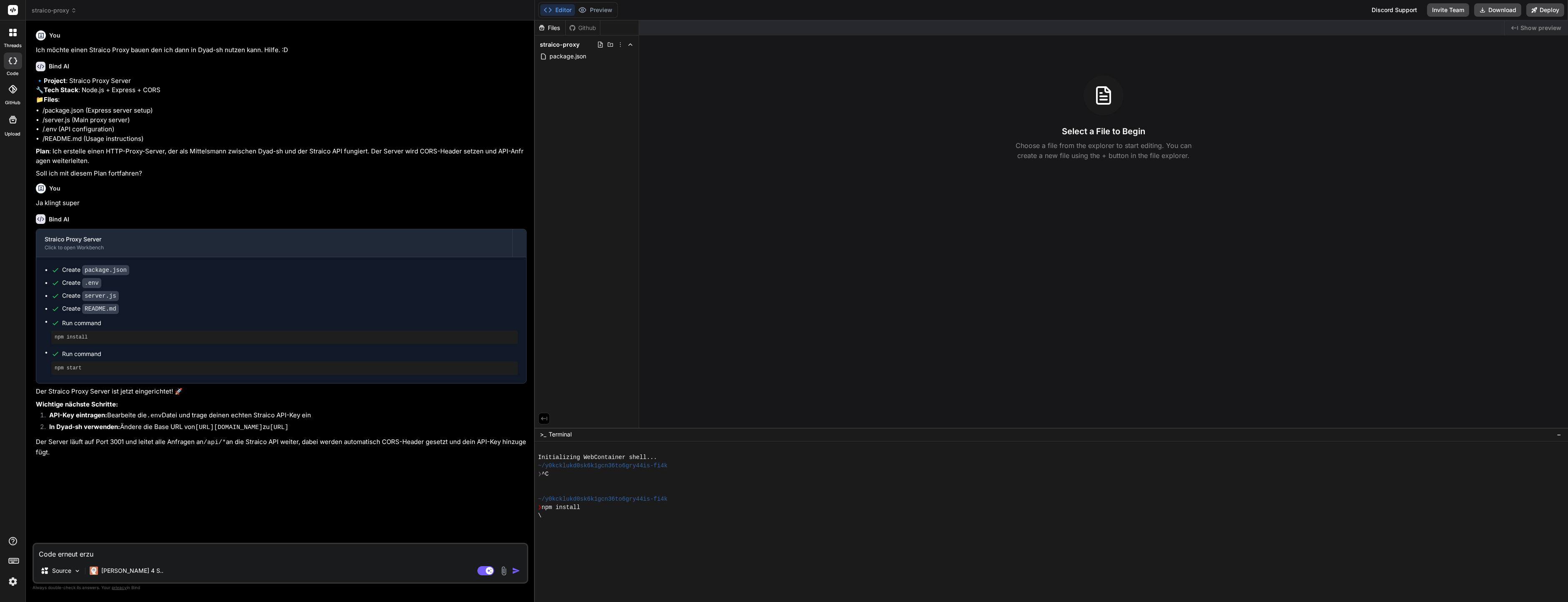
type textarea "Code erneut erz"
type textarea "x"
type textarea "Code erneut erze"
type textarea "x"
type textarea "Code erneut erzeu"
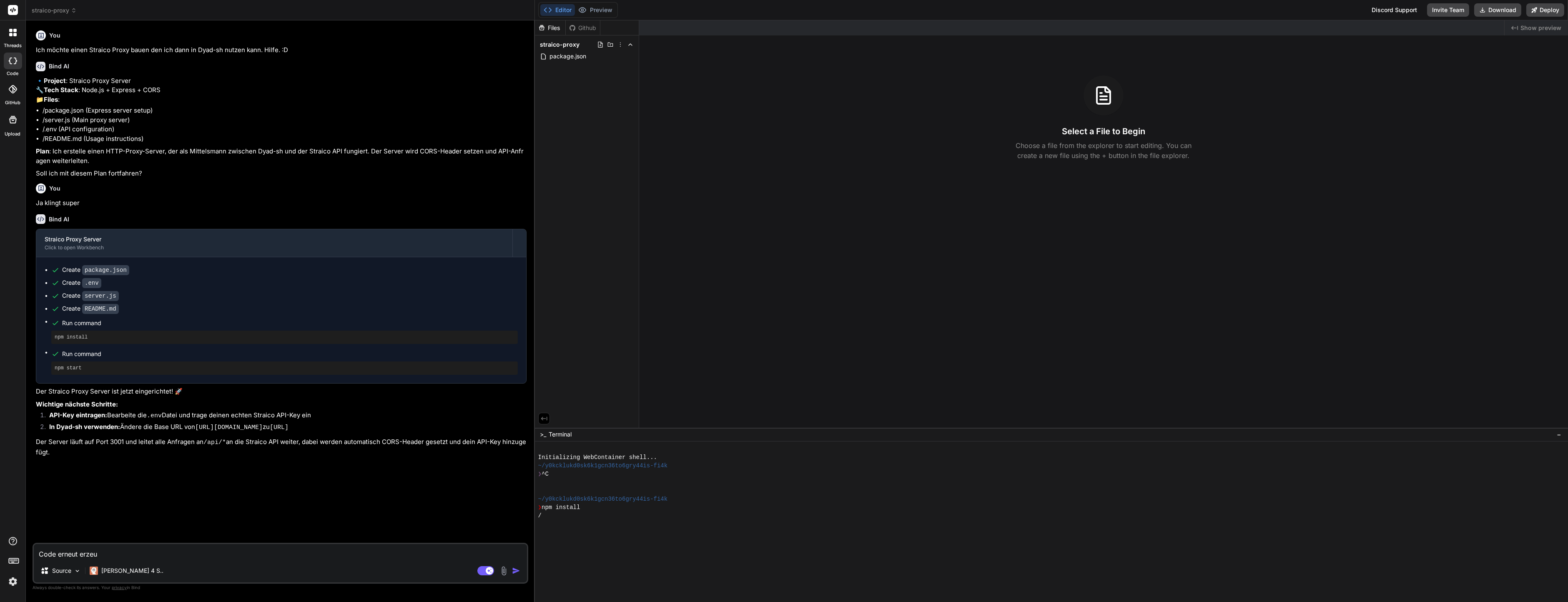
type textarea "x"
type textarea "Code erneut erzeug"
type textarea "x"
type textarea "Code erneut erzeuge"
type textarea "x"
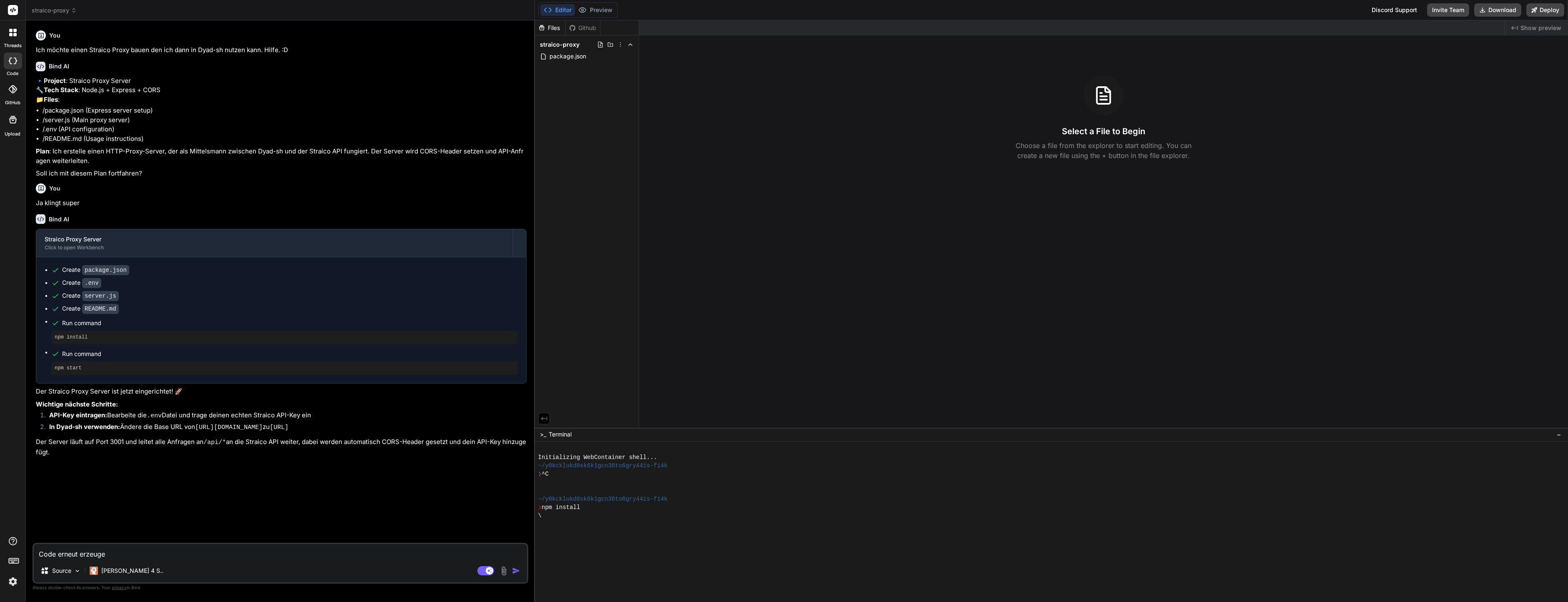
type textarea "Code erneut erzeugen"
type textarea "x"
type textarea "Code erneut erzeugen"
type textarea "x"
type textarea "Code erneut erzeugen b"
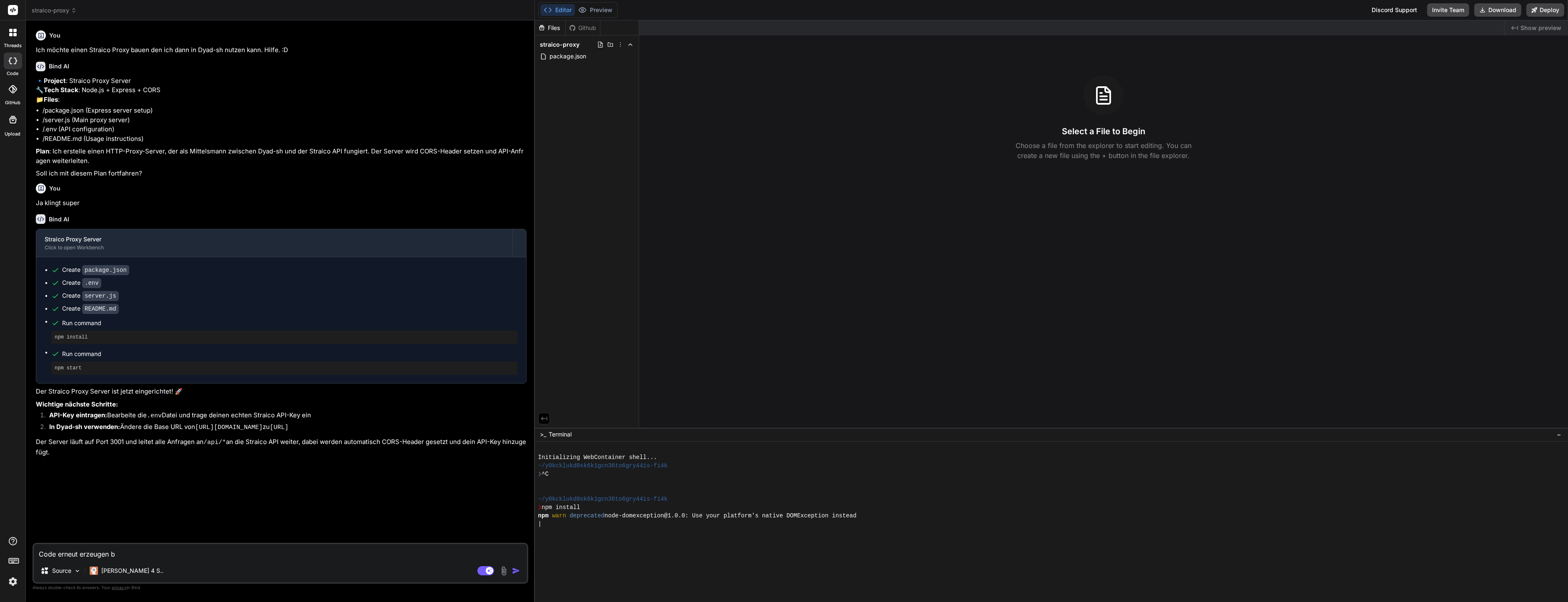
type textarea "x"
type textarea "Code erneut erzeugen bi"
type textarea "x"
type textarea "Code erneut erzeugen bit"
type textarea "x"
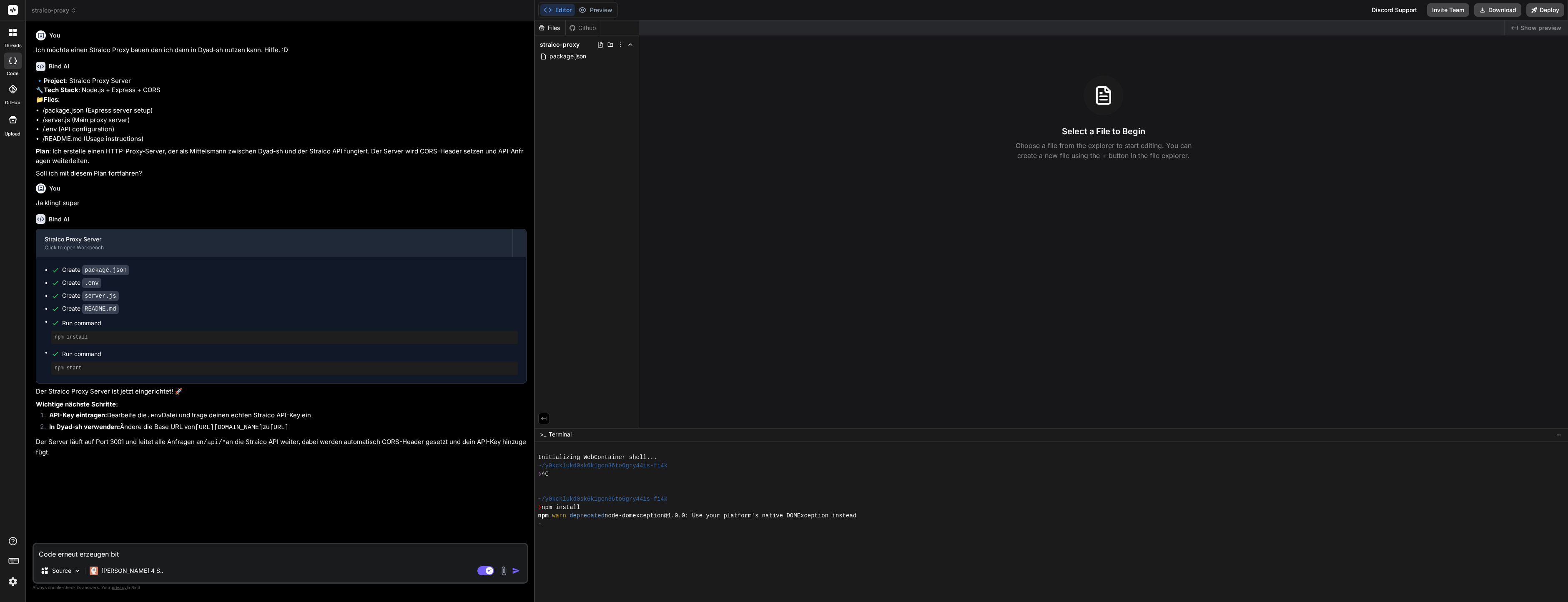
type textarea "Code erneut erzeugen bitt"
type textarea "x"
type textarea "Code erneut erzeugen bitte"
type textarea "x"
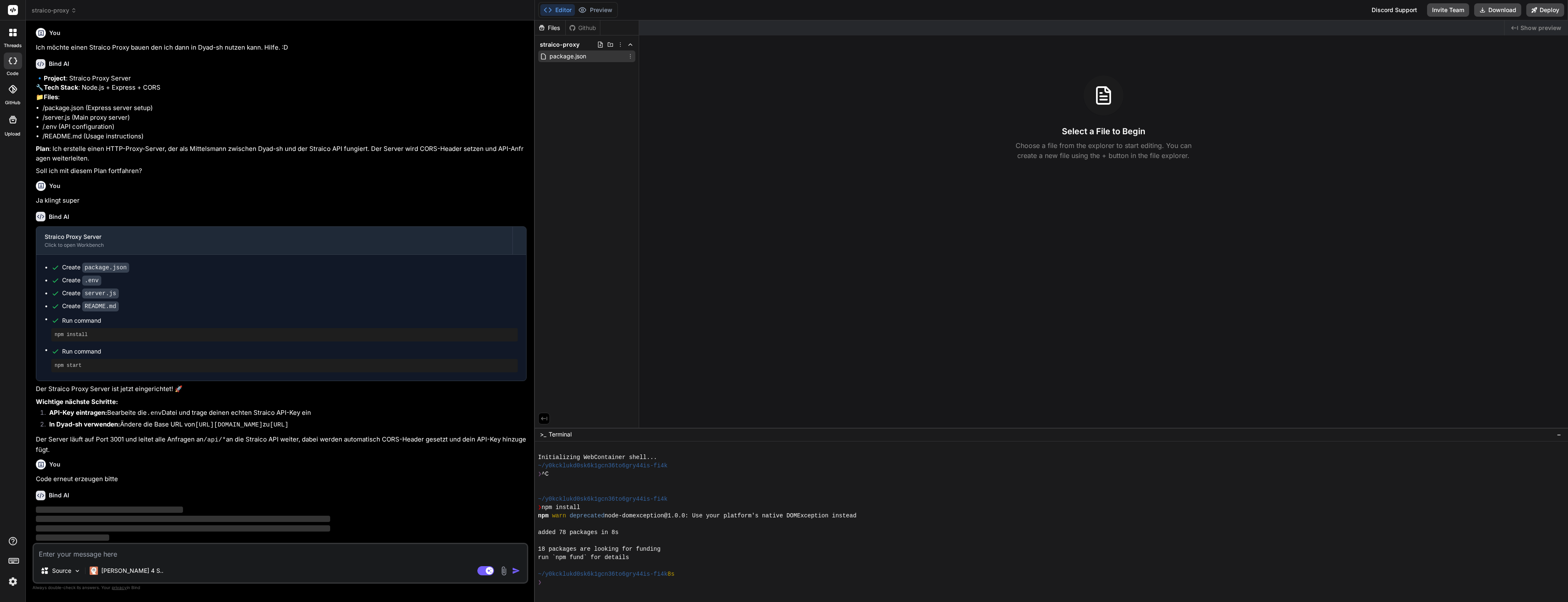
click at [575, 53] on span "package.json" at bounding box center [567, 56] width 38 height 10
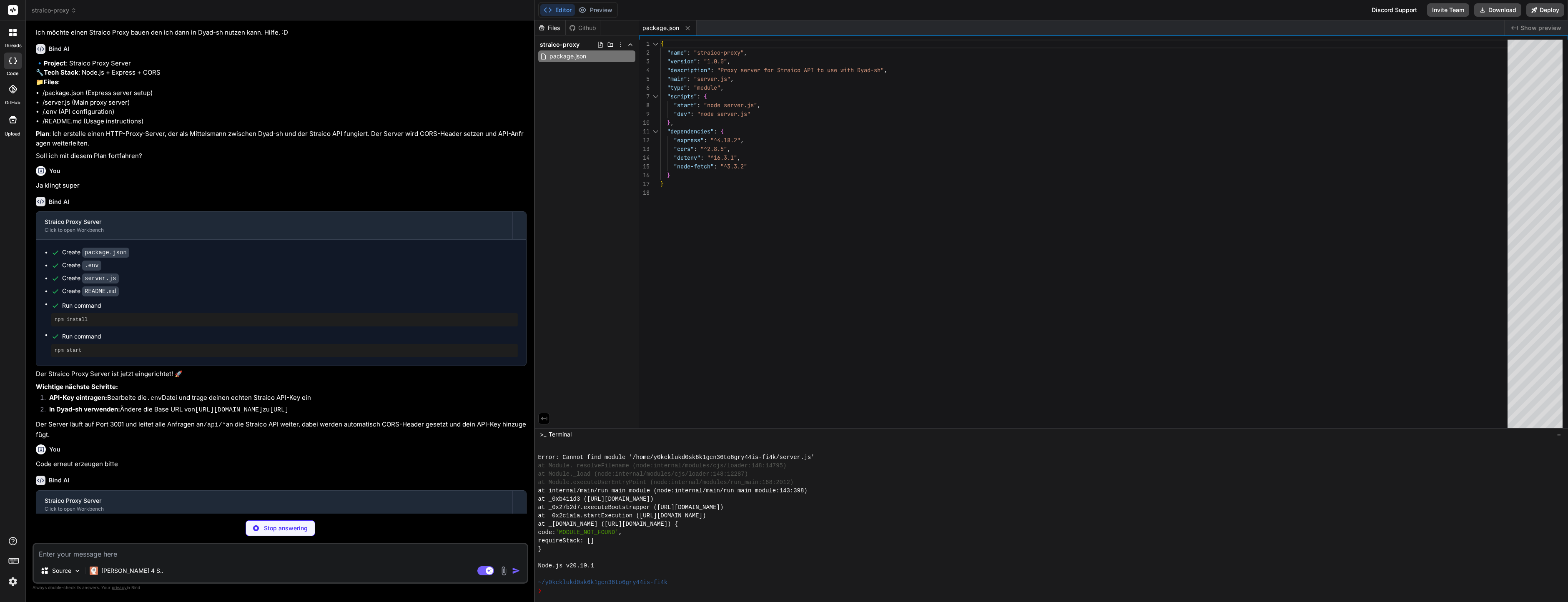
type textarea "x"
type textarea "STRAICO_API_KEY=your_api_key_here STRAICO_BASE_URL=[URL][DOMAIN_NAME] PORT=3001"
type textarea "x"
type textarea "console.log(`🔑 API Key configured: ${STRAICO_API_KEY ? 'Yes' : 'No'}`); console…"
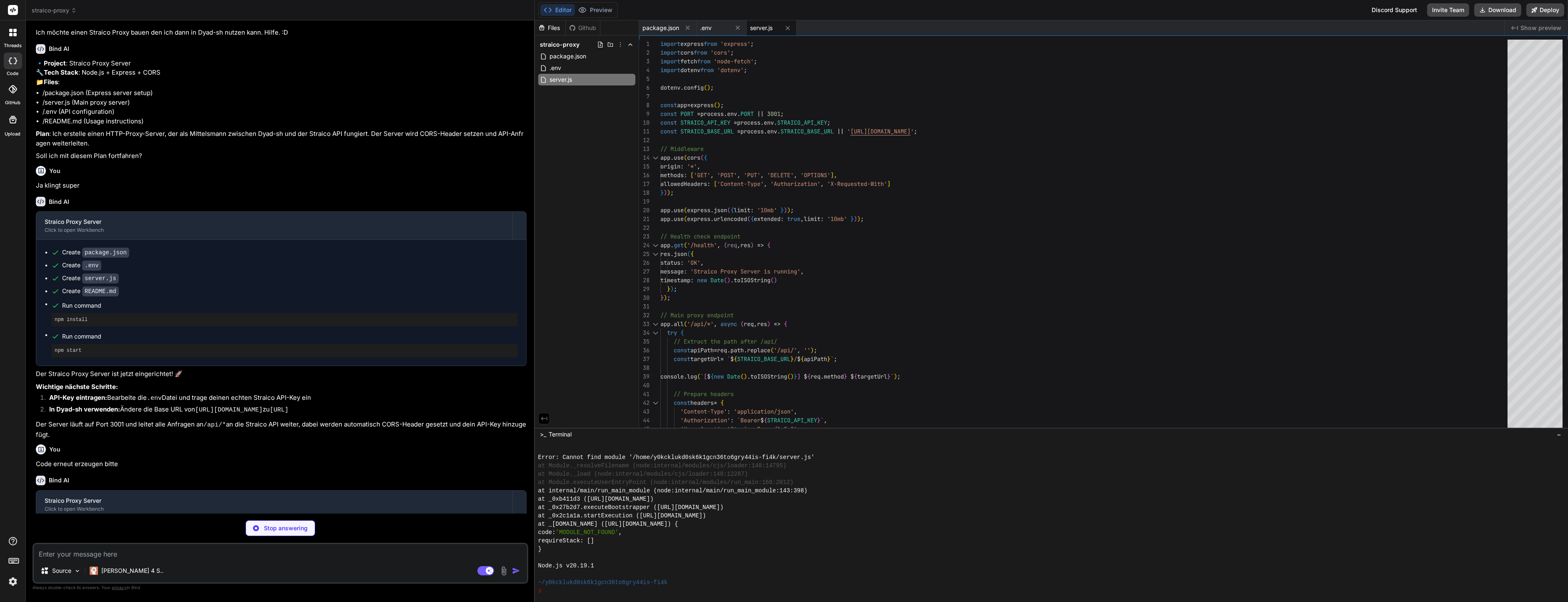
scroll to position [100, 0]
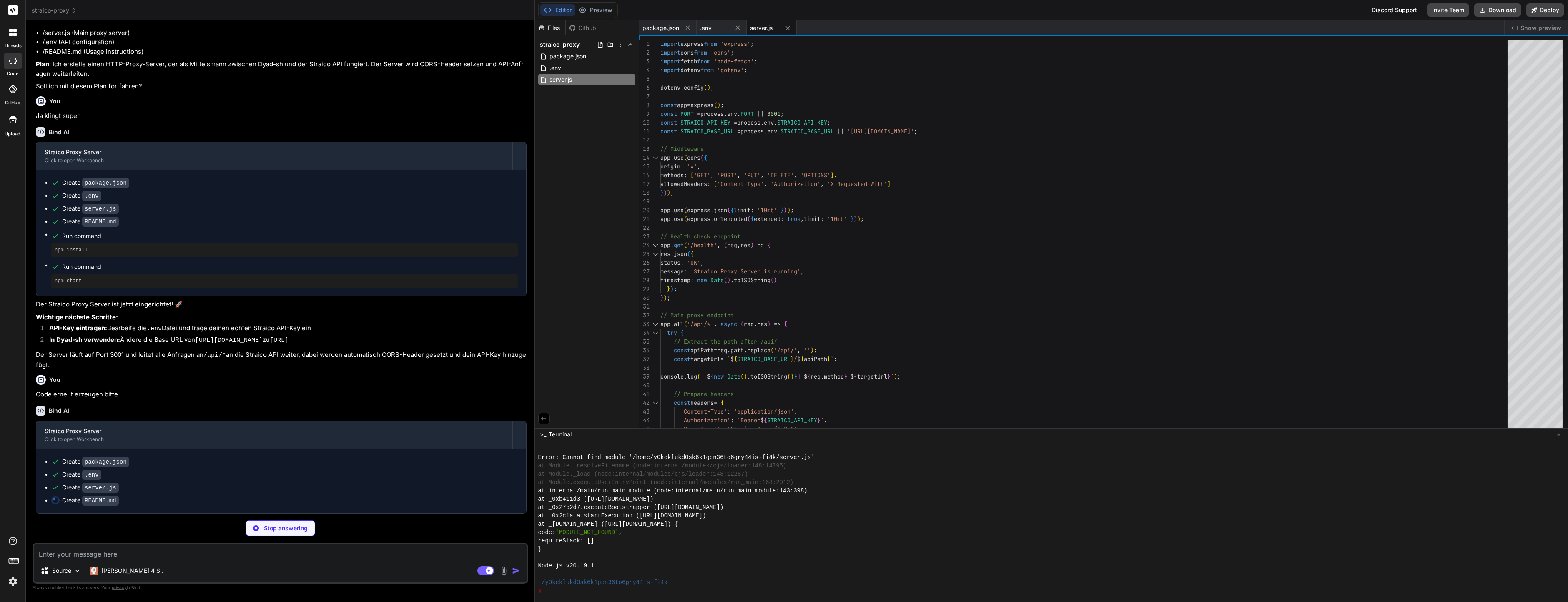
type textarea "x"
type textarea "3. **Verbindungsfehler** - Überprüfe die `STRAICO_BASE_URL` in der `.env` - Tes…"
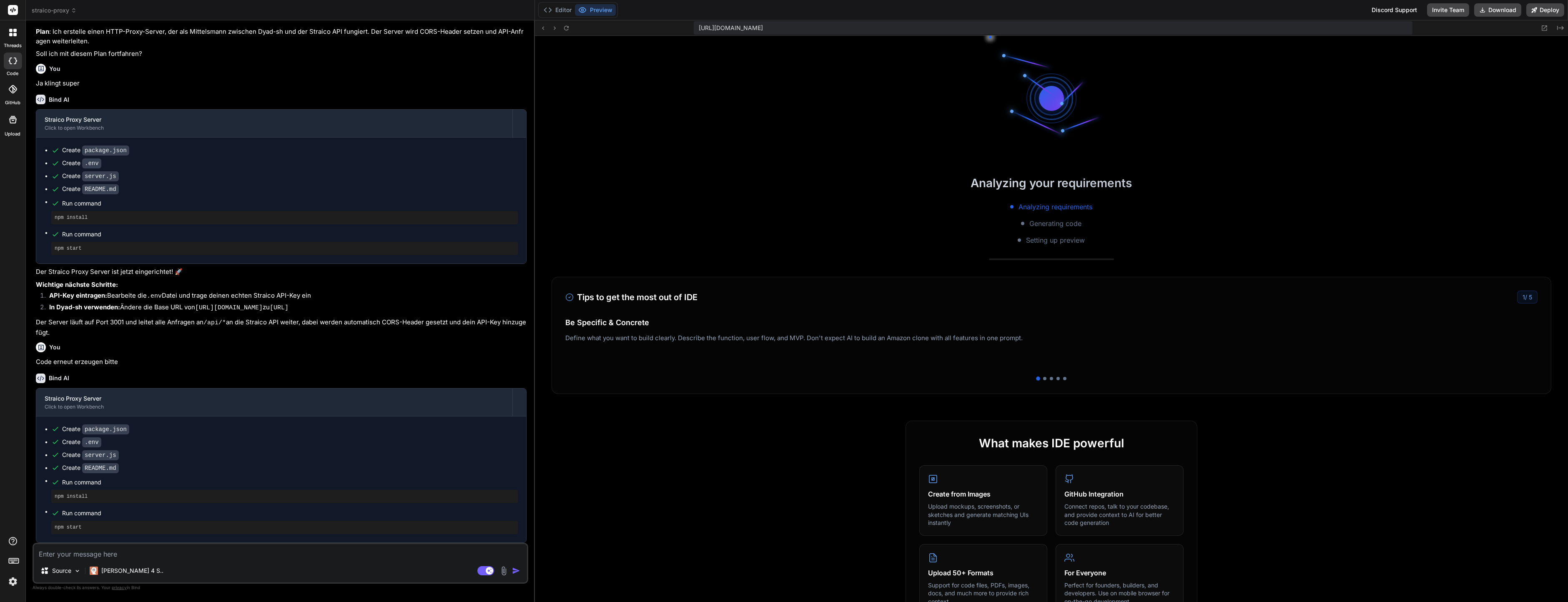
scroll to position [458, 0]
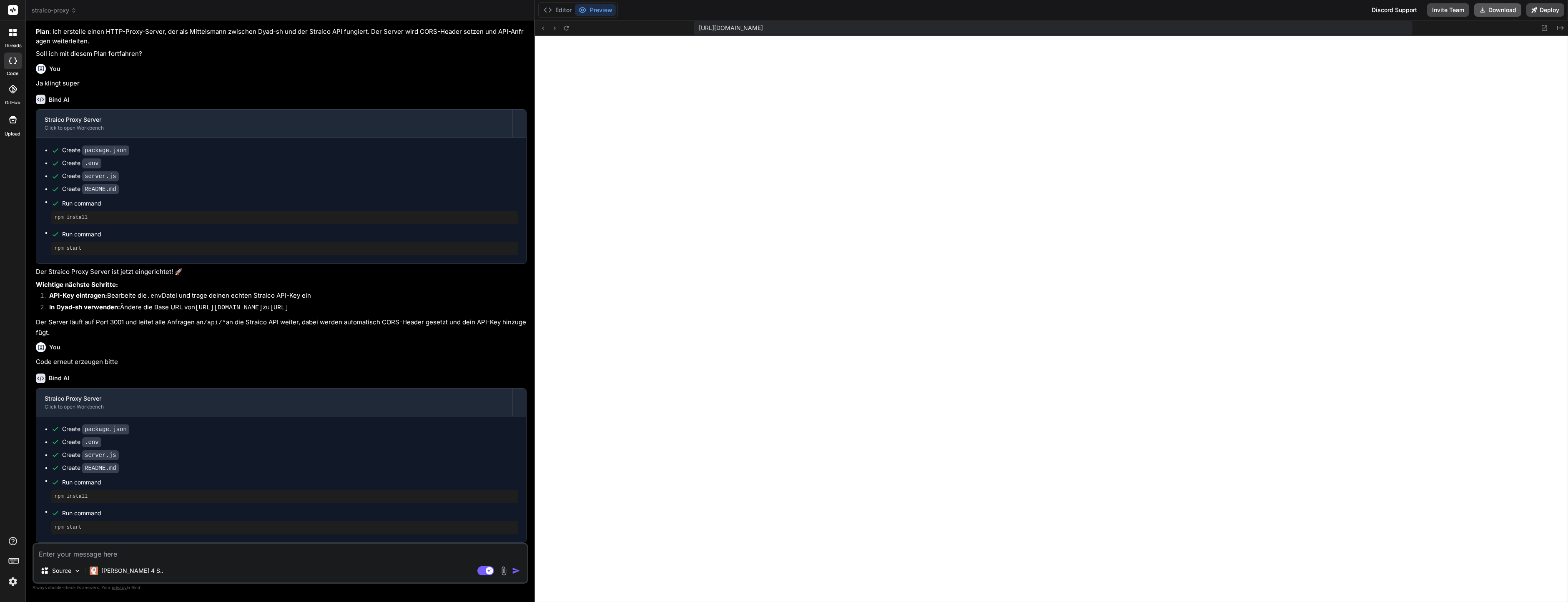
click at [1494, 9] on button "Download" at bounding box center [1497, 10] width 47 height 13
click at [114, 554] on textarea at bounding box center [280, 551] width 493 height 15
type textarea "x"
type textarea "D"
type textarea "x"
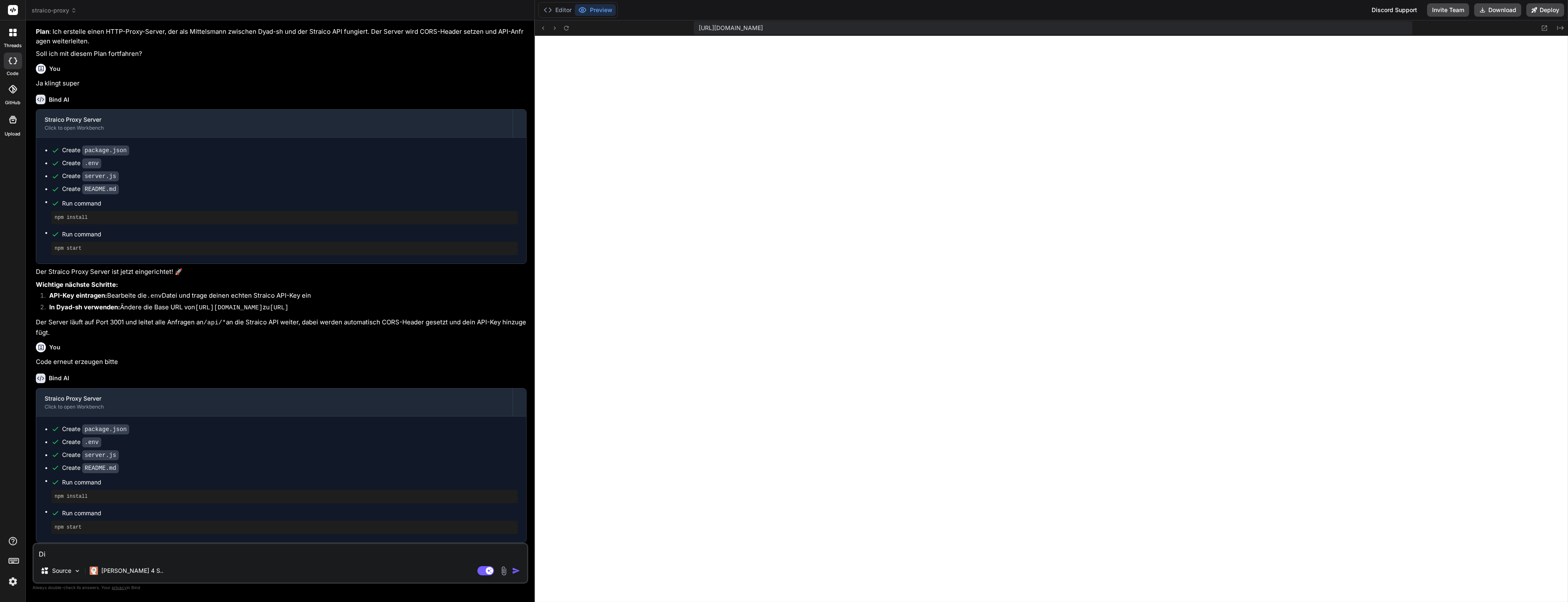
type textarea "Die"
type textarea "x"
type textarea "Die"
type textarea "x"
type textarea "Die V"
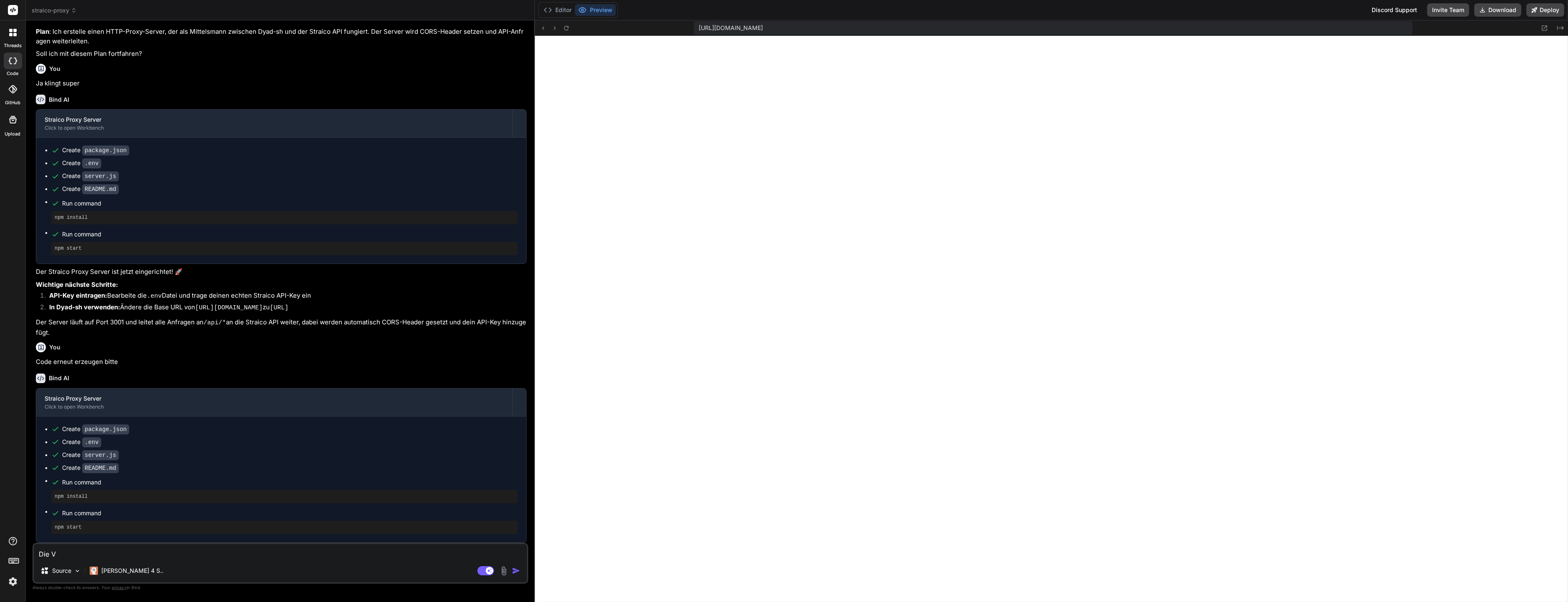
type textarea "x"
type textarea "Die Ve"
type textarea "x"
type textarea "Die Ver"
type textarea "x"
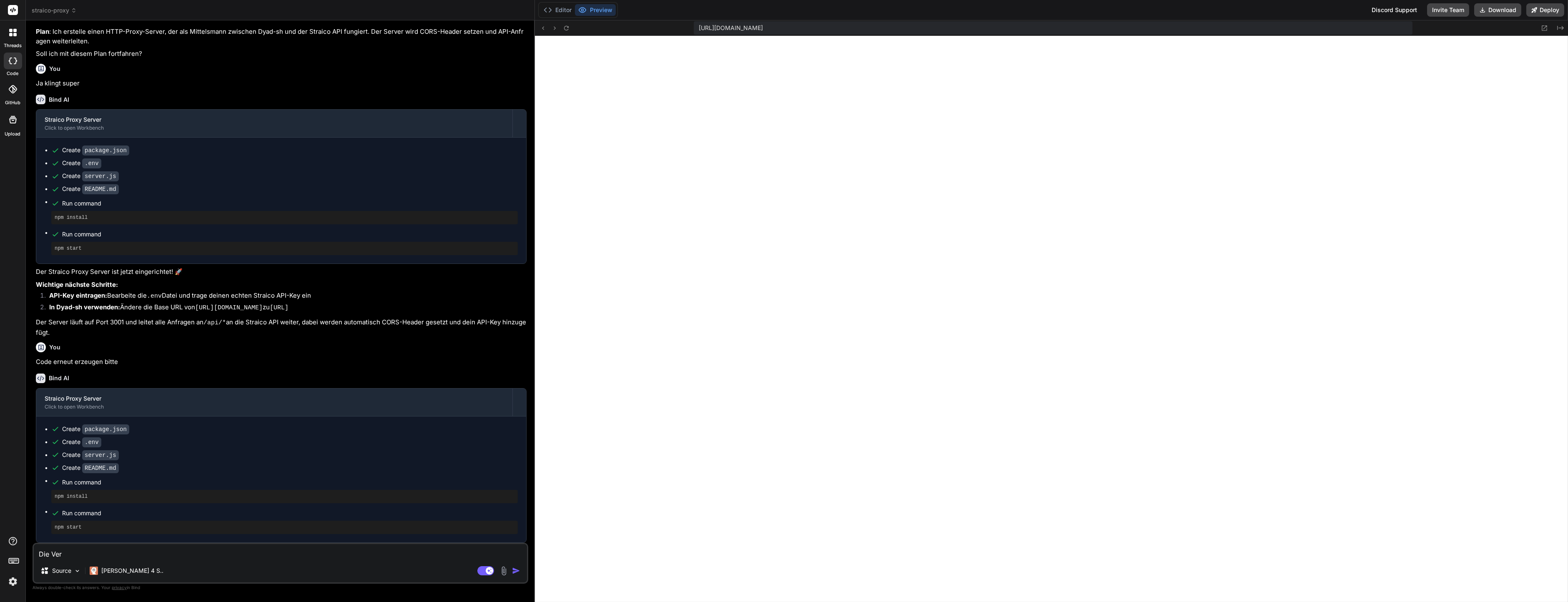
type textarea "Die Verb"
type textarea "x"
type textarea "Die Verbi"
type textarea "x"
type textarea "Die Verbind"
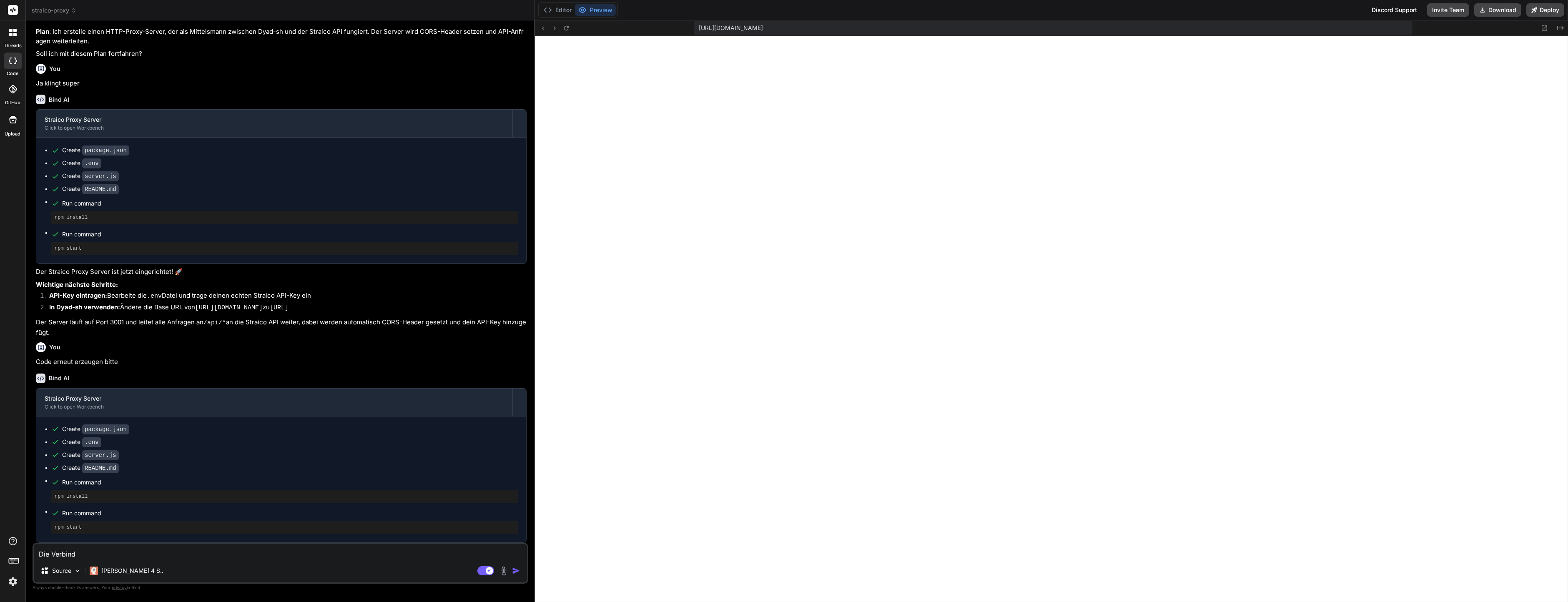
type textarea "x"
type textarea "Die Verbindu"
type textarea "x"
type textarea "Die Verbindun"
type textarea "x"
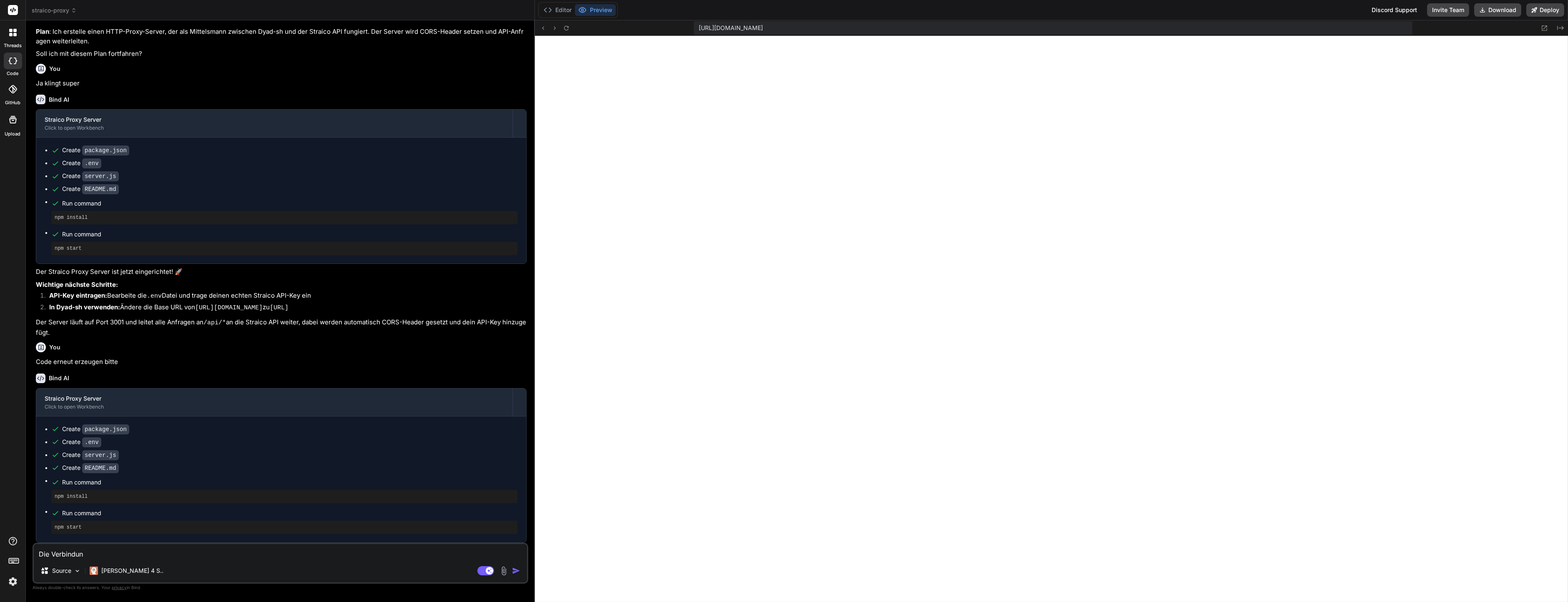
type textarea "Die Verbindung"
type textarea "x"
type textarea "Die Verbindung"
type textarea "x"
type textarea "Die Verbindung f"
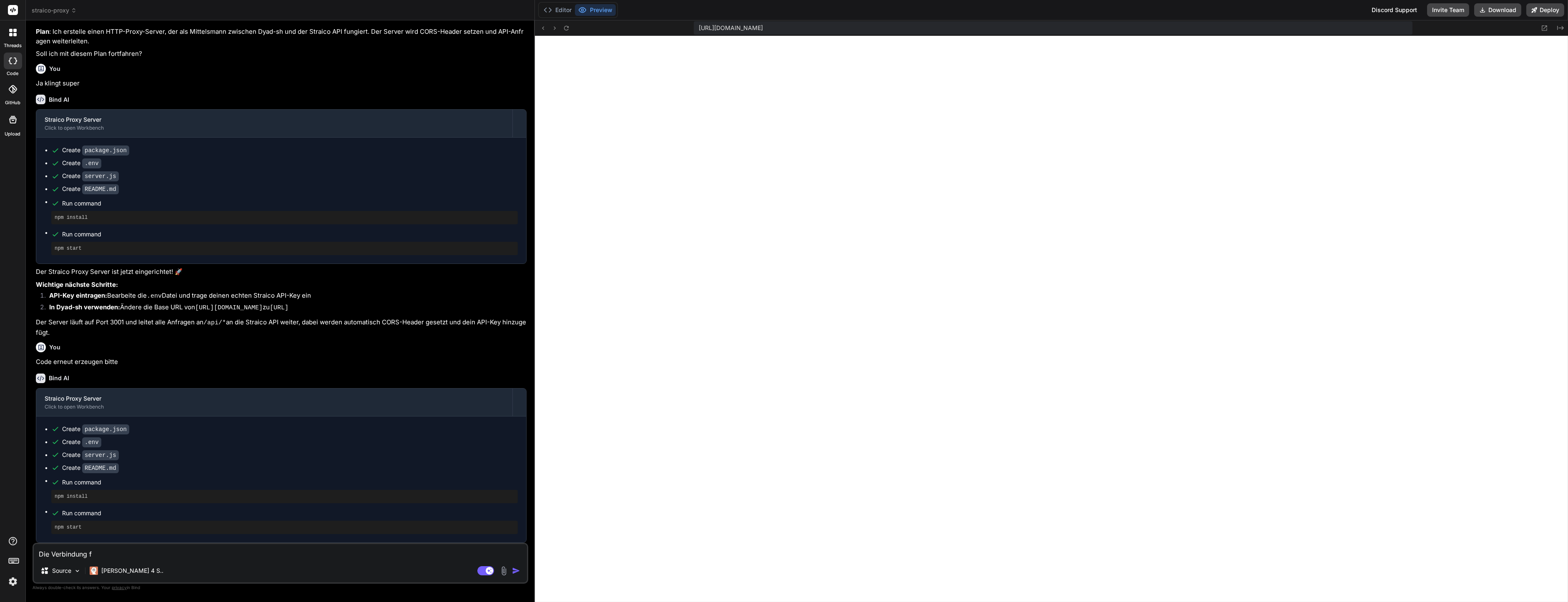
type textarea "x"
type textarea "Die Verbindung fu"
type textarea "x"
type textarea "Die Verbindung fun"
type textarea "x"
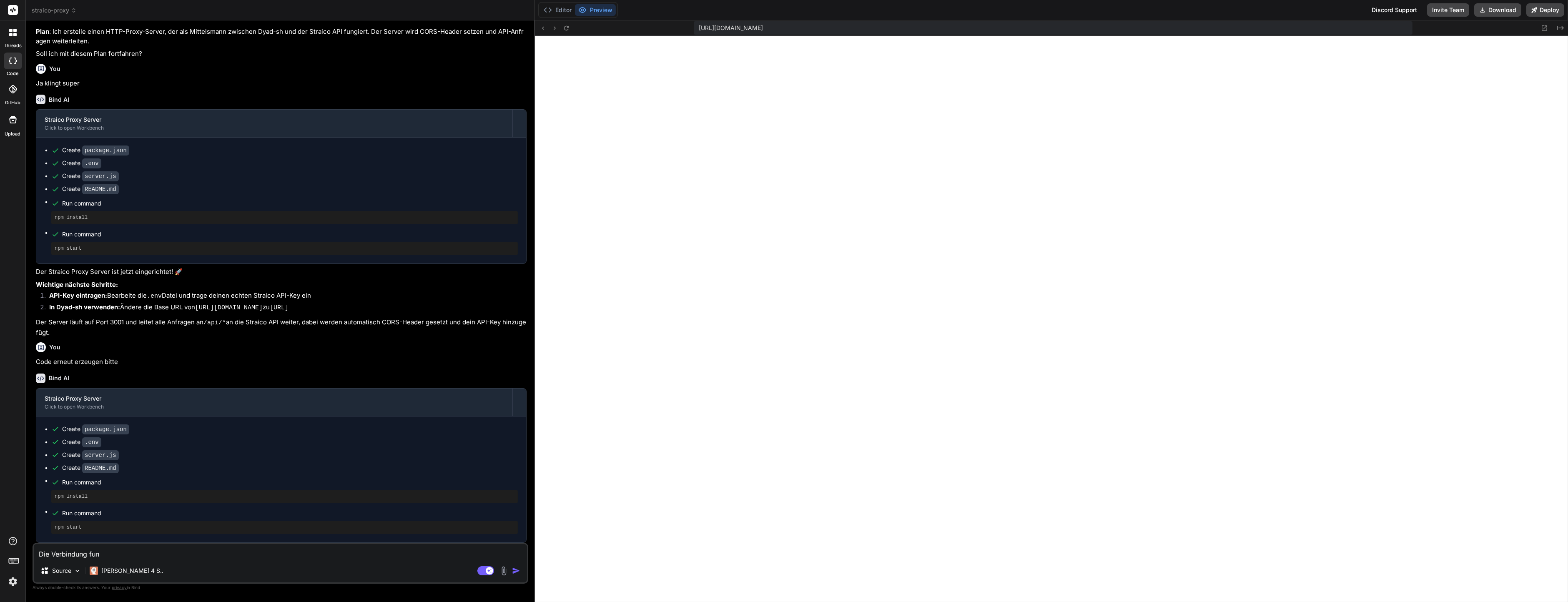
type textarea "Die Verbindung funk"
type textarea "x"
type textarea "Die Verbindung funkt"
type textarea "x"
type textarea "Die Verbindung funkti"
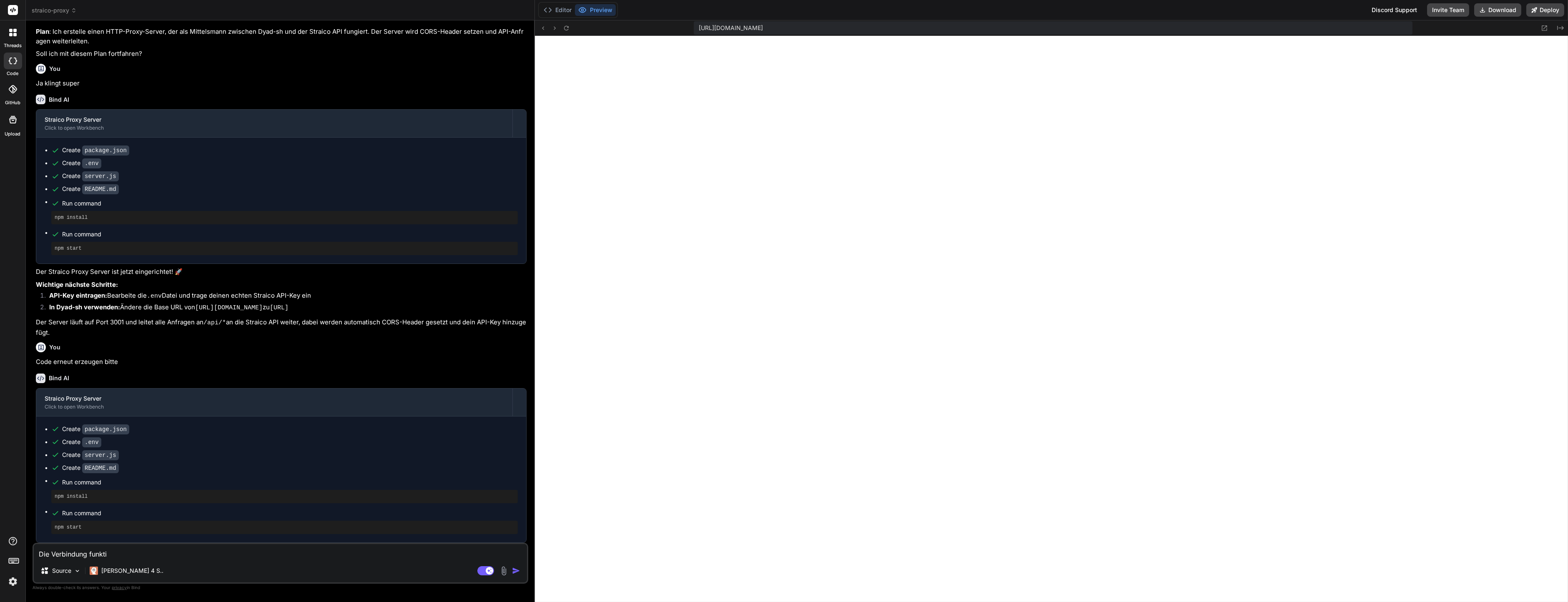
type textarea "x"
type textarea "Die Verbindung funktio"
type textarea "x"
type textarea "Die Verbindung funktion"
type textarea "x"
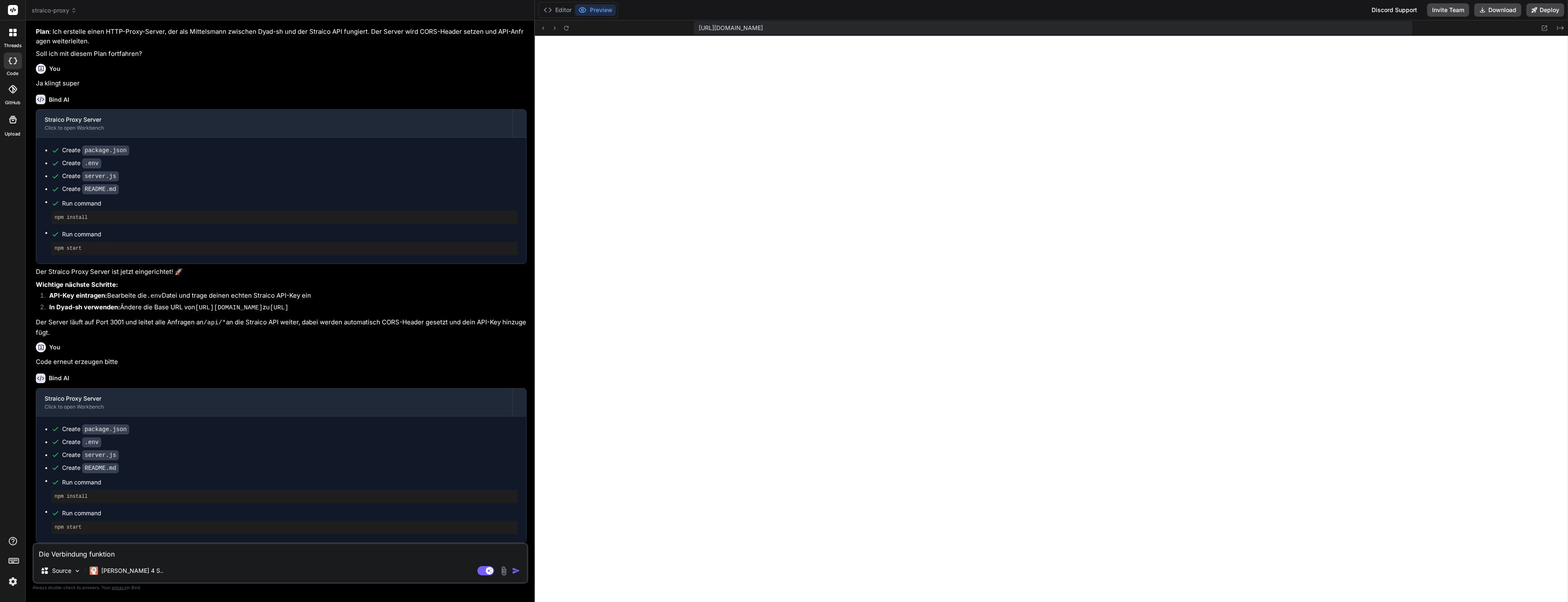
type textarea "Die Verbindung funktioni"
type textarea "x"
type textarea "Die Verbindung funktionie"
type textarea "x"
type textarea "Die Verbindung funktionier"
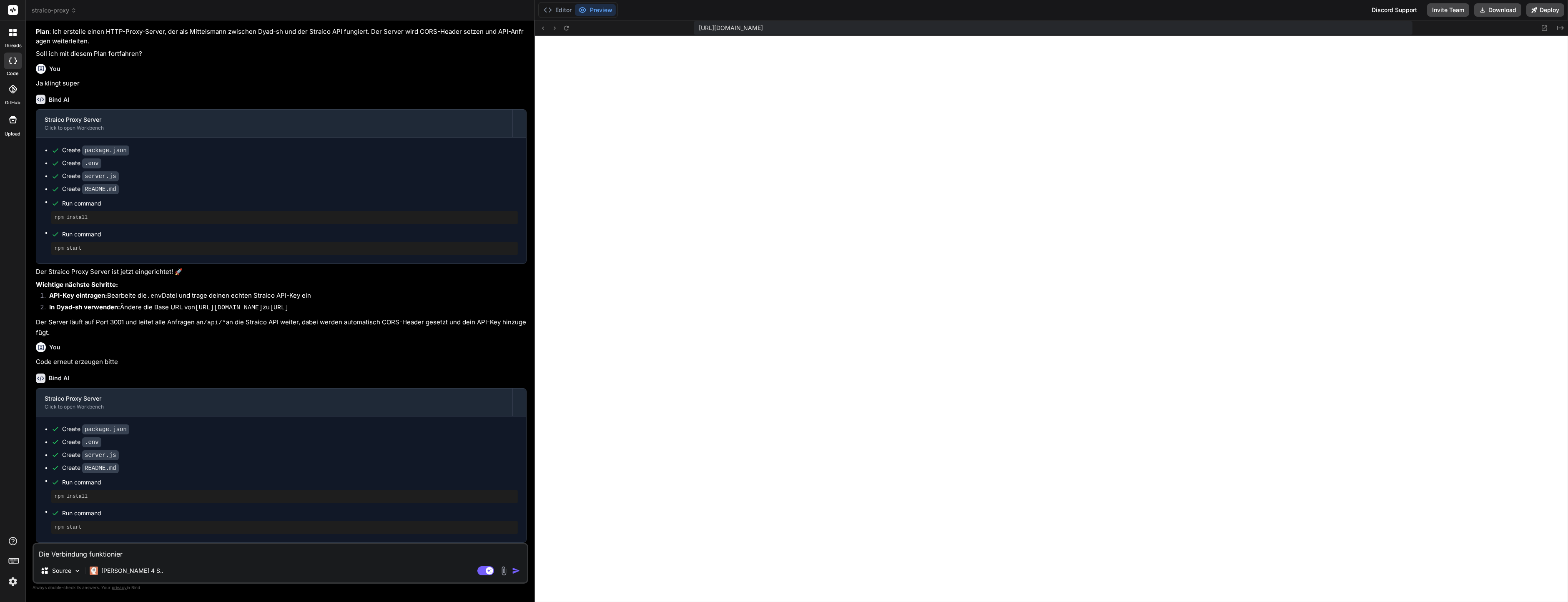
type textarea "x"
type textarea "Die Verbindung funktioniert"
type textarea "x"
type textarea "Die Verbindung funktioniert,"
type textarea "x"
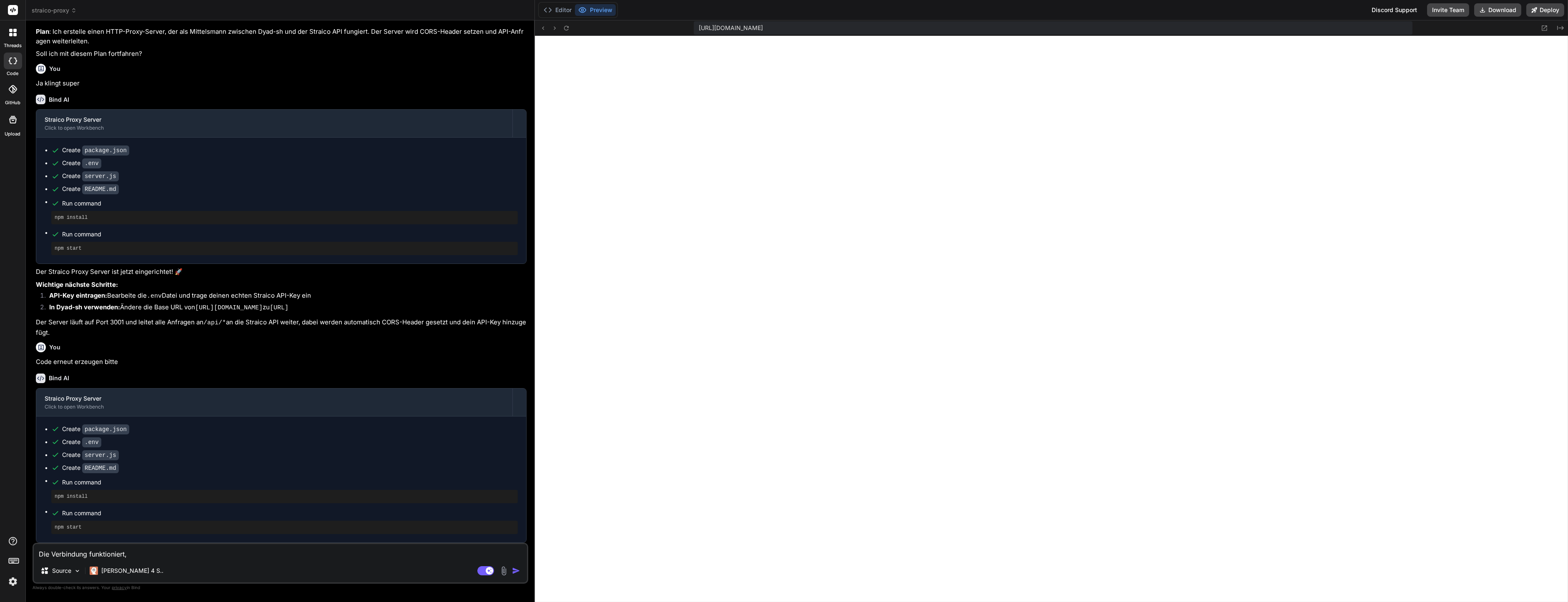
type textarea "Die Verbindung funktioniert,"
type textarea "x"
type textarea "Die Verbindung funktioniert, d"
type textarea "x"
type textarea "Die Verbindung funktioniert, da"
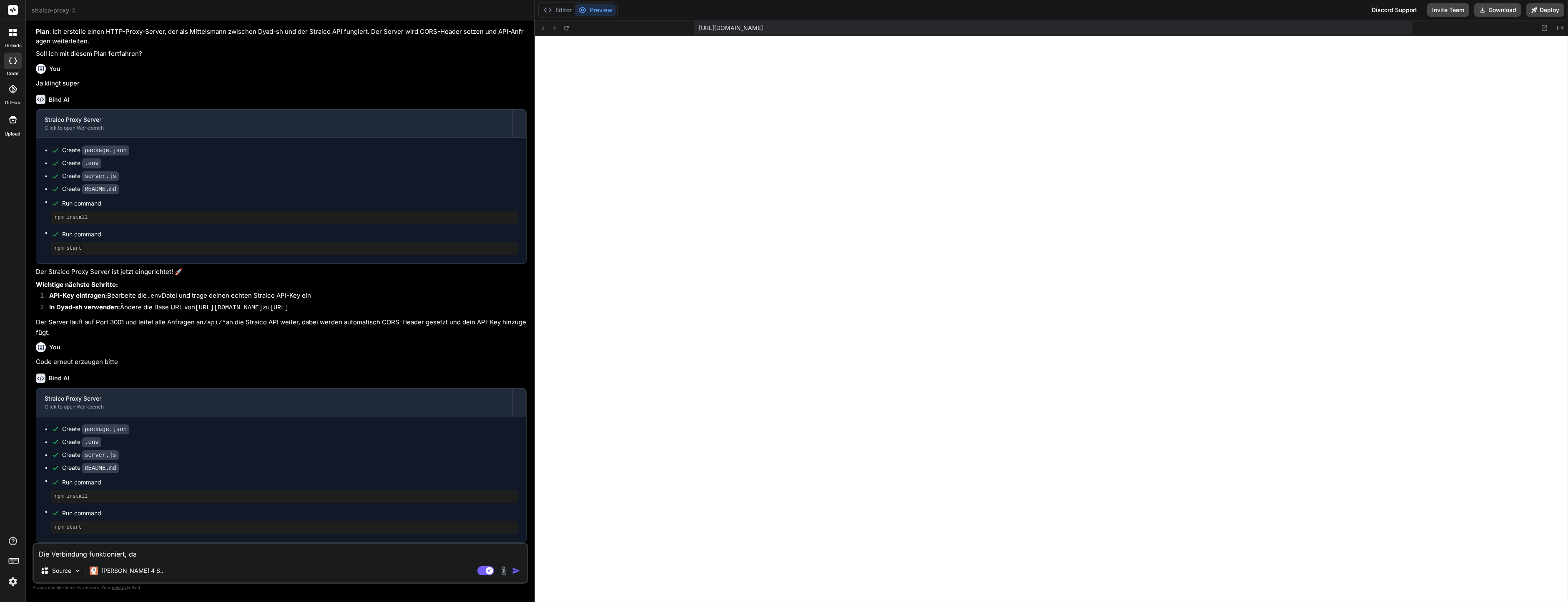
type textarea "x"
type textarea "Die Verbindung funktioniert, dan"
type textarea "x"
type textarea "Die Verbindung funktioniert, dank"
type textarea "x"
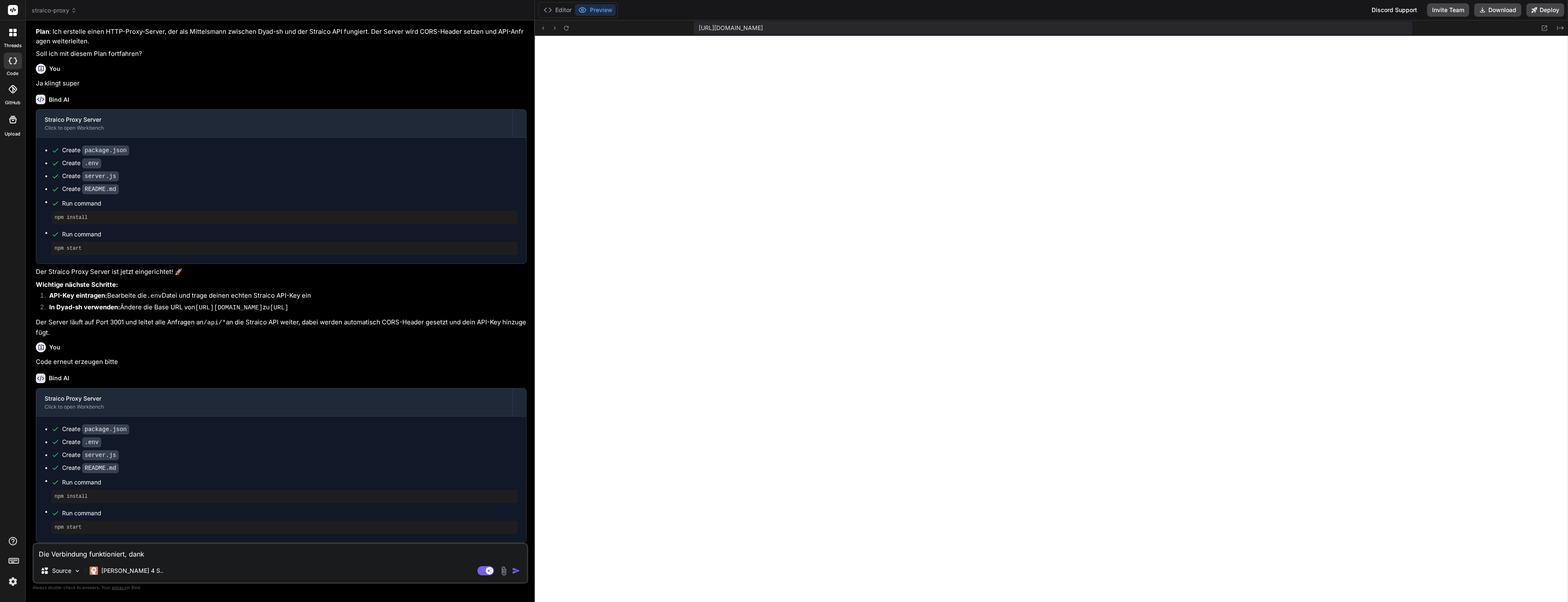
type textarea "Die Verbindung funktioniert, danke"
type textarea "x"
type textarea "Die Verbindung funktioniert, danke."
type textarea "x"
type textarea "Die Verbindung funktioniert, danke."
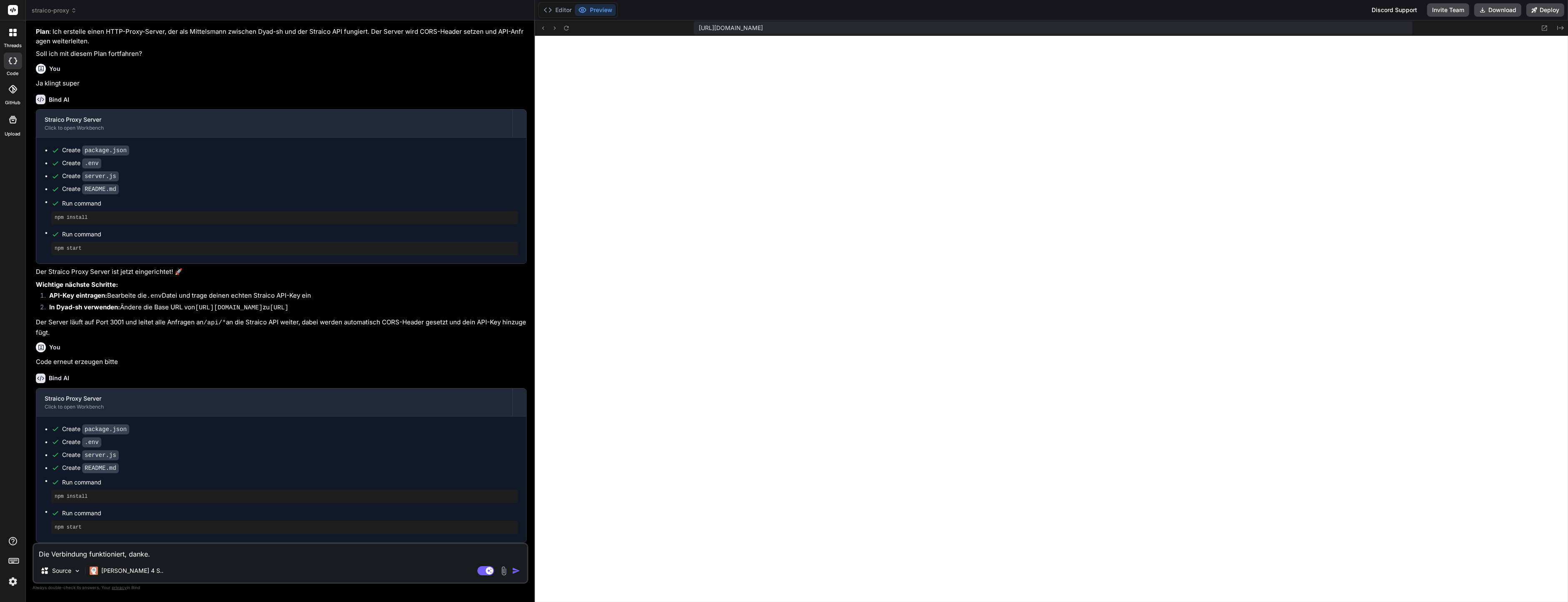
type textarea "x"
type textarea "Die Verbindung funktioniert, danke. A"
type textarea "x"
type textarea "Die Verbindung funktioniert, danke. Ab"
type textarea "x"
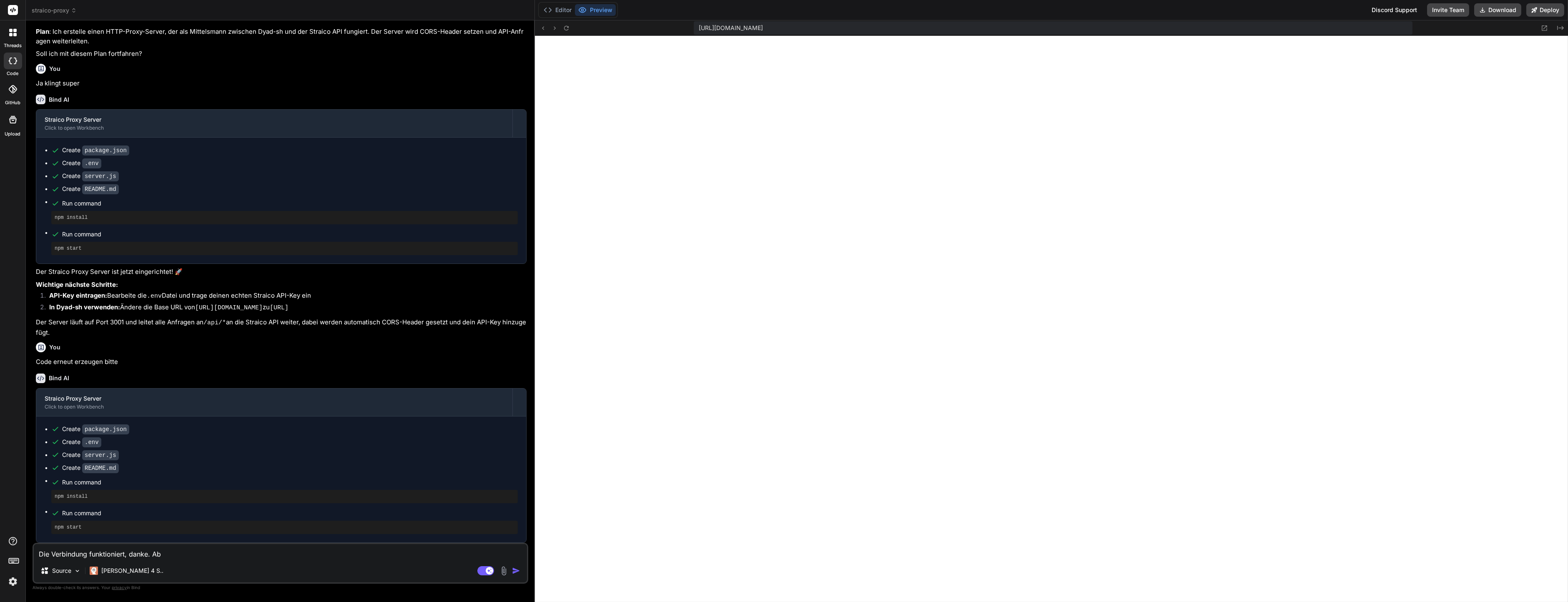
type textarea "Die Verbindung funktioniert, danke. Abe"
type textarea "x"
type textarea "Die Verbindung funktioniert, danke. Aber"
type textarea "x"
type textarea "Die Verbindung funktioniert, danke. Aber"
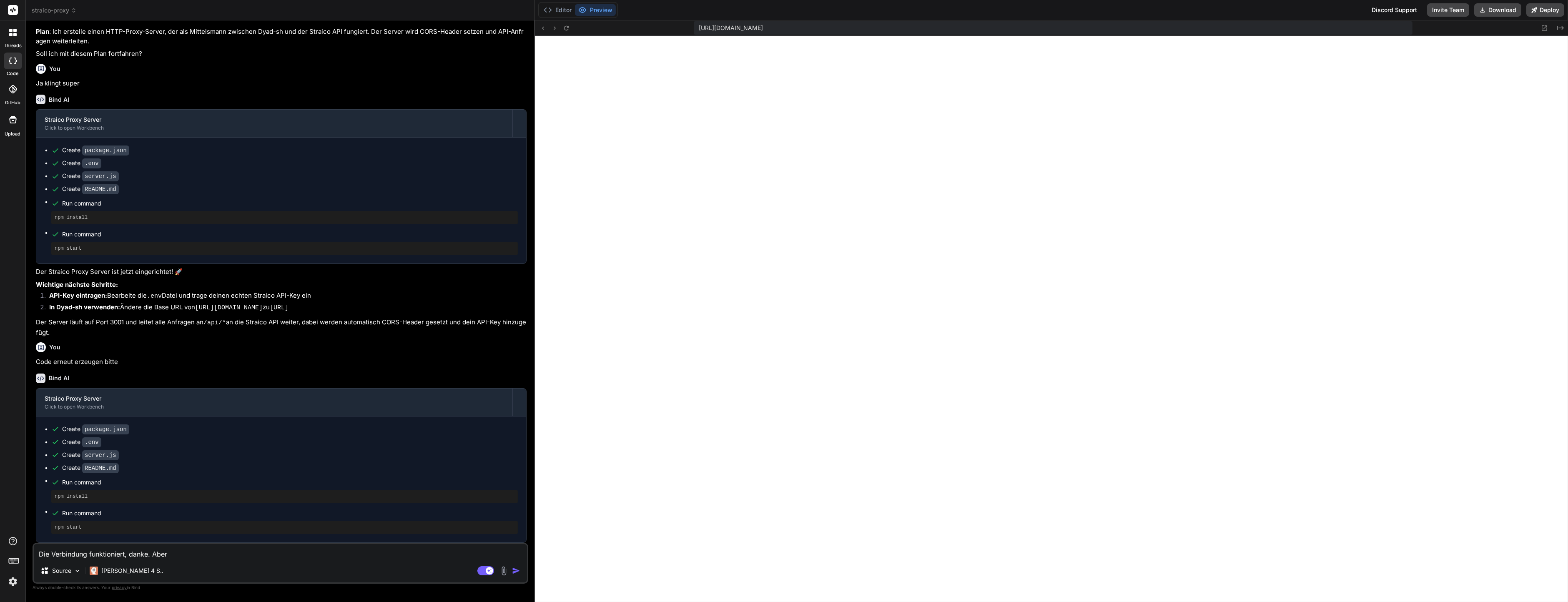
type textarea "x"
type textarea "Die Verbindung funktioniert, danke. Aber e"
type textarea "x"
type textarea "Die Verbindung funktioniert, danke. Aber es"
type textarea "x"
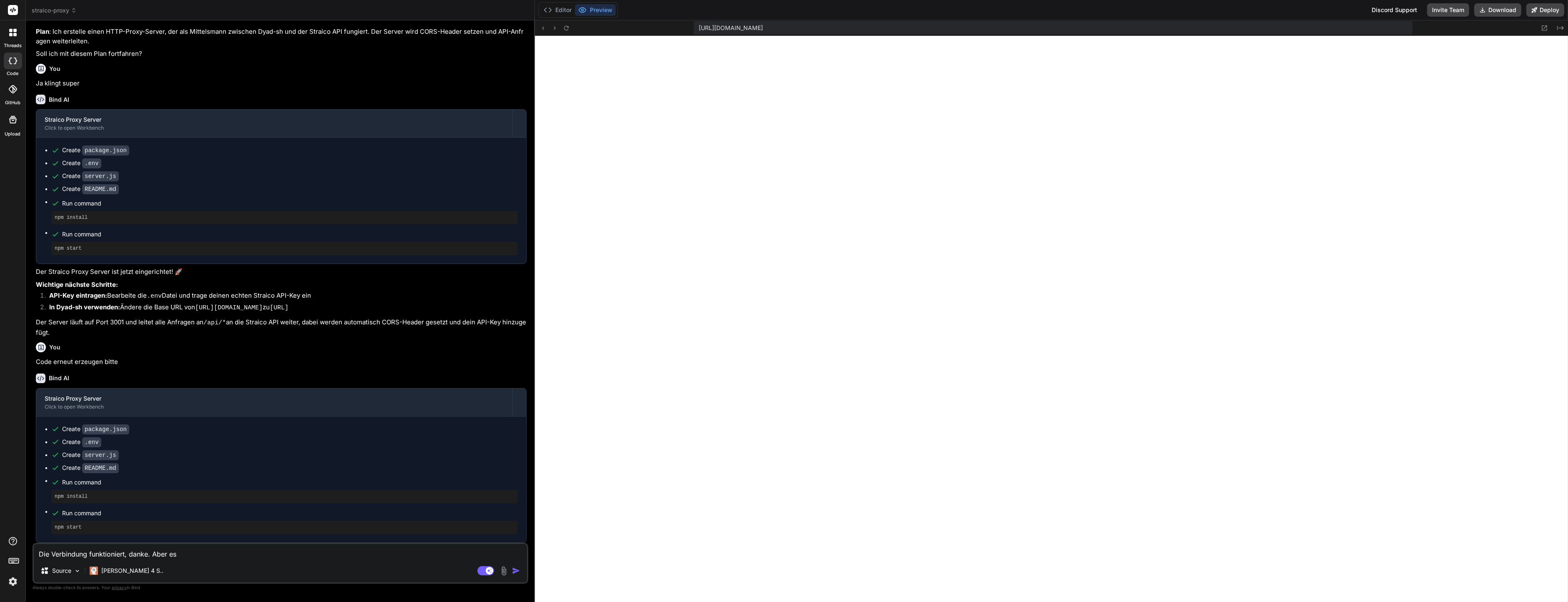
type textarea "Die Verbindung funktioniert, danke. Aber es"
type textarea "x"
type textarea "Die Verbindung funktioniert, danke. Aber es p"
type textarea "x"
type textarea "Die Verbindung funktioniert, danke. Aber es pa"
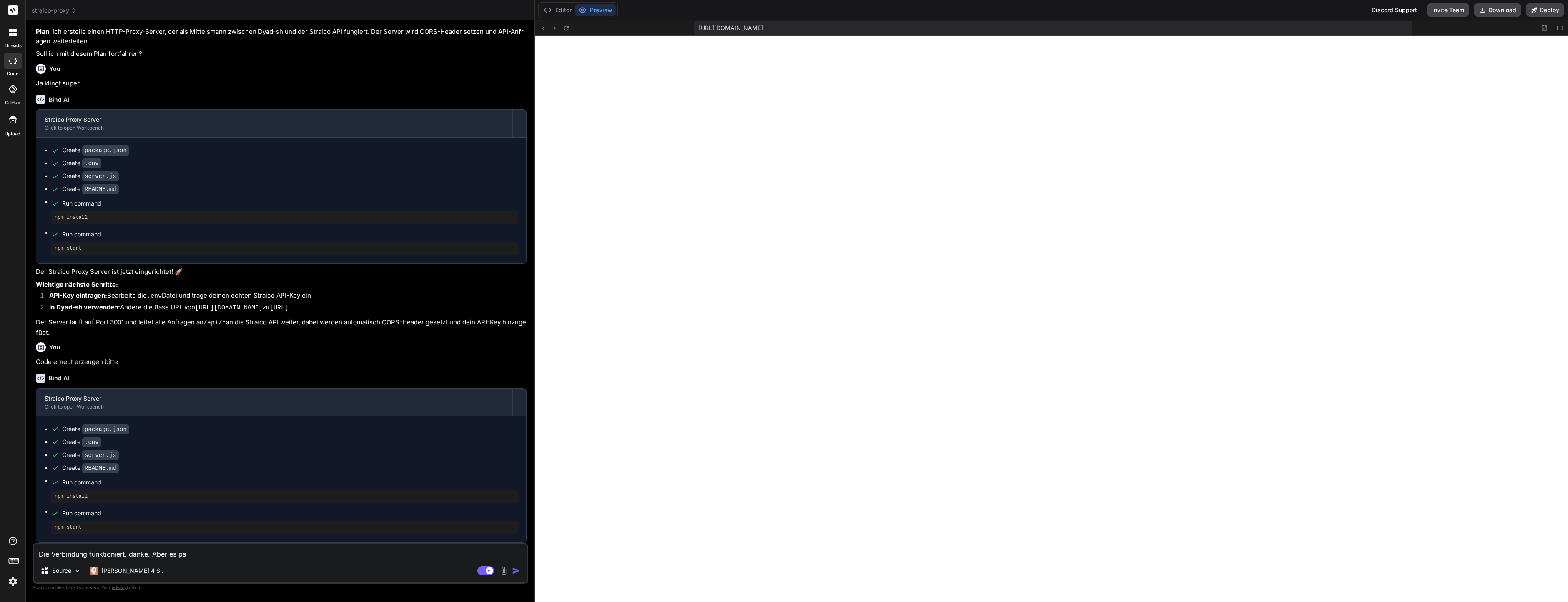
type textarea "x"
type textarea "Die Verbindung funktioniert, danke. Aber es pas"
type textarea "x"
type textarea "Die Verbindung funktioniert, danke. Aber es passi"
type textarea "x"
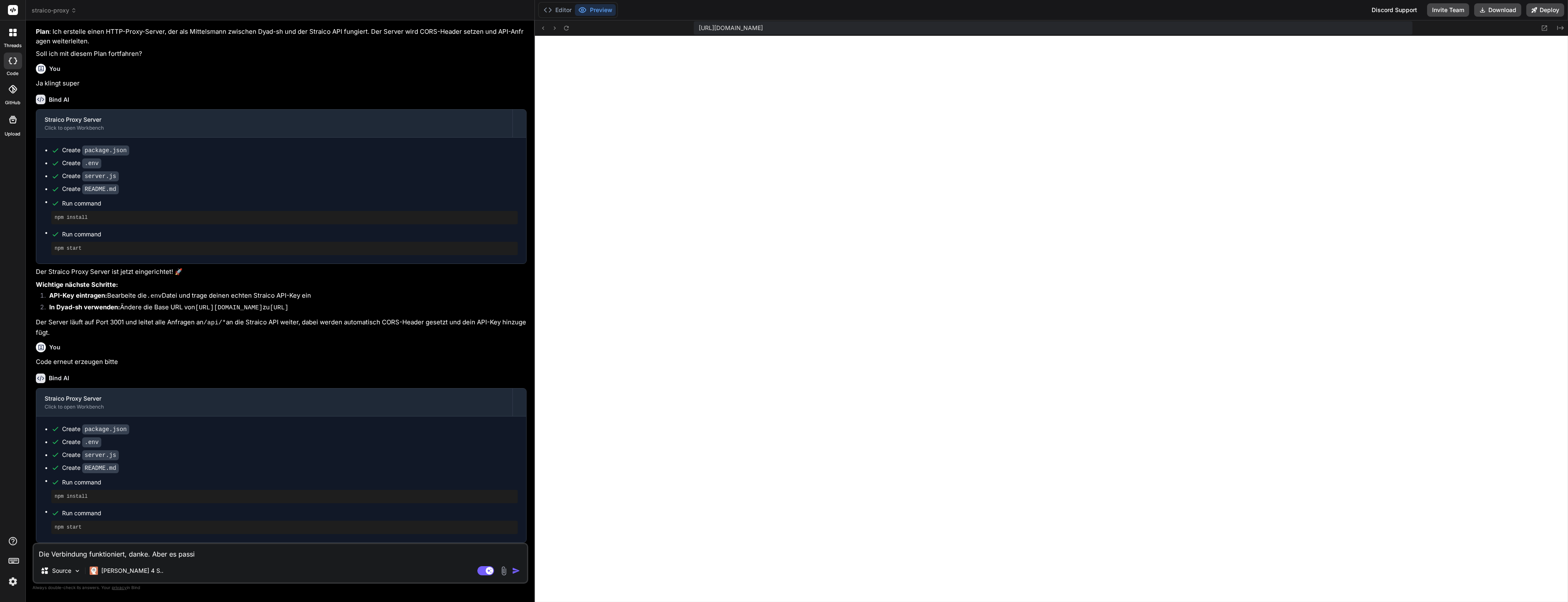
type textarea "Die Verbindung funktioniert, danke. Aber es passie"
type textarea "x"
type textarea "Die Verbindung funktioniert, danke. Aber es"
type textarea "x"
type textarea "Die Verbindung funktioniert, danke. Aber"
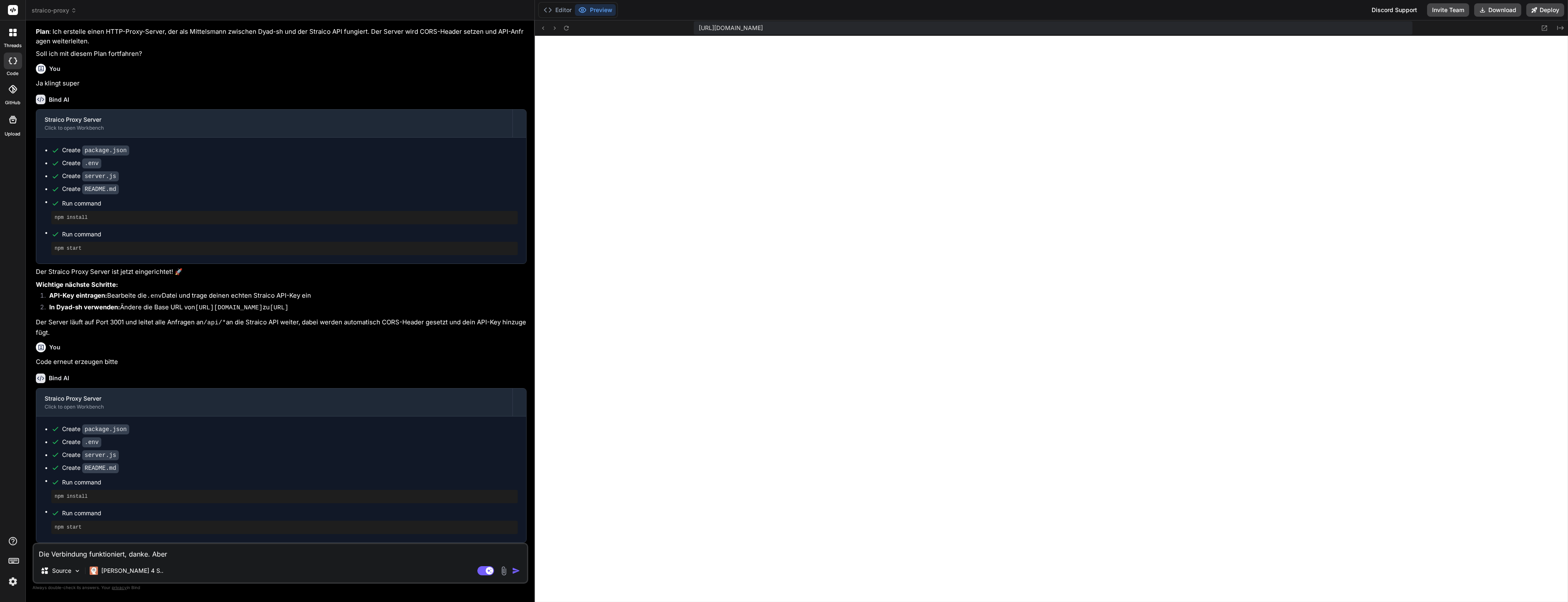
type textarea "x"
type textarea "Die Verbindung funktioniert, danke. Aber i"
type textarea "x"
type textarea "Die Verbindung funktioniert, danke. Aber in"
type textarea "x"
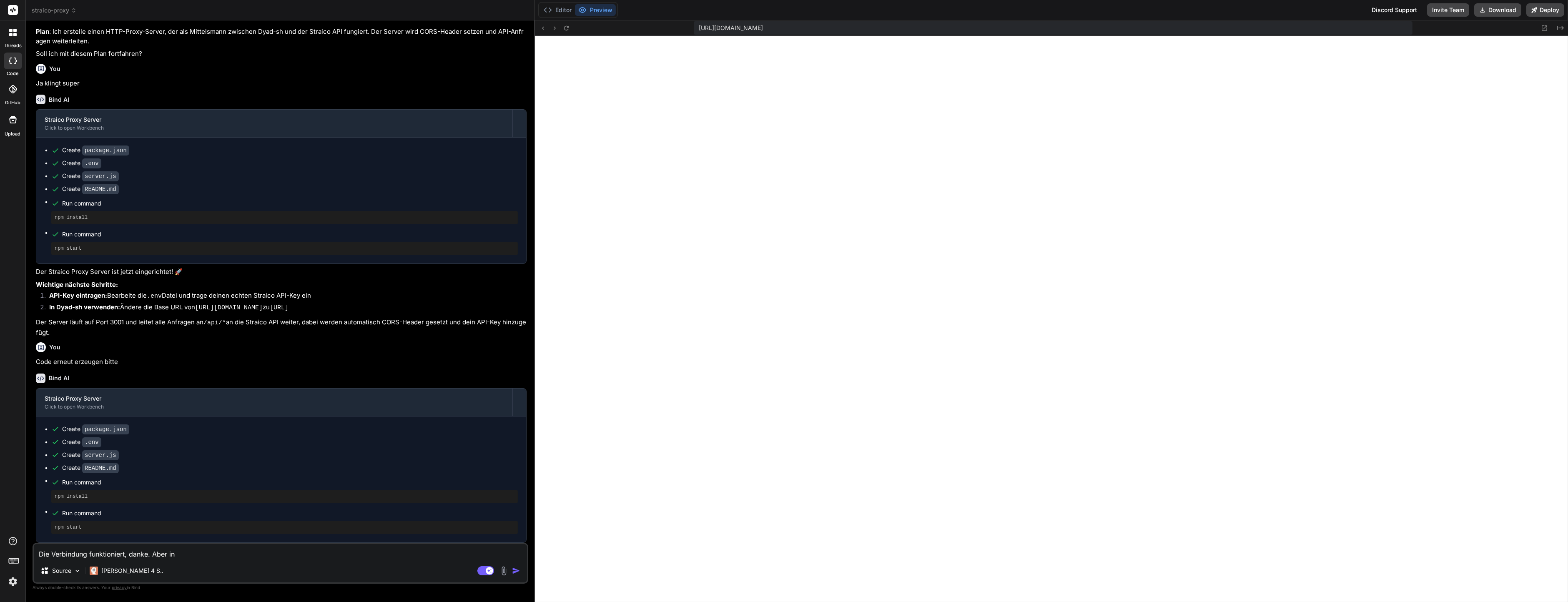
type textarea "Die Verbindung funktioniert, danke. Aber in"
type textarea "x"
type textarea "Die Verbindung funktioniert, danke. Aber in Da"
type textarea "x"
type textarea "Die Verbindung funktioniert, danke. Aber in [GEOGRAPHIC_DATA]"
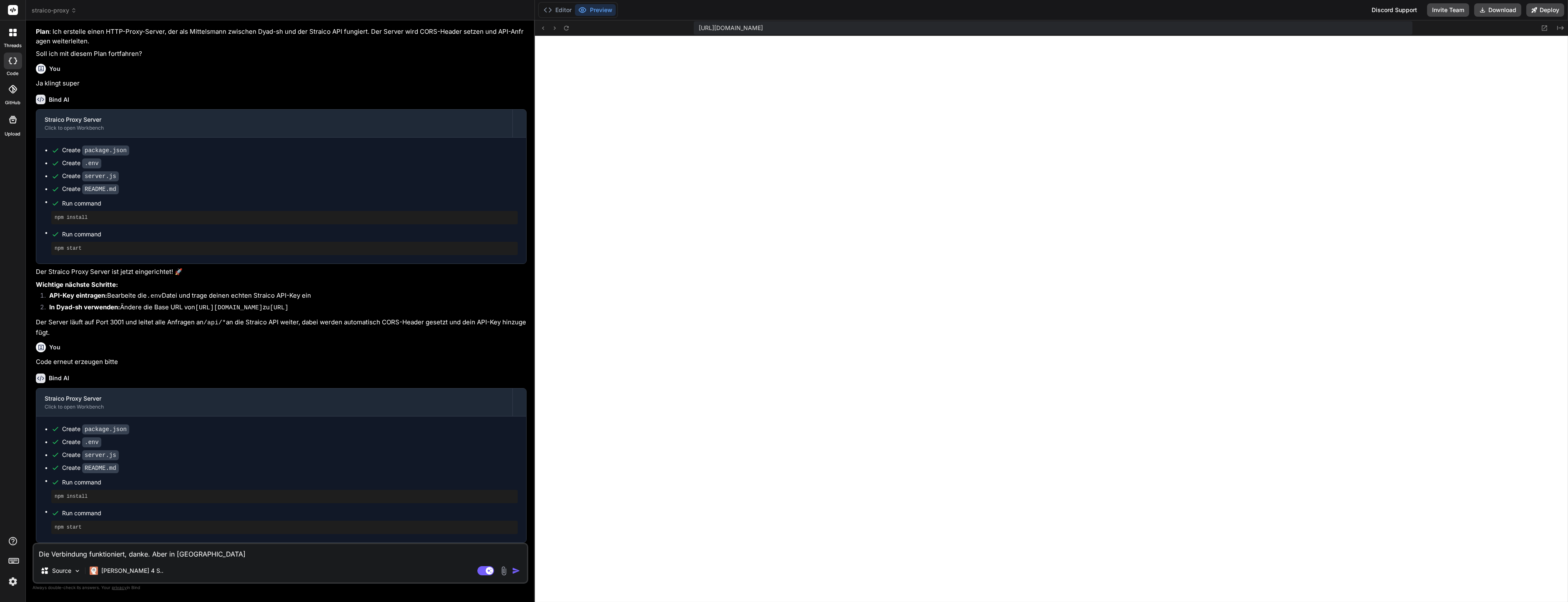
type textarea "x"
type textarea "Die Verbindung funktioniert, danke. Aber in [GEOGRAPHIC_DATA]"
type textarea "x"
type textarea "Die Verbindung funktioniert, danke. Aber in [GEOGRAPHIC_DATA]"
type textarea "x"
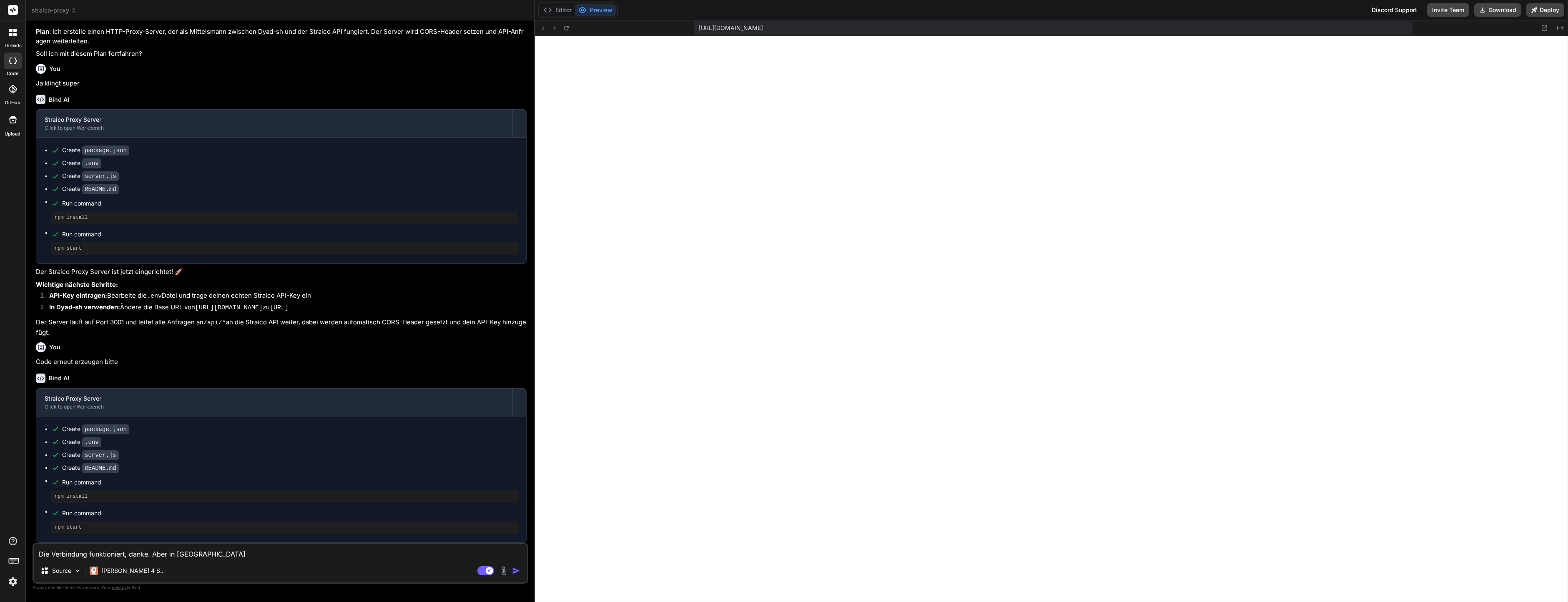
type textarea "Die Verbindung funktioniert, danke. Aber in [GEOGRAPHIC_DATA]"
type textarea "x"
type textarea "Die Verbindung funktioniert, danke. Aber in Dyad l"
type textarea "x"
type textarea "Die Verbindung funktioniert, danke. Aber in Dyad lä"
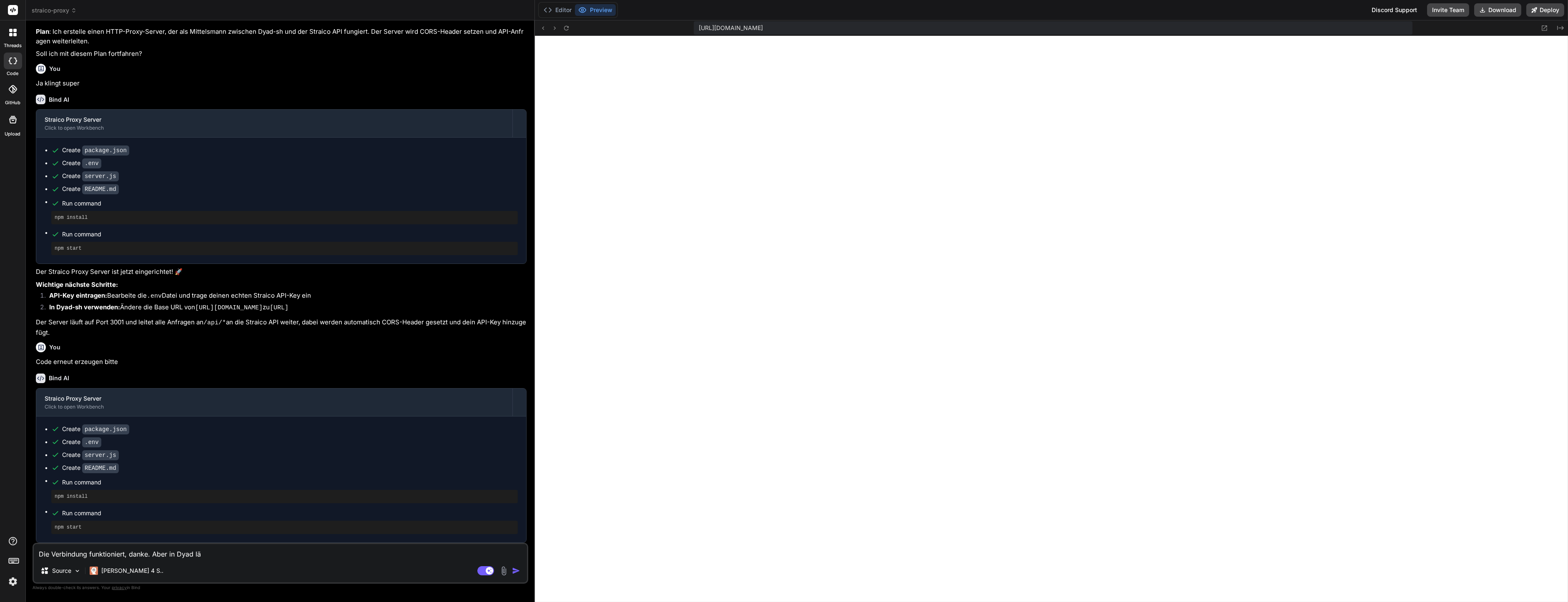
type textarea "x"
type textarea "Die Verbindung funktioniert, danke. Aber in Dyad läd"
type textarea "x"
type textarea "Die Verbindung funktioniert, danke. Aber in [GEOGRAPHIC_DATA] lädt"
type textarea "x"
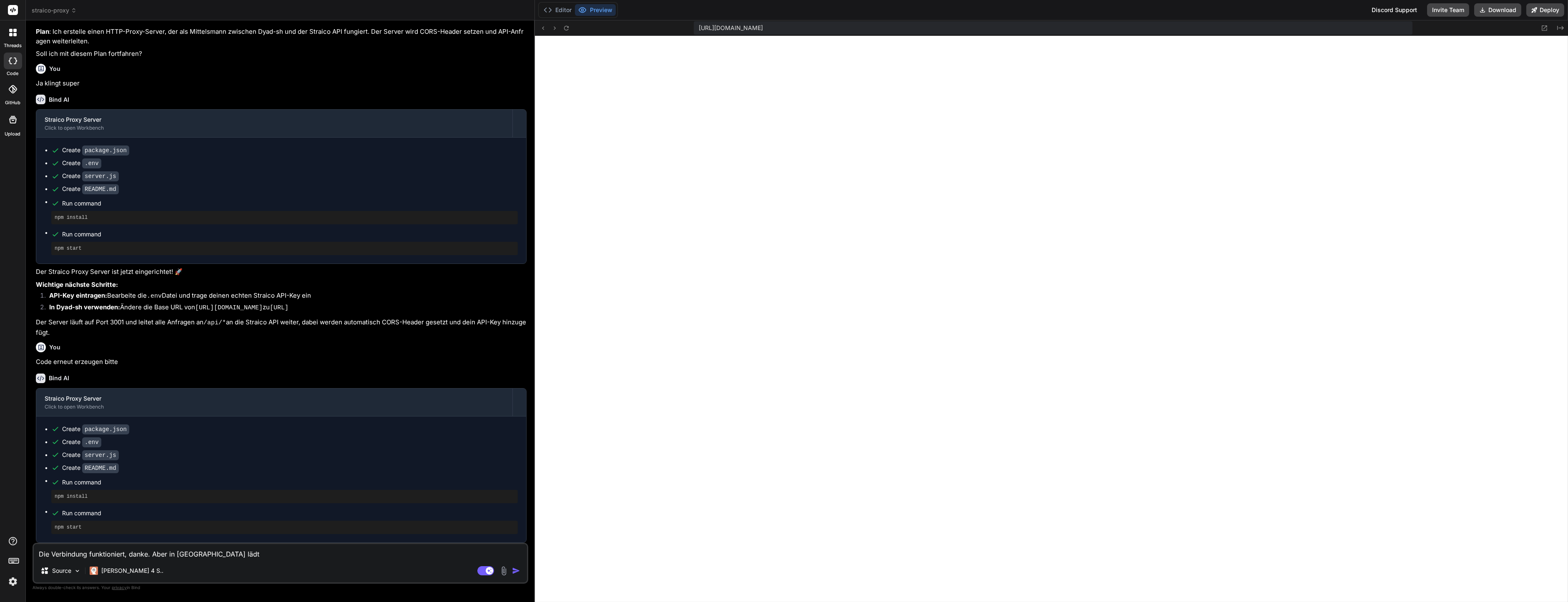
type textarea "Die Verbindung funktioniert, danke. Aber in [GEOGRAPHIC_DATA] lädt"
type textarea "x"
type textarea "Die Verbindung funktioniert, danke. Aber in [GEOGRAPHIC_DATA] lädt e"
type textarea "x"
type textarea "Die Verbindung funktioniert, danke. Aber in [GEOGRAPHIC_DATA] lädt er"
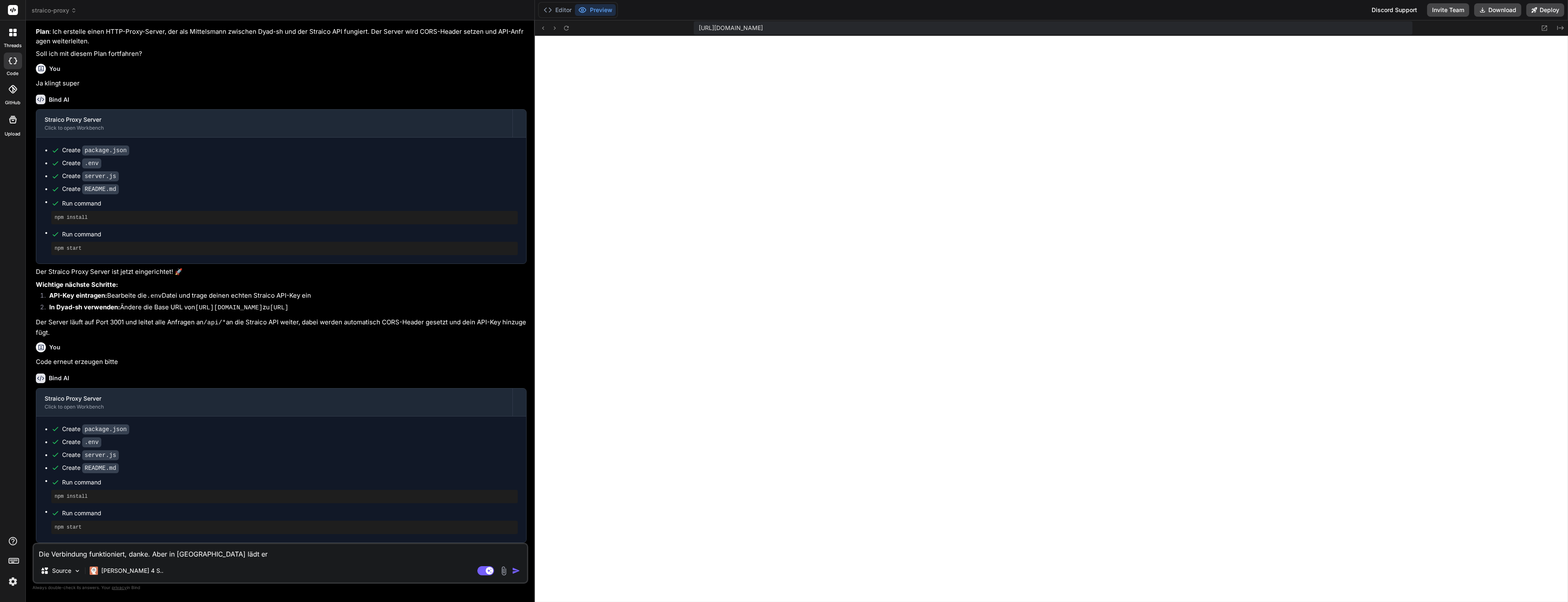
type textarea "x"
type textarea "Die Verbindung funktioniert, danke. Aber in [GEOGRAPHIC_DATA] lädt er"
type textarea "x"
type textarea "Die Verbindung funktioniert, danke. Aber in [GEOGRAPHIC_DATA] lädt er na"
click at [342, 554] on textarea "Die Verbindung funktioniert, danke. Aber in [GEOGRAPHIC_DATA] lädt er nach Abse…" at bounding box center [280, 551] width 493 height 15
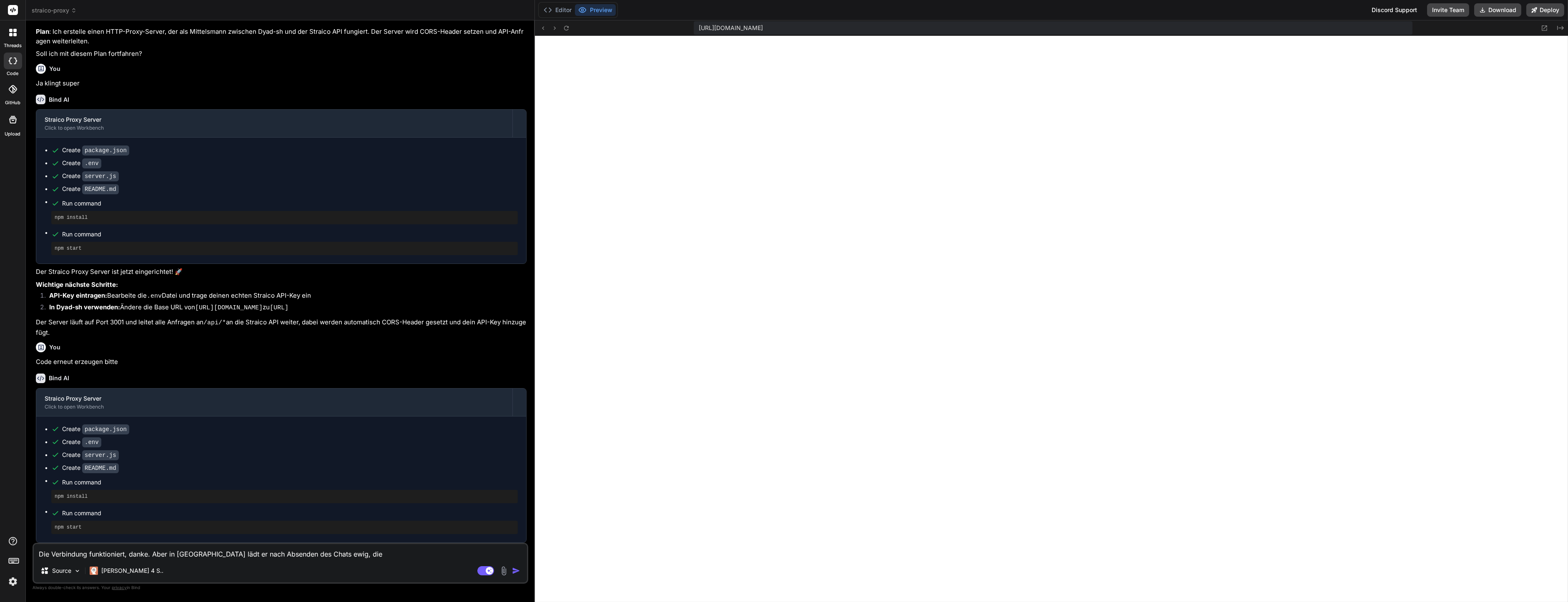
click at [342, 554] on textarea "Die Verbindung funktioniert, danke. Aber in [GEOGRAPHIC_DATA] lädt er nach Abse…" at bounding box center [280, 551] width 493 height 15
click at [320, 556] on textarea "Die Verbindung funktioniert, danke. Aber in [GEOGRAPHIC_DATA] lädt er nach Abse…" at bounding box center [280, 551] width 493 height 15
drag, startPoint x: 321, startPoint y: 556, endPoint x: 350, endPoint y: 556, distance: 29.0
click at [350, 556] on textarea "Die Verbindung funktioniert, danke. Aber in [GEOGRAPHIC_DATA] lädt er nach Abse…" at bounding box center [280, 551] width 493 height 15
paste textarea "[[DATE]T06:54:42.331Z] POST [URL][DOMAIN_NAME]"
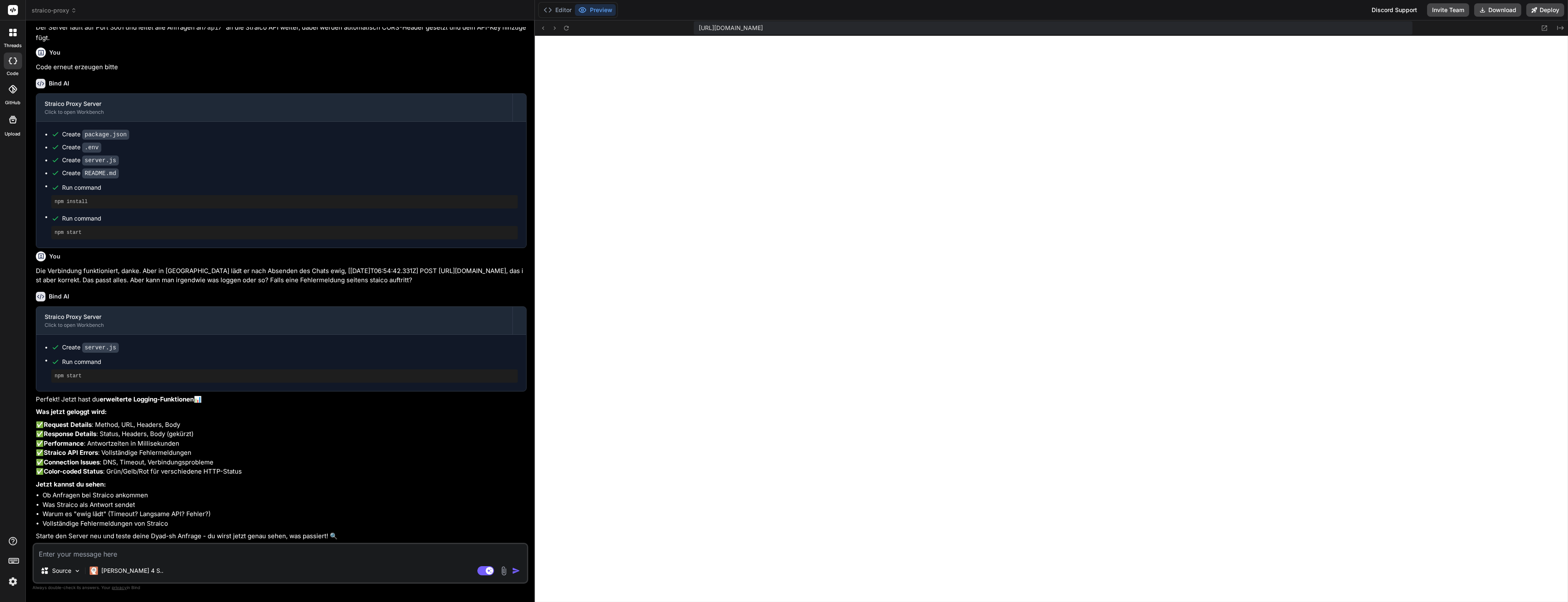
scroll to position [474, 0]
click at [571, 4] on button "Editor" at bounding box center [558, 10] width 35 height 12
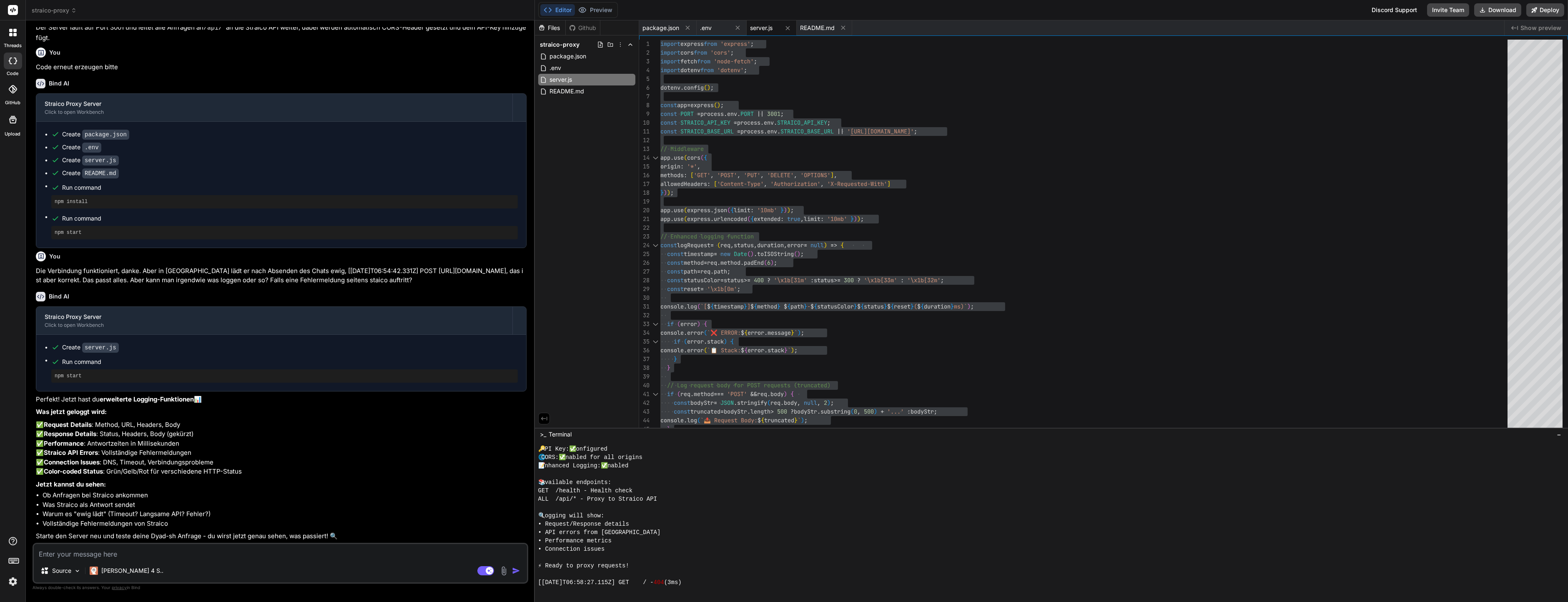
click at [118, 553] on textarea at bounding box center [280, 551] width 493 height 15
click at [94, 554] on textarea at bounding box center [280, 551] width 493 height 15
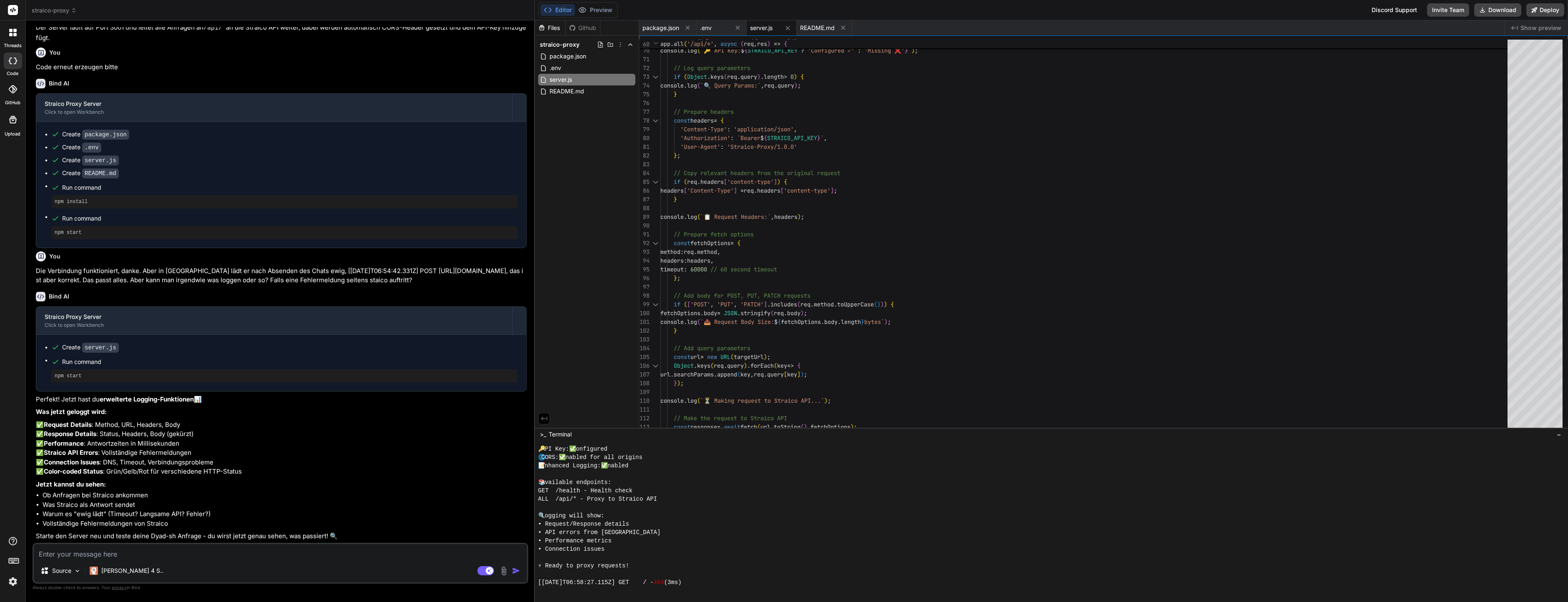
click at [348, 556] on textarea at bounding box center [280, 551] width 493 height 15
click at [281, 549] on textarea at bounding box center [280, 551] width 493 height 15
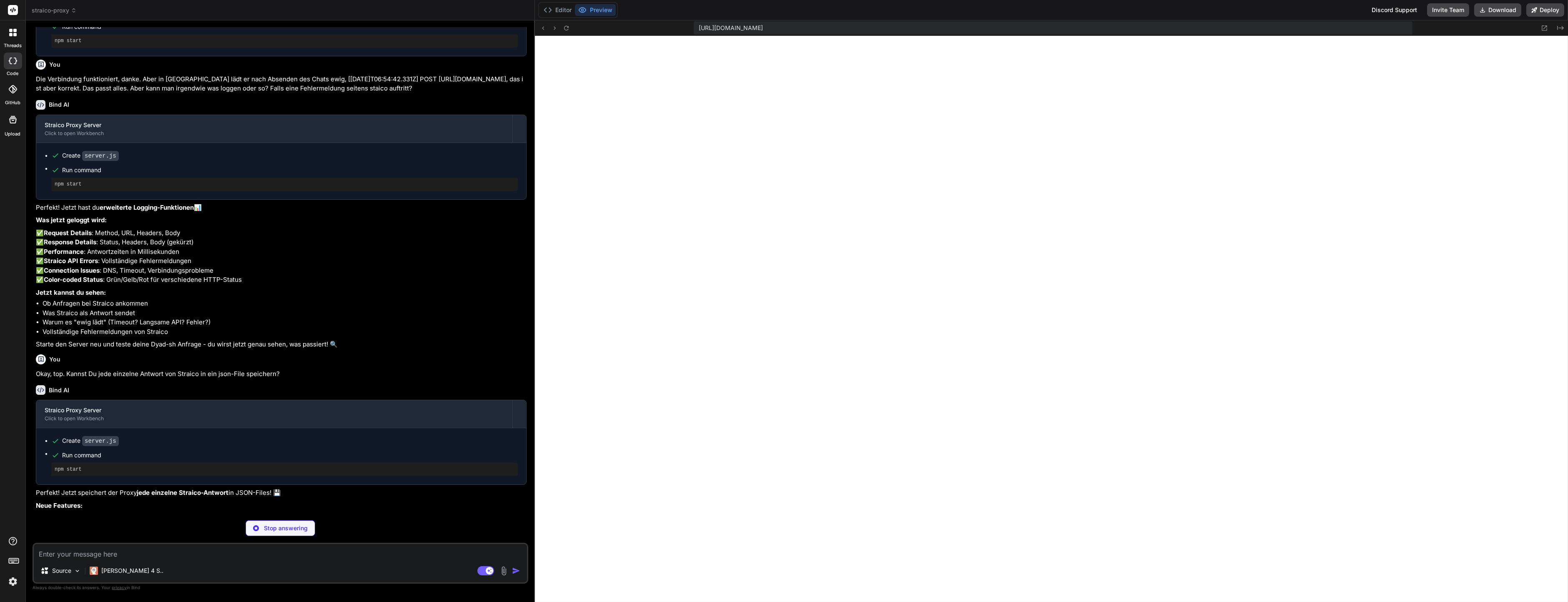
scroll to position [715, 0]
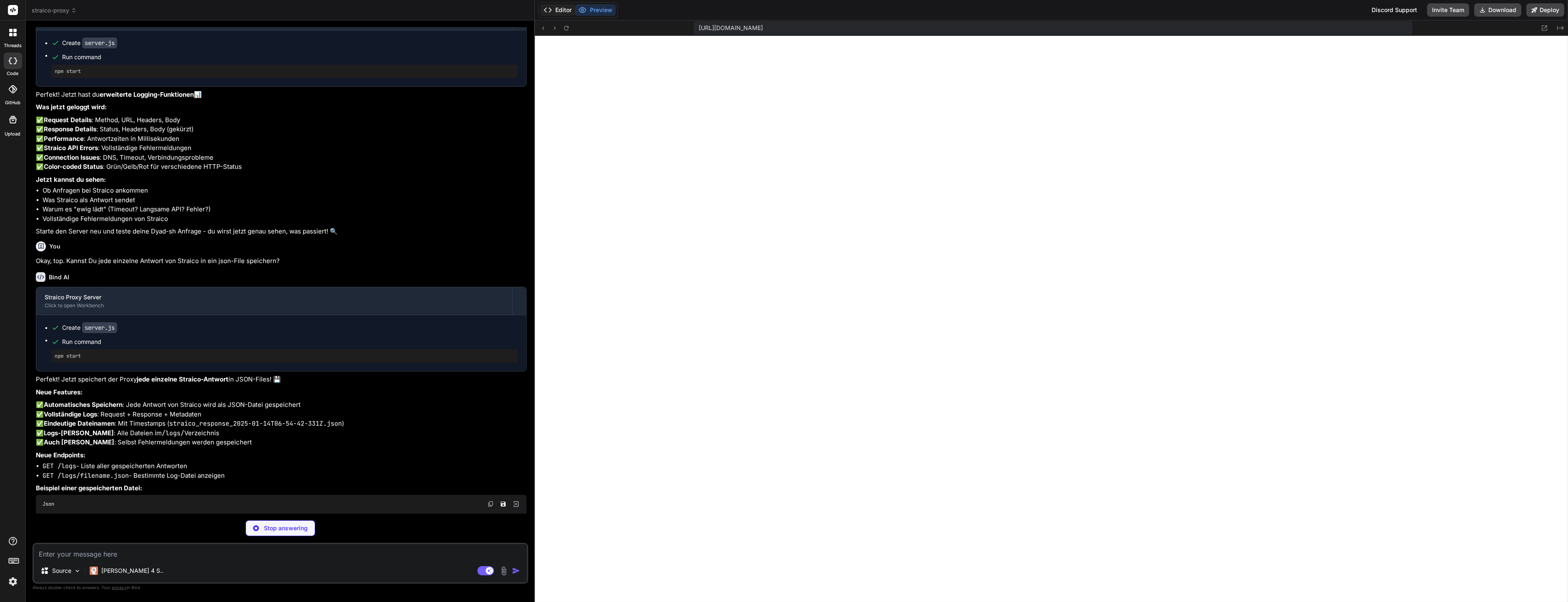
click at [558, 8] on button "Editor" at bounding box center [558, 10] width 35 height 12
